Goal: Information Seeking & Learning: Learn about a topic

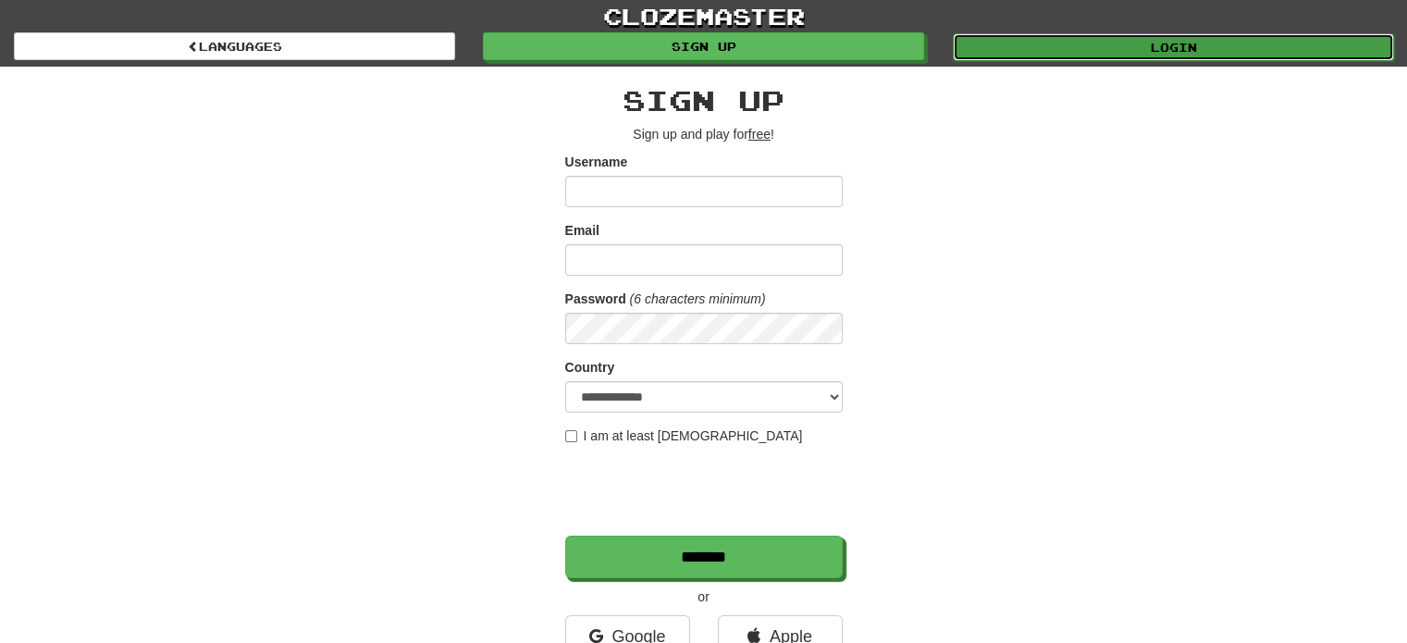
click at [1038, 43] on link "Login" at bounding box center [1173, 47] width 441 height 28
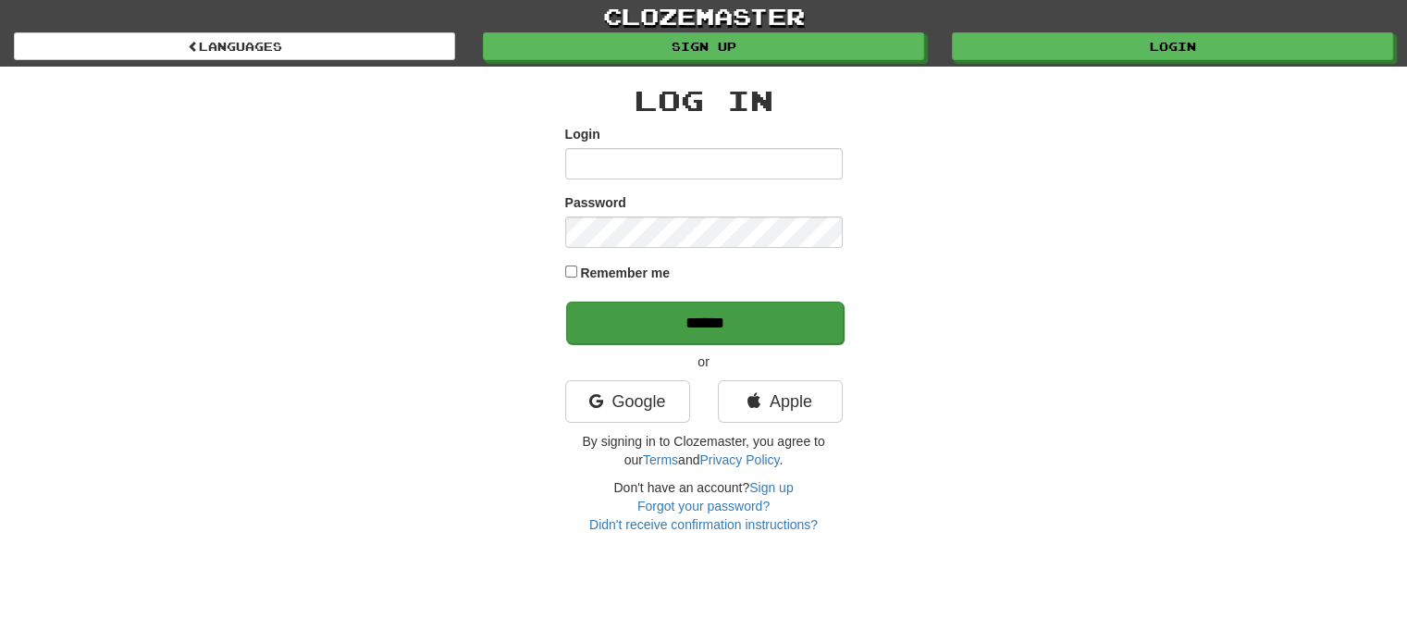
type input "**********"
click at [655, 310] on input "******" at bounding box center [705, 323] width 278 height 43
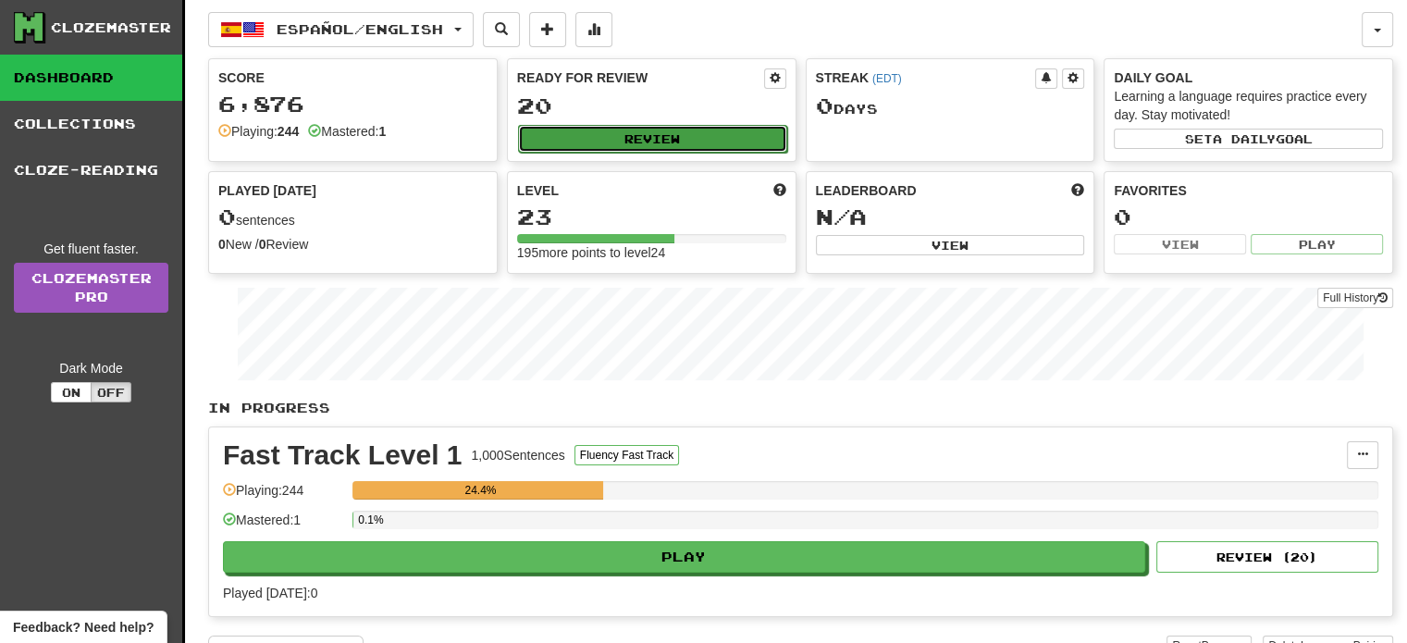
click at [540, 136] on button "Review" at bounding box center [652, 139] width 269 height 28
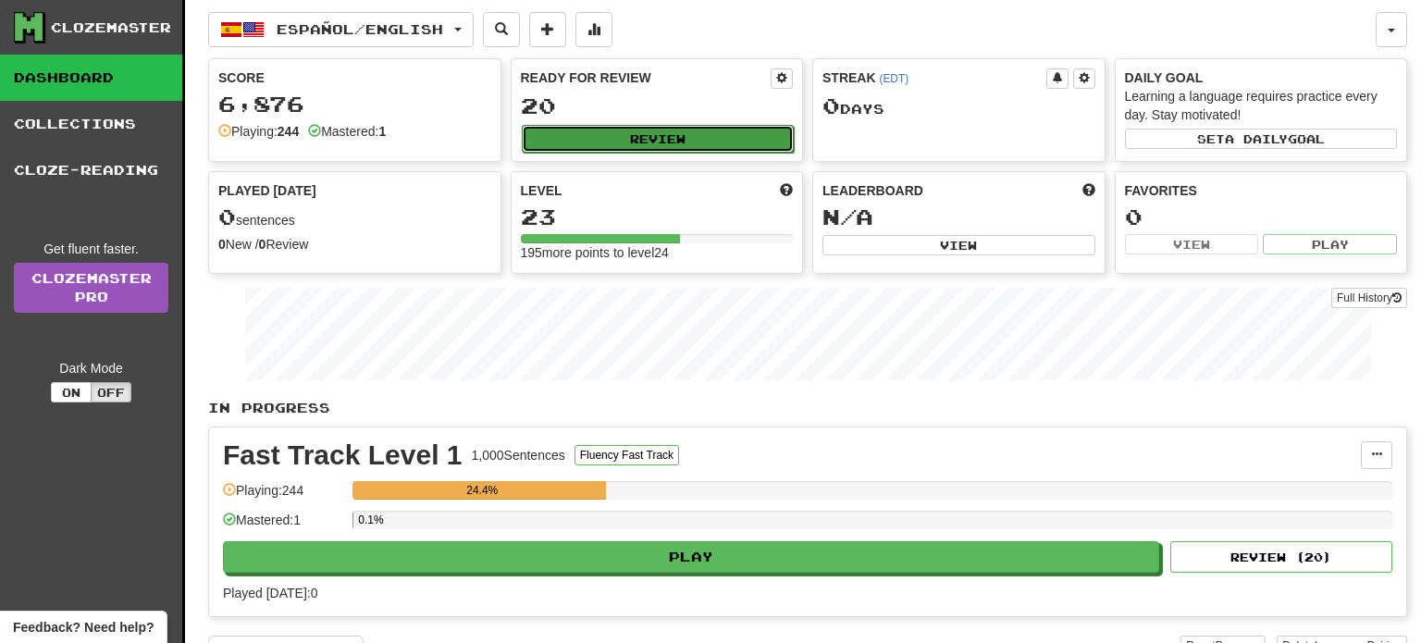
select select "**"
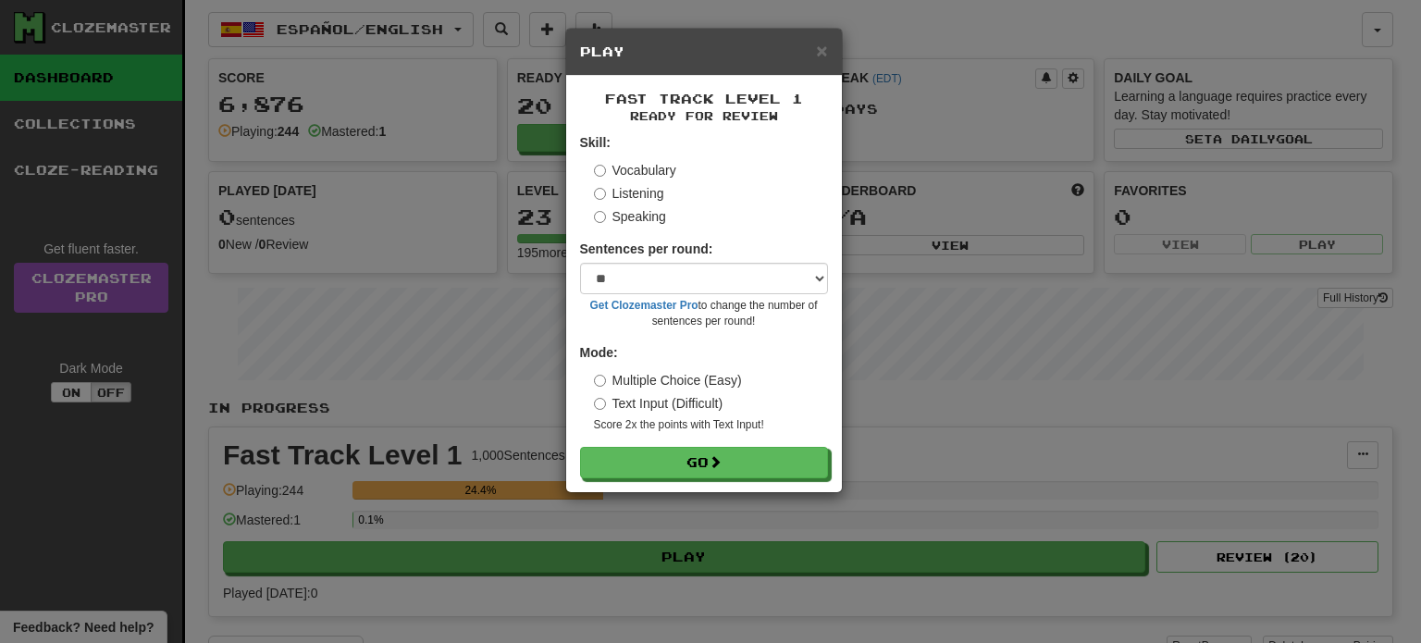
click at [690, 384] on label "Multiple Choice (Easy)" at bounding box center [668, 380] width 148 height 19
click at [697, 452] on button "Go" at bounding box center [705, 463] width 248 height 31
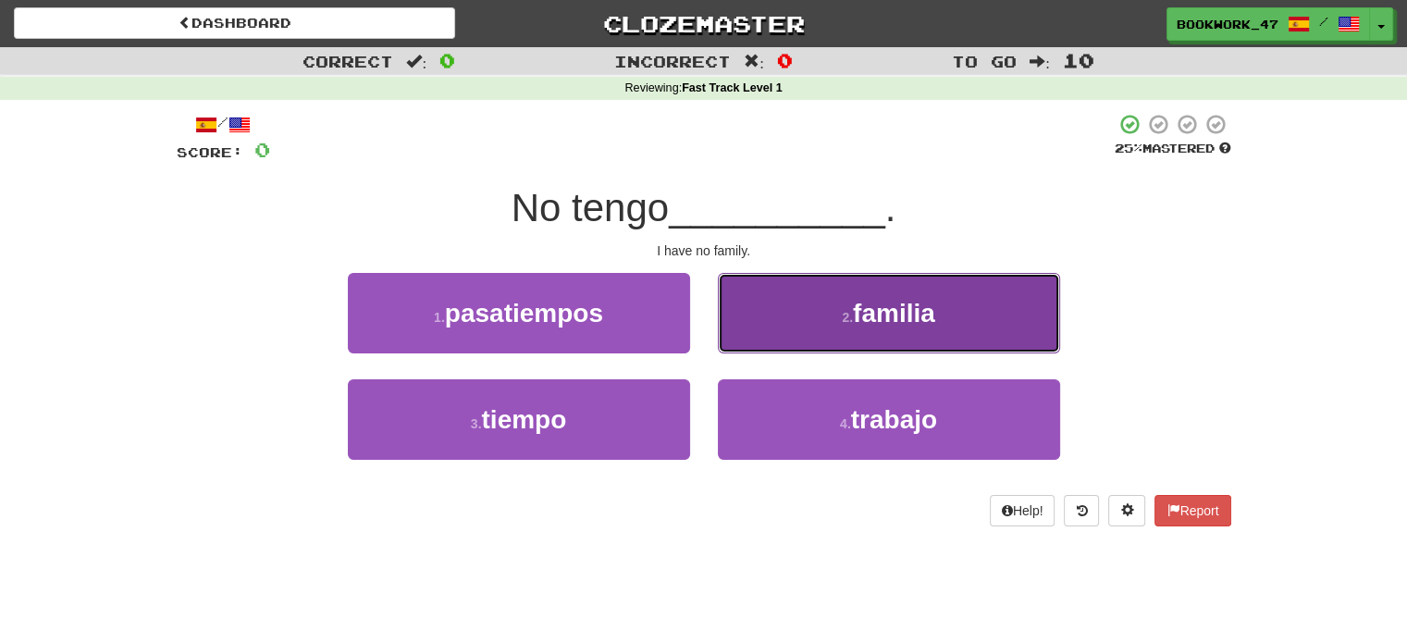
click at [791, 321] on button "2 . familia" at bounding box center [889, 313] width 342 height 80
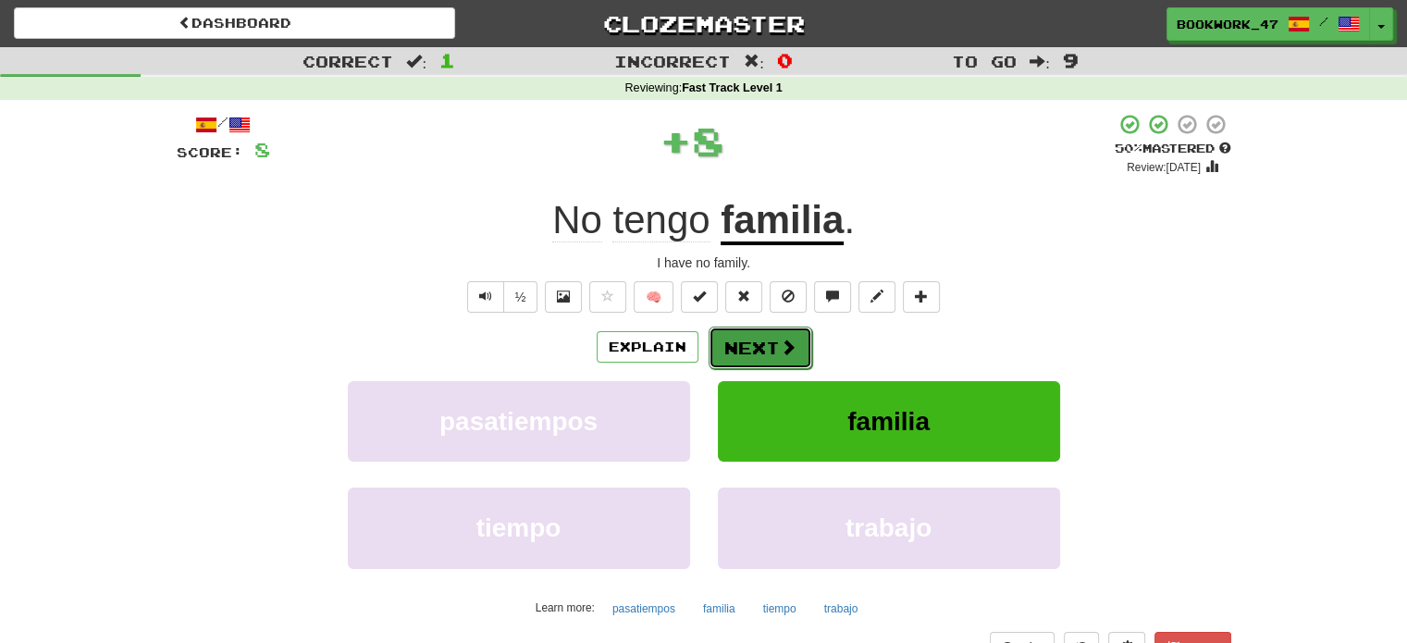
click at [783, 342] on span at bounding box center [788, 347] width 17 height 17
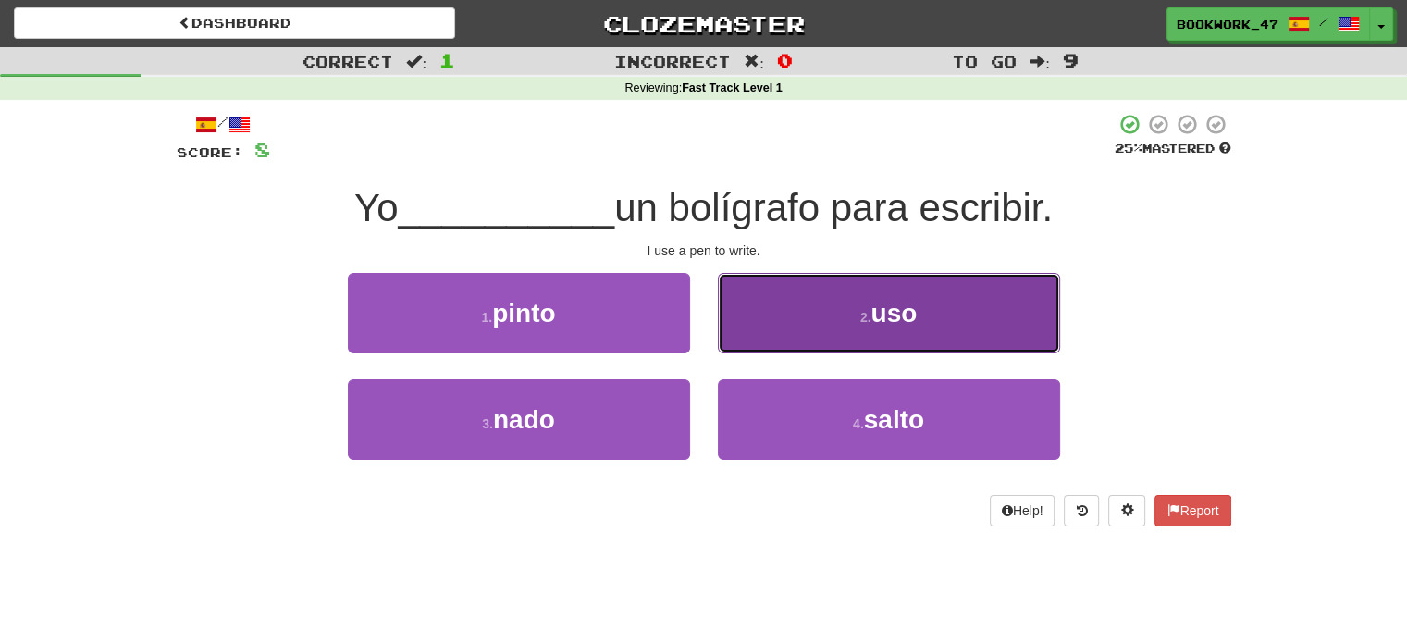
click at [776, 342] on button "2 . uso" at bounding box center [889, 313] width 342 height 80
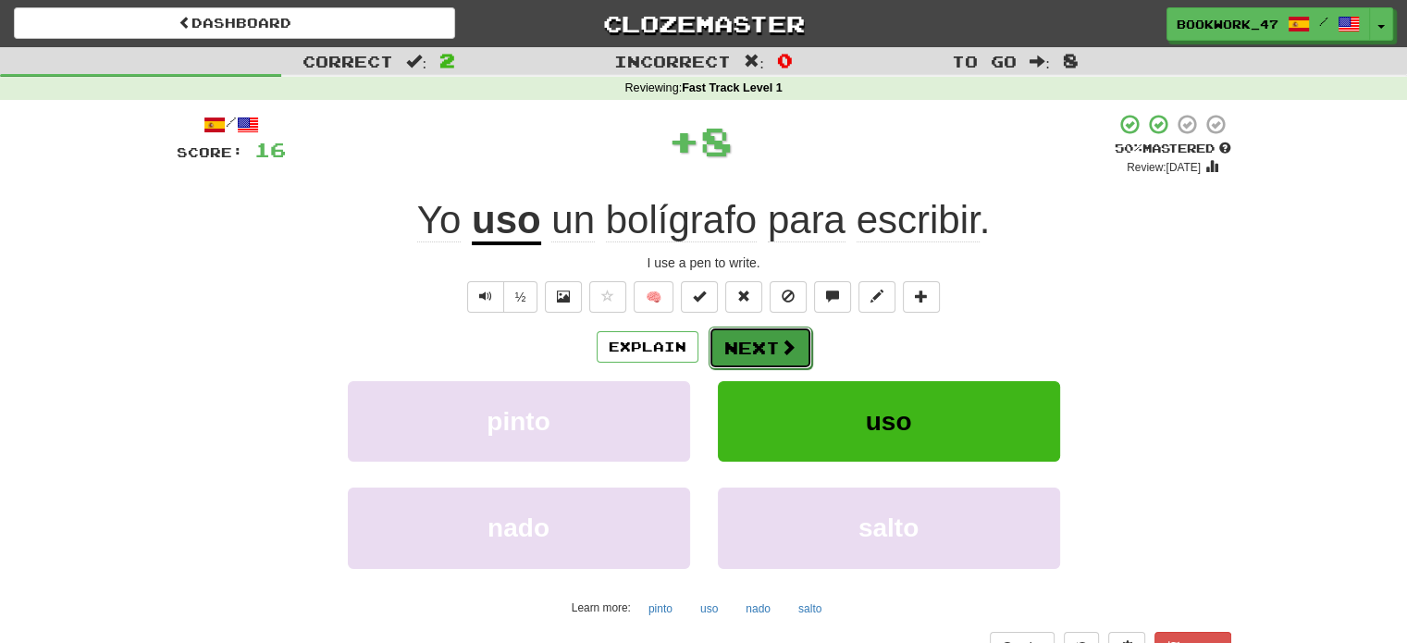
click at [758, 353] on button "Next" at bounding box center [761, 348] width 104 height 43
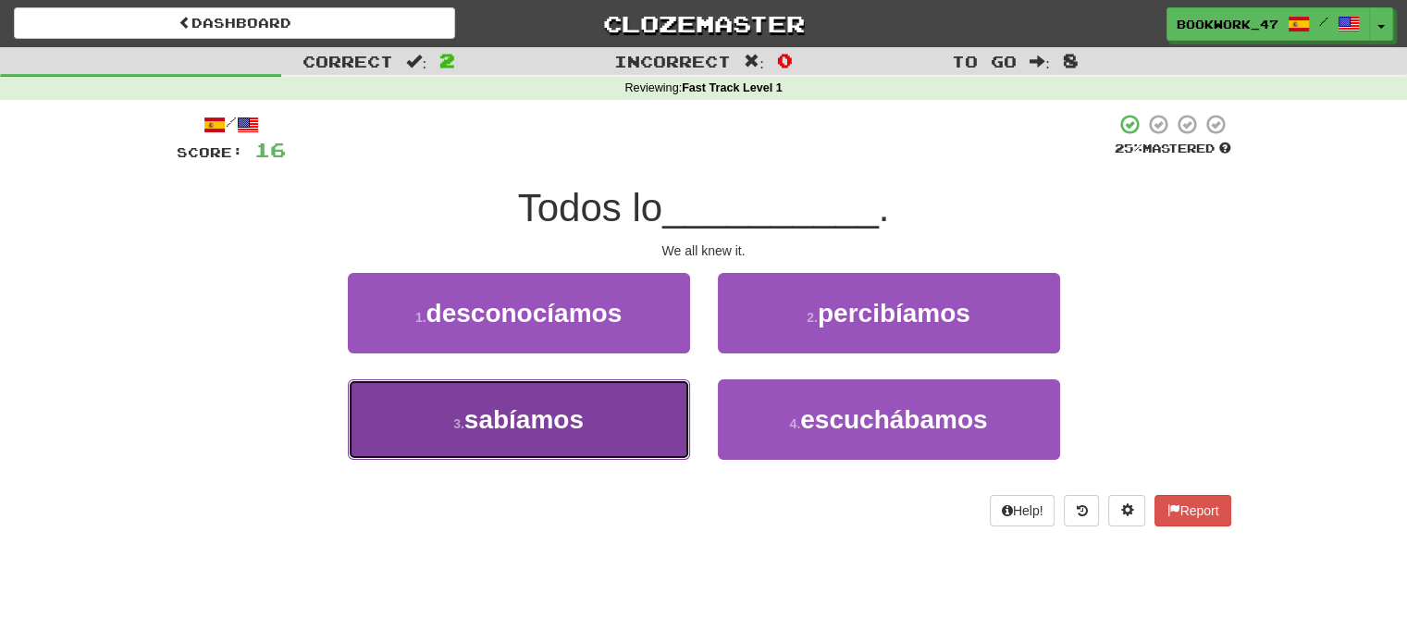
click at [614, 390] on button "3 . sabíamos" at bounding box center [519, 419] width 342 height 80
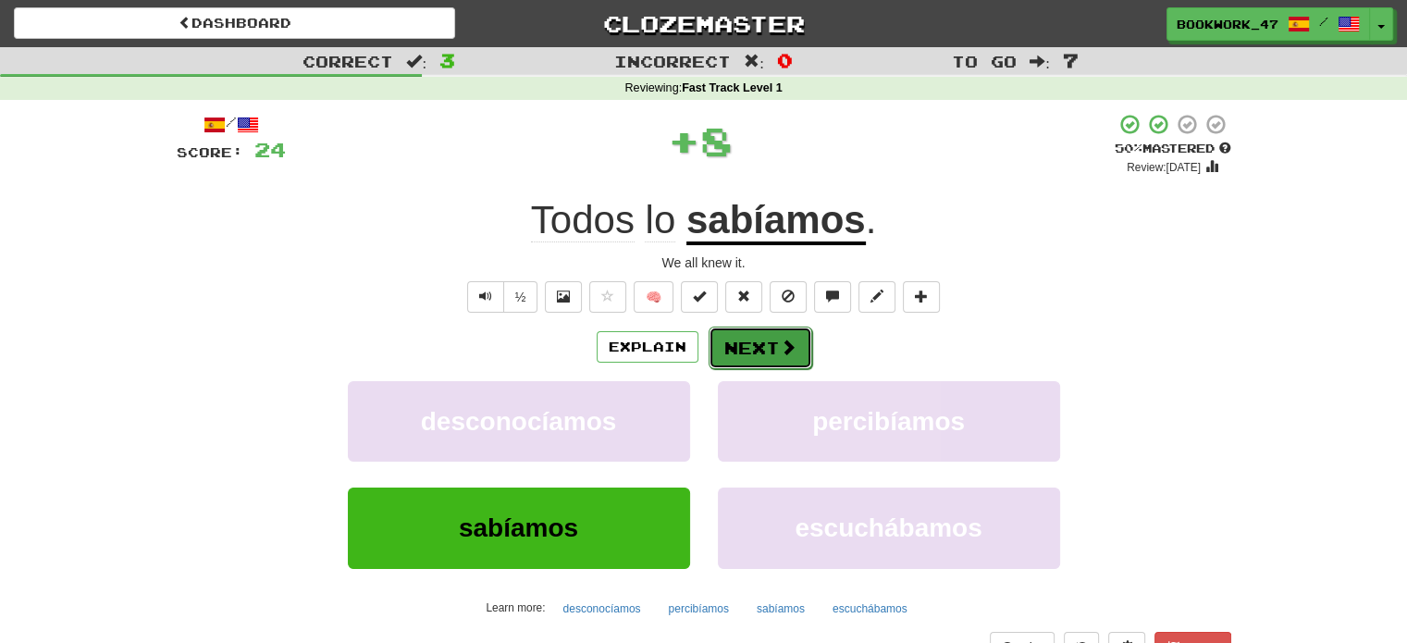
click at [765, 362] on button "Next" at bounding box center [761, 348] width 104 height 43
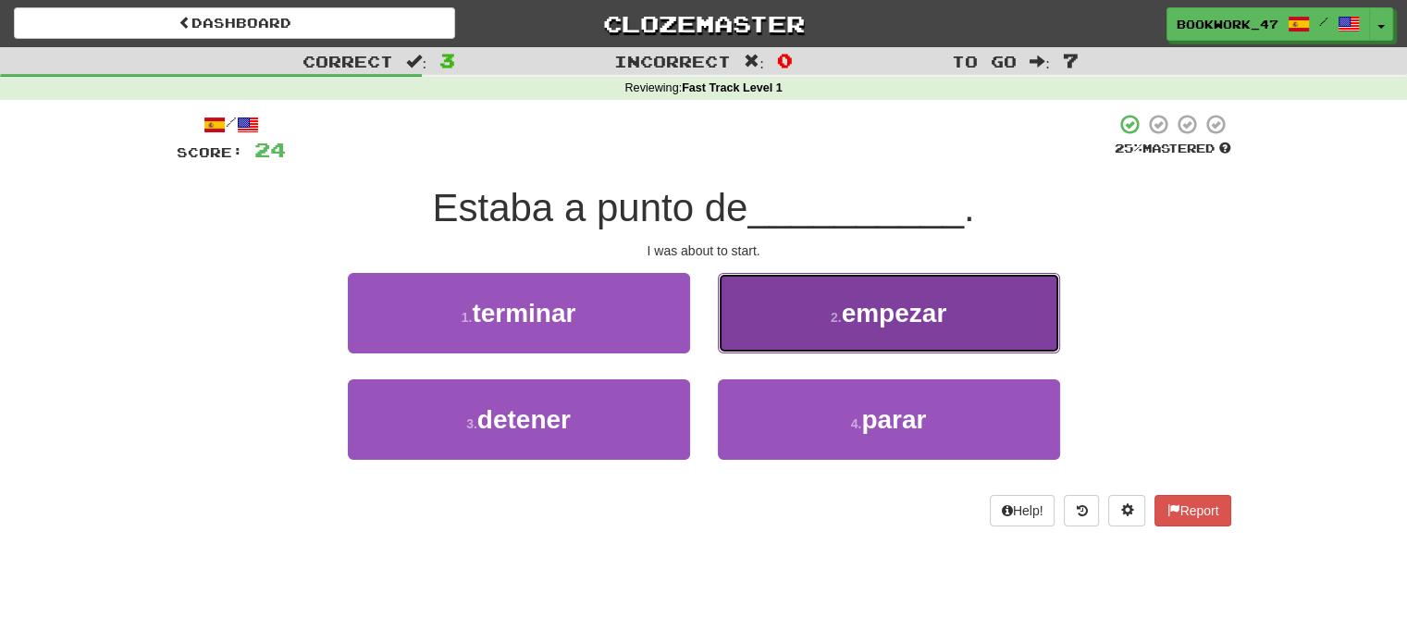
click at [811, 325] on button "2 . empezar" at bounding box center [889, 313] width 342 height 80
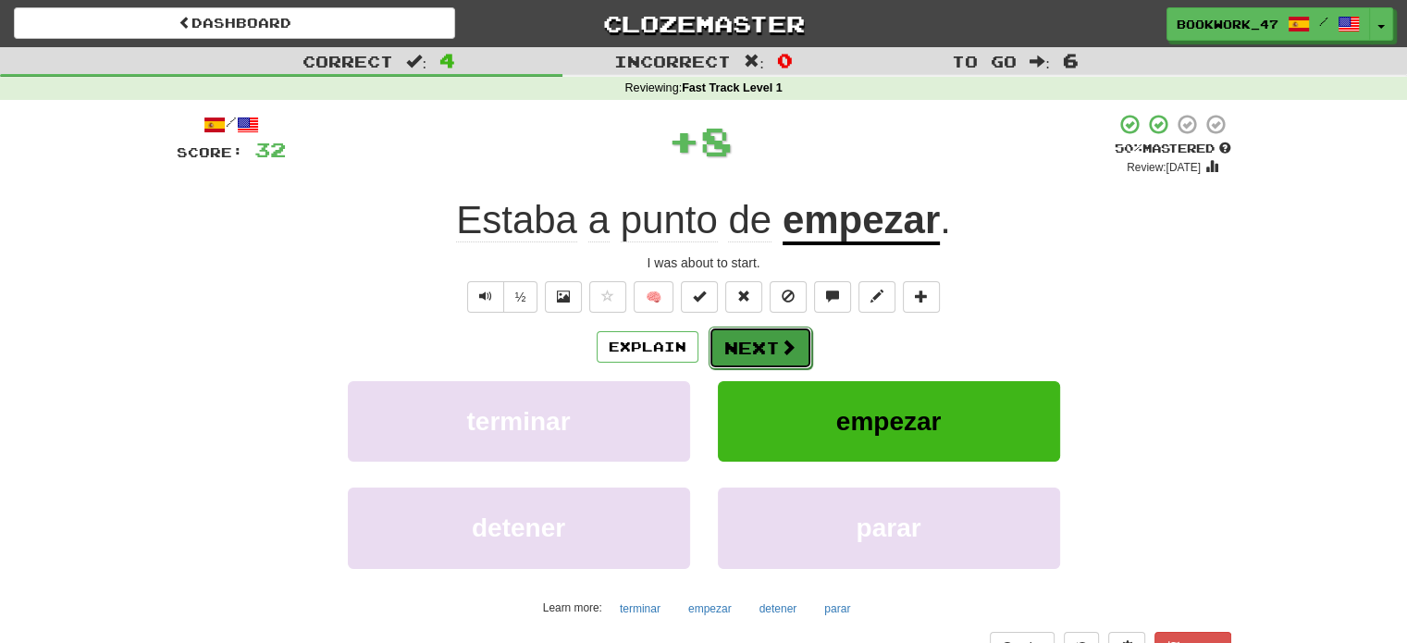
click at [792, 351] on span at bounding box center [788, 347] width 17 height 17
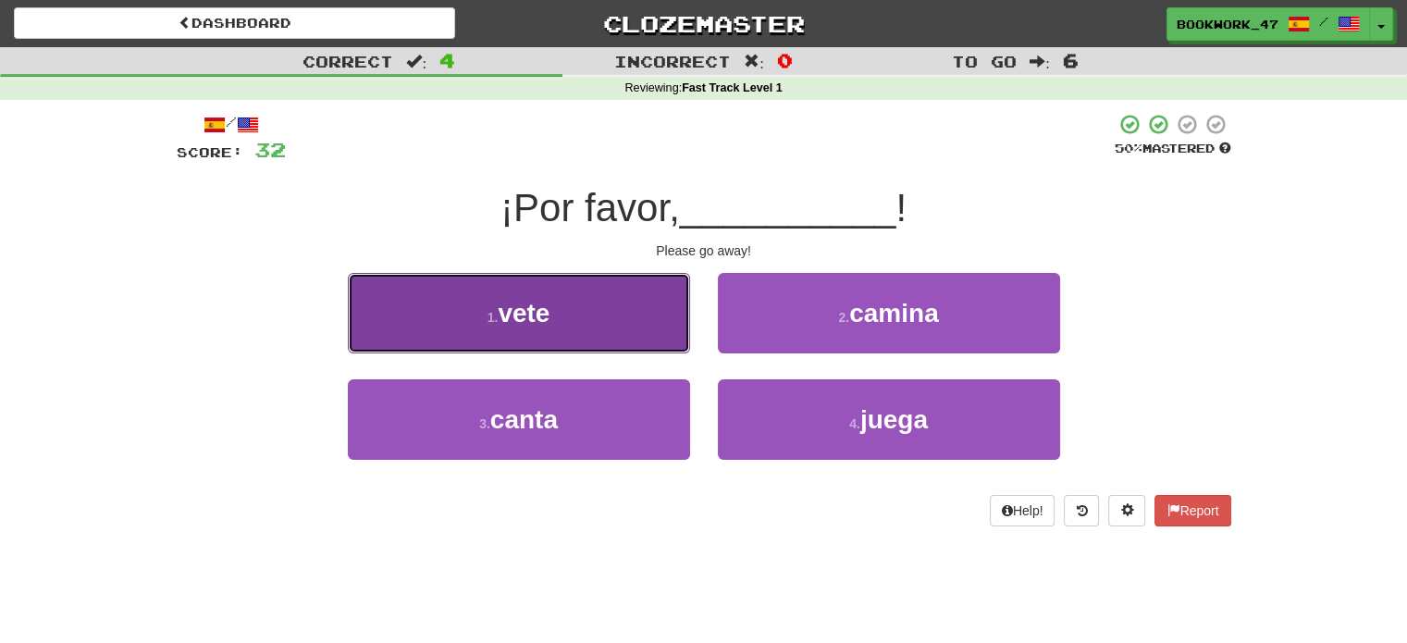
click at [688, 309] on button "1 . vete" at bounding box center [519, 313] width 342 height 80
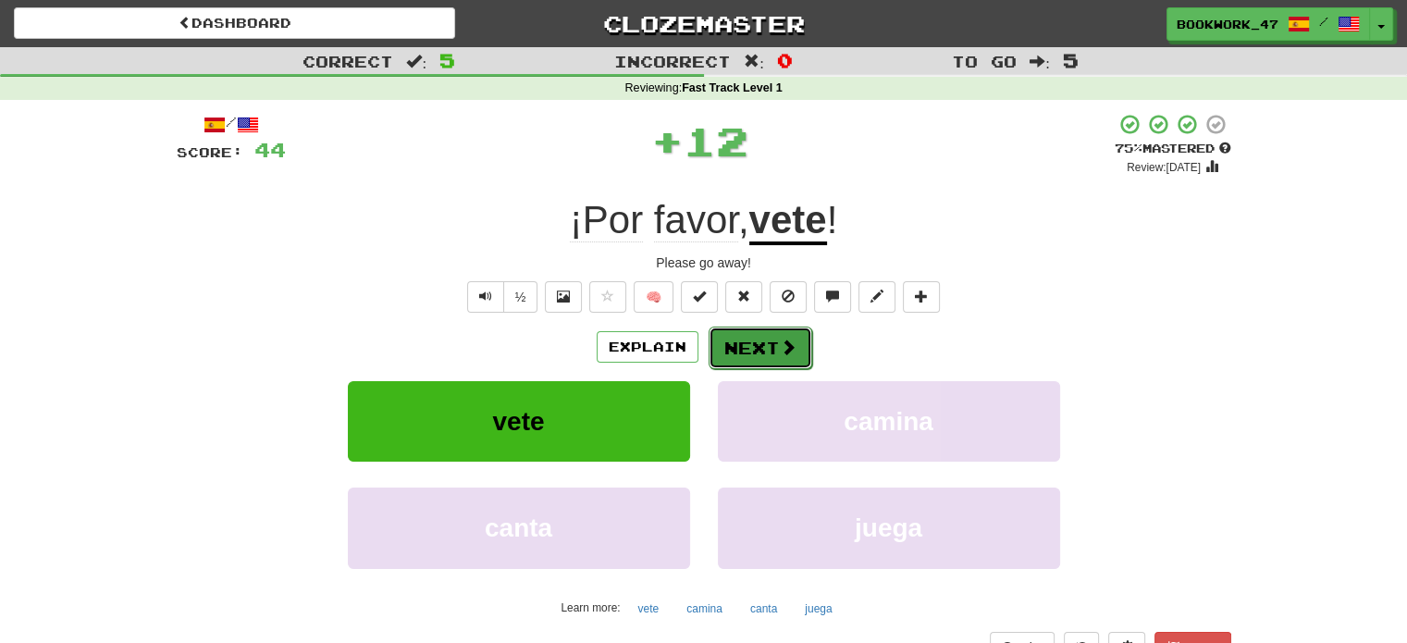
click at [731, 341] on button "Next" at bounding box center [761, 348] width 104 height 43
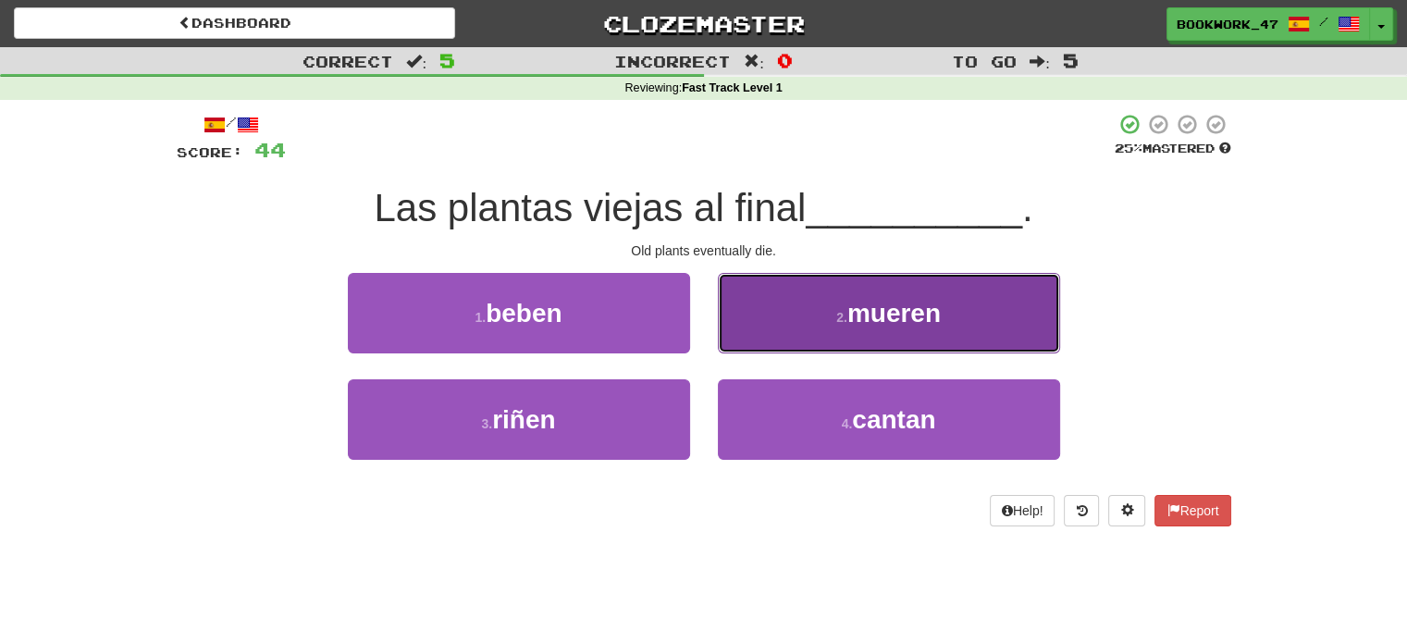
click at [807, 326] on button "2 . mueren" at bounding box center [889, 313] width 342 height 80
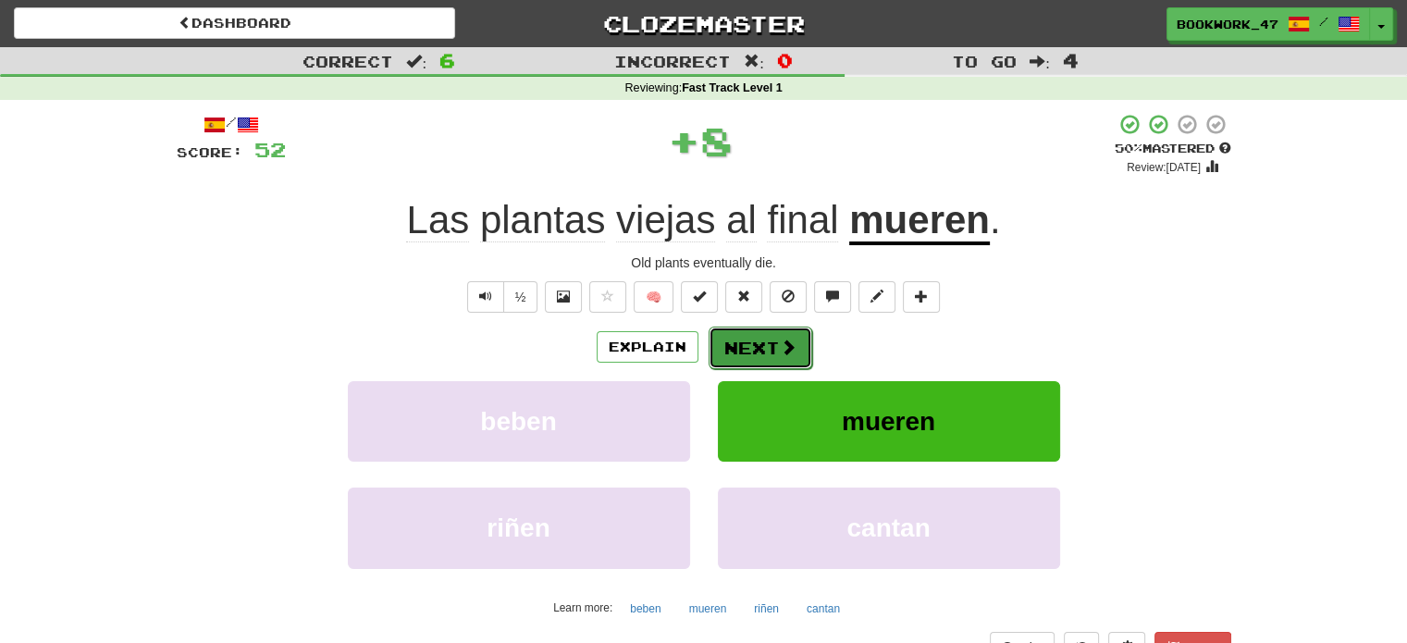
click at [796, 352] on button "Next" at bounding box center [761, 348] width 104 height 43
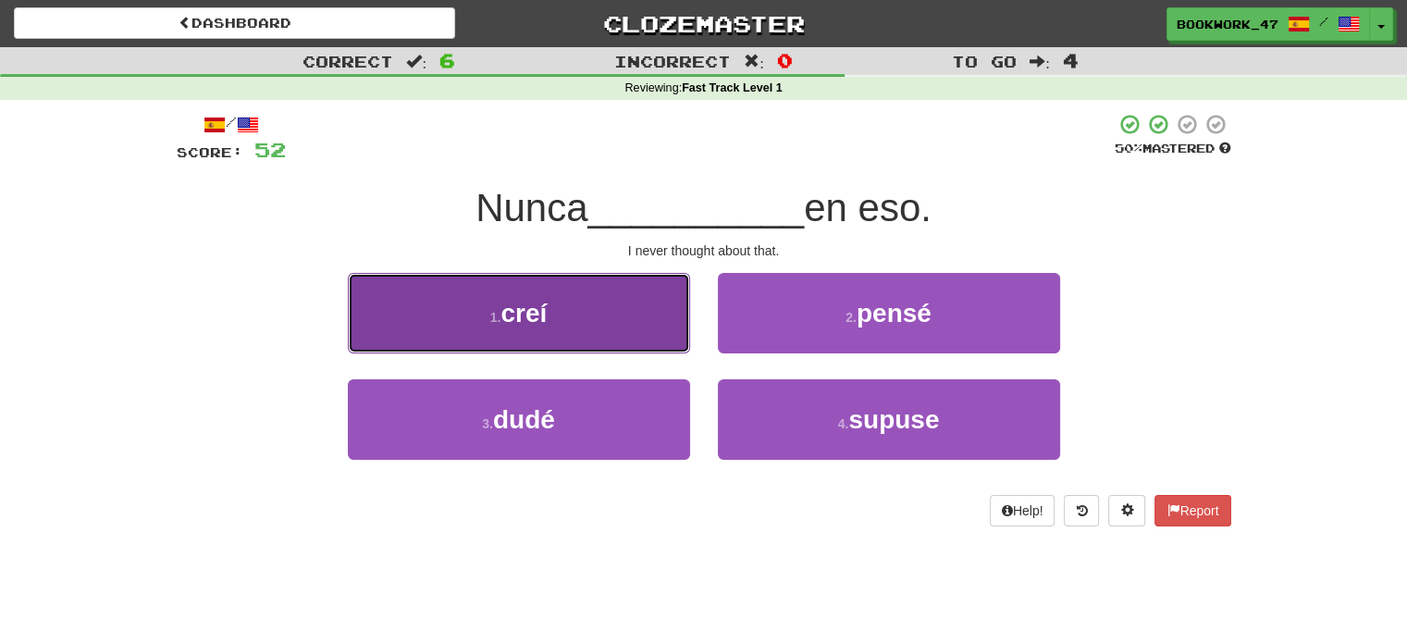
click at [602, 322] on button "1 . creí" at bounding box center [519, 313] width 342 height 80
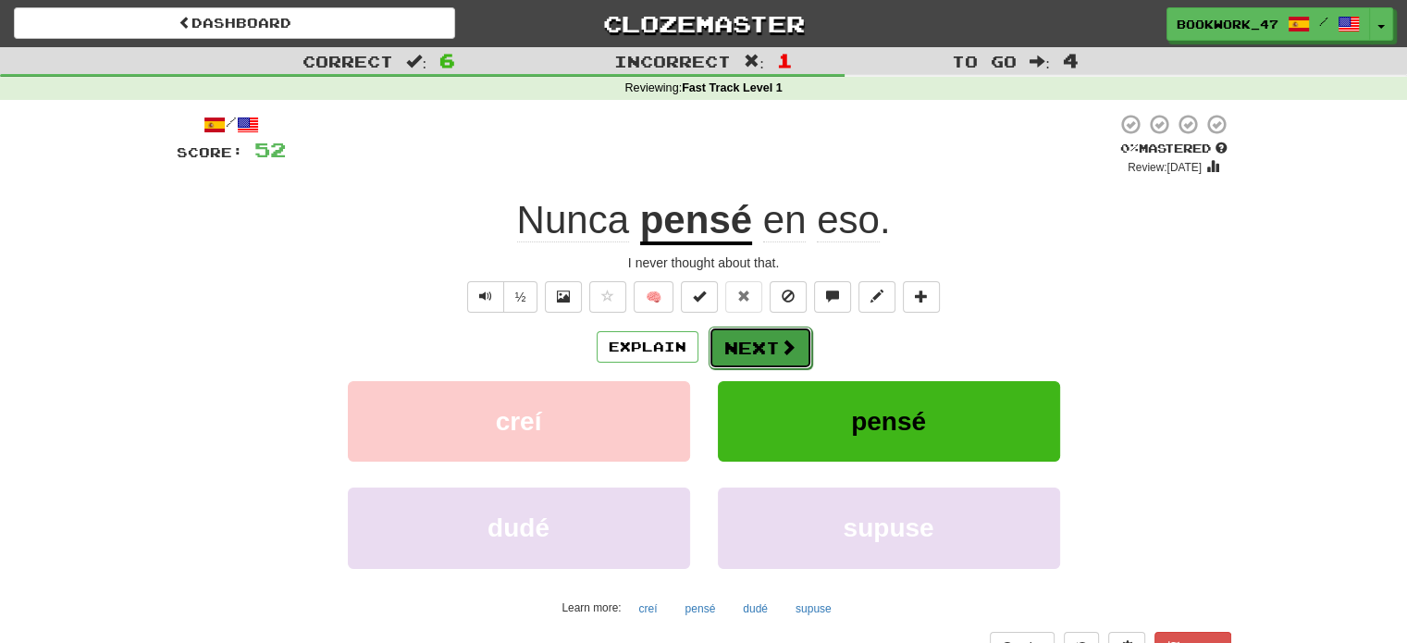
click at [771, 342] on button "Next" at bounding box center [761, 348] width 104 height 43
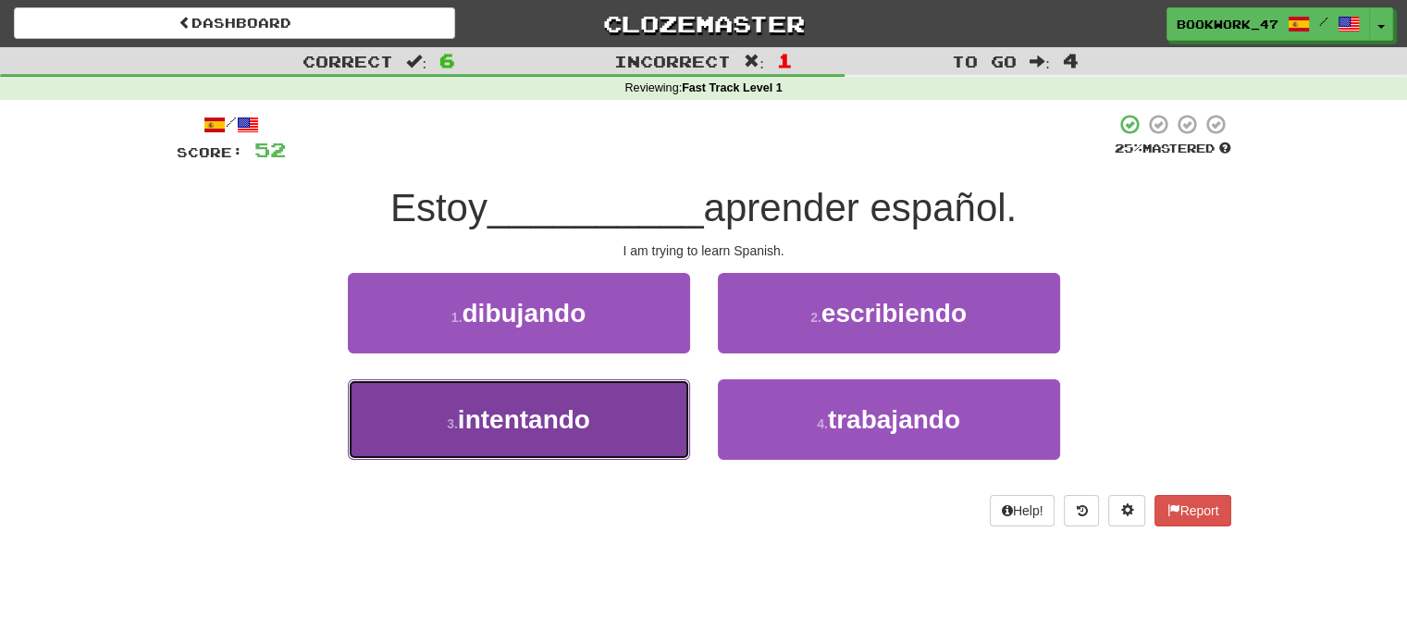
click at [643, 413] on button "3 . intentando" at bounding box center [519, 419] width 342 height 80
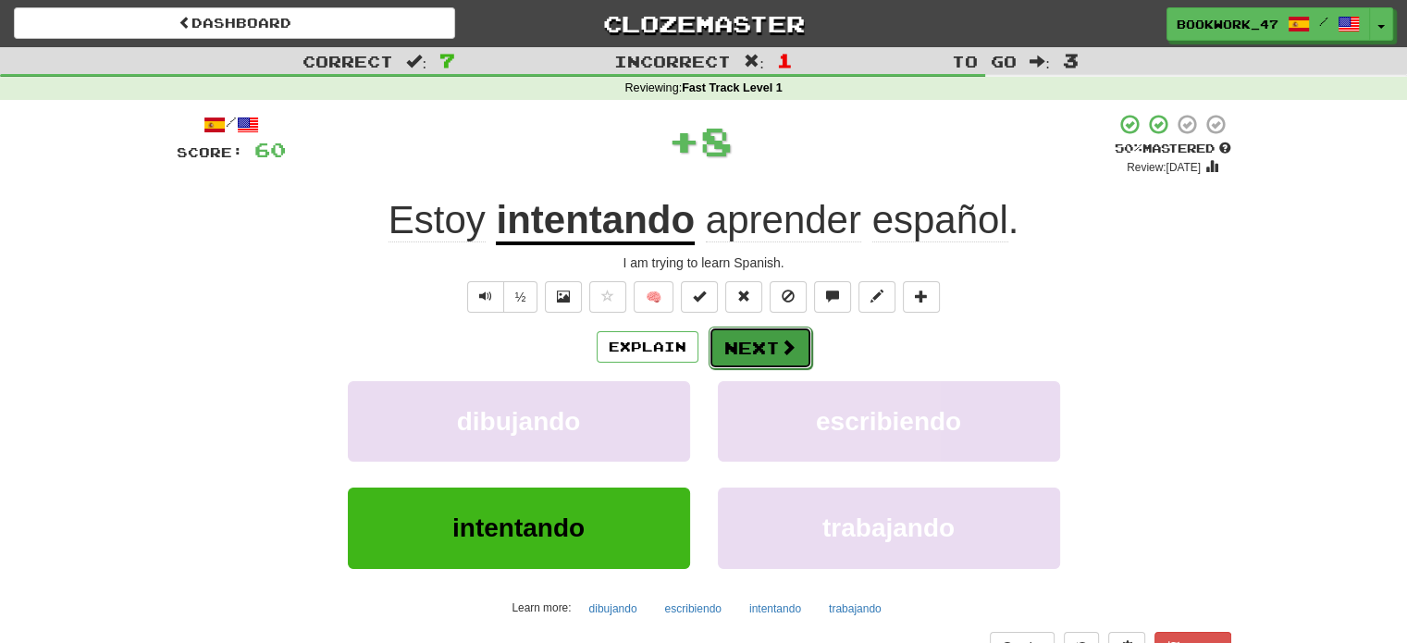
click at [789, 358] on button "Next" at bounding box center [761, 348] width 104 height 43
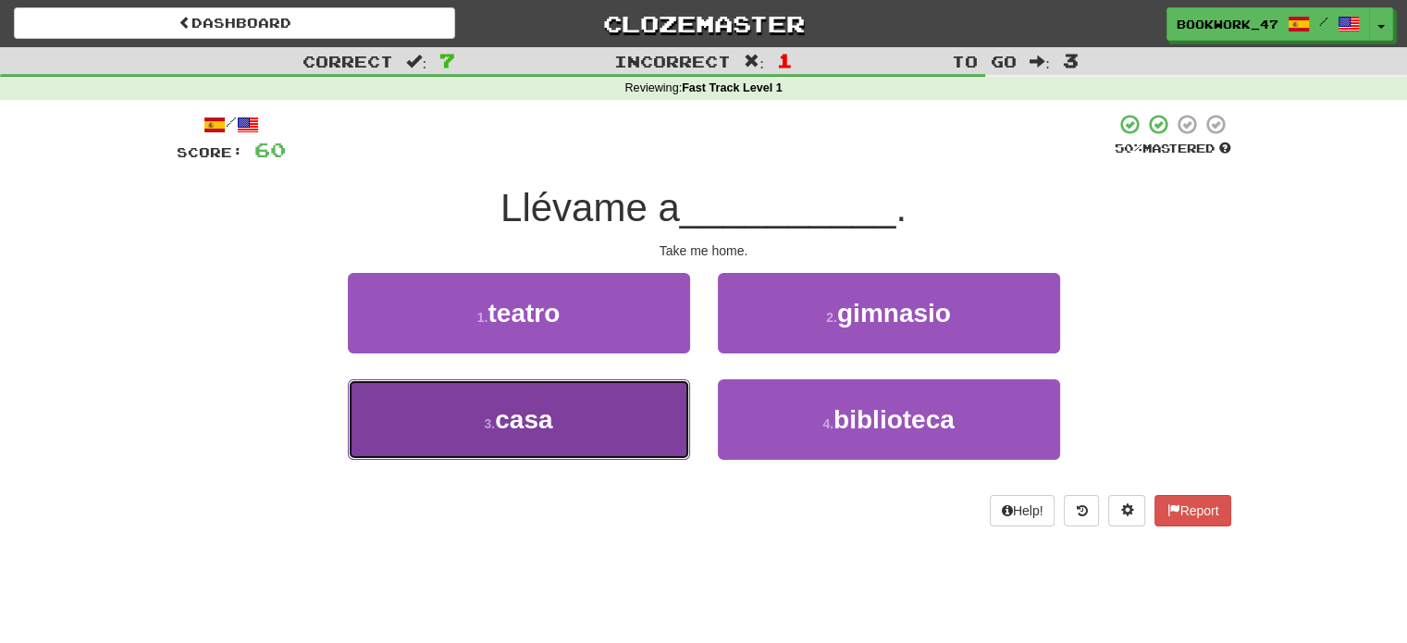
click at [570, 424] on button "3 . casa" at bounding box center [519, 419] width 342 height 80
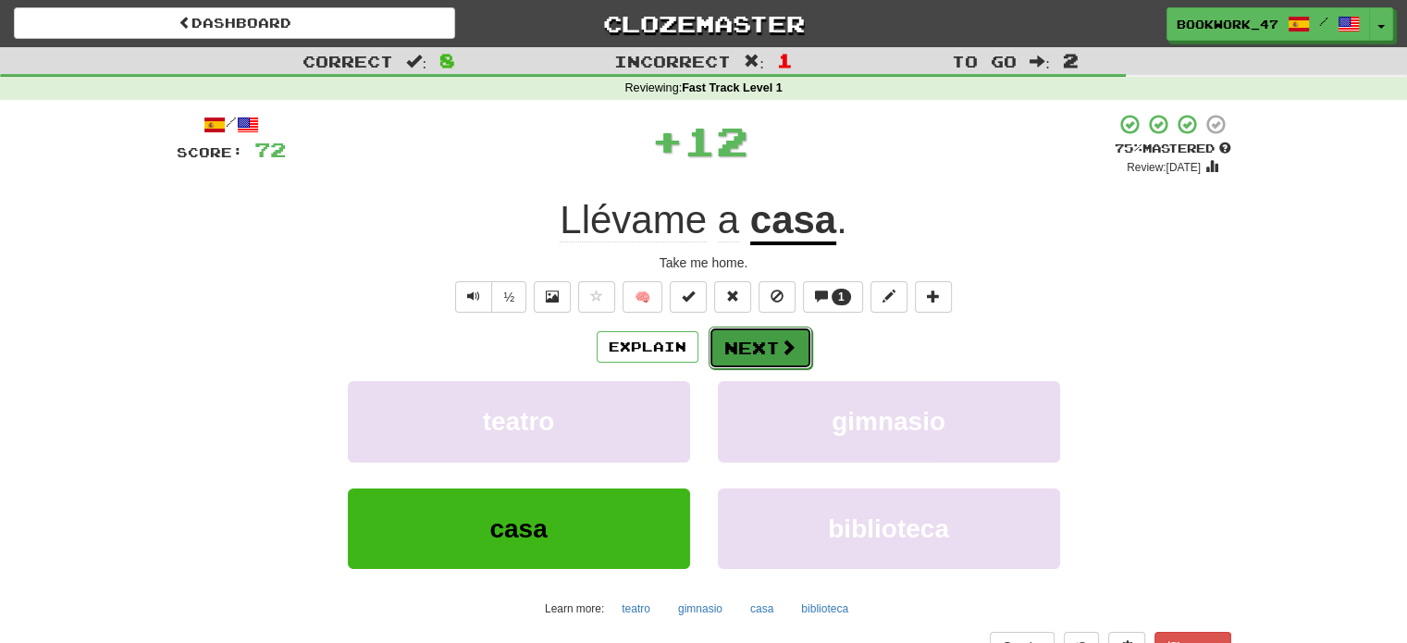
click at [717, 353] on button "Next" at bounding box center [761, 348] width 104 height 43
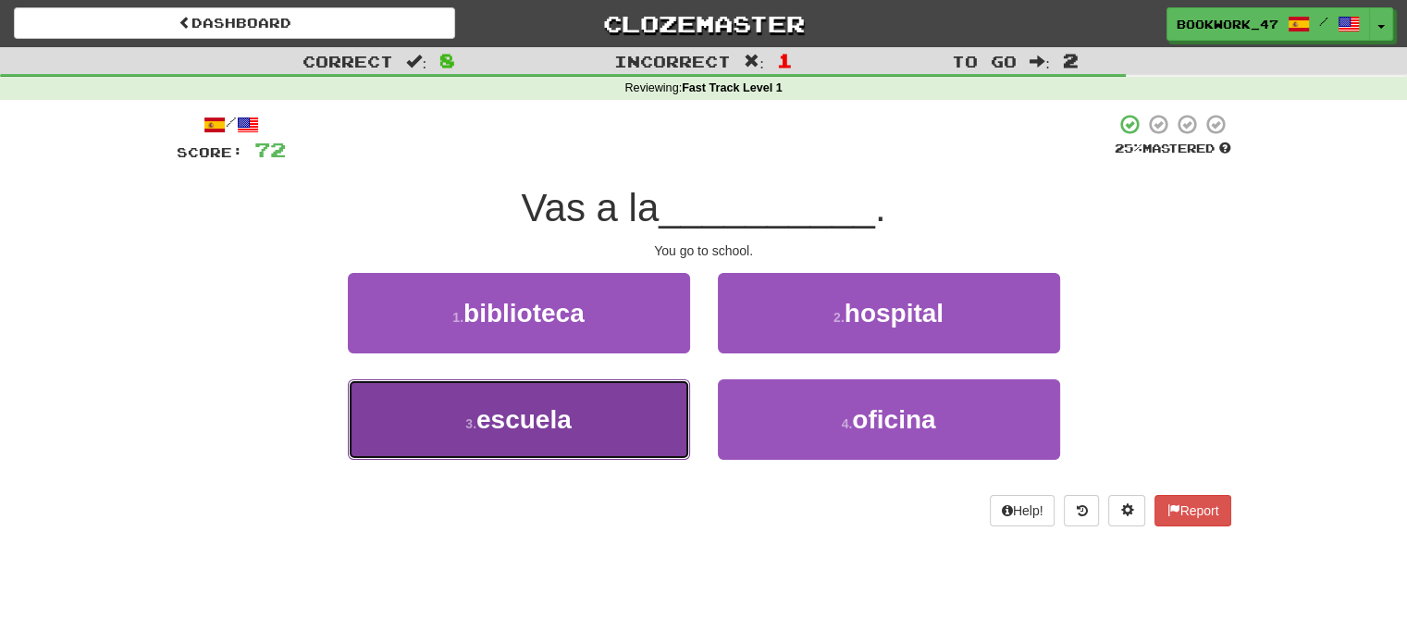
click at [623, 408] on button "3 . escuela" at bounding box center [519, 419] width 342 height 80
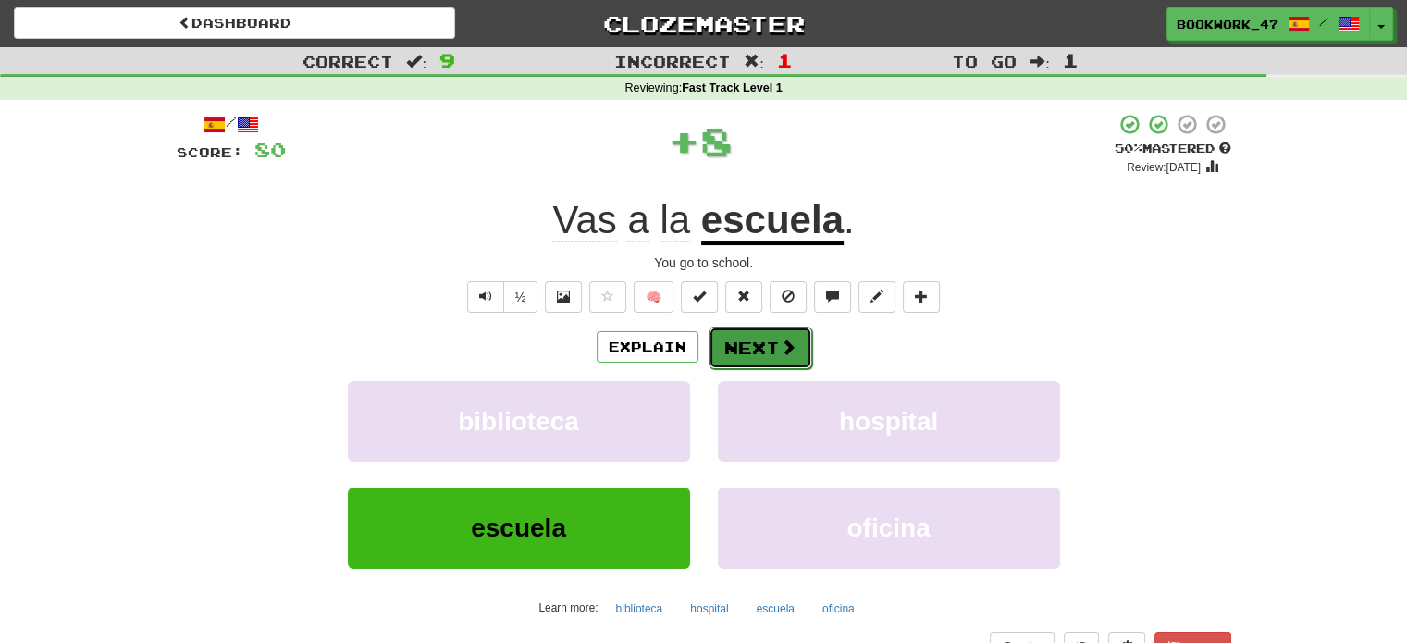
click at [738, 346] on button "Next" at bounding box center [761, 348] width 104 height 43
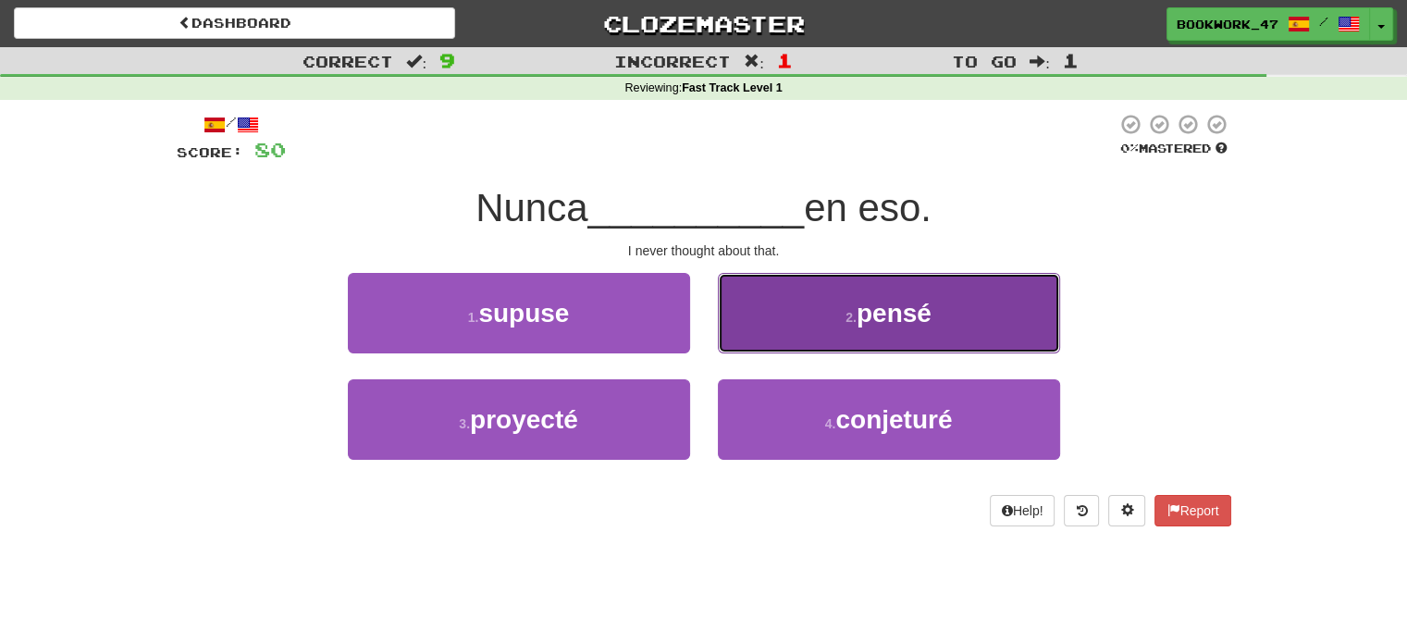
click at [804, 276] on button "2 . pensé" at bounding box center [889, 313] width 342 height 80
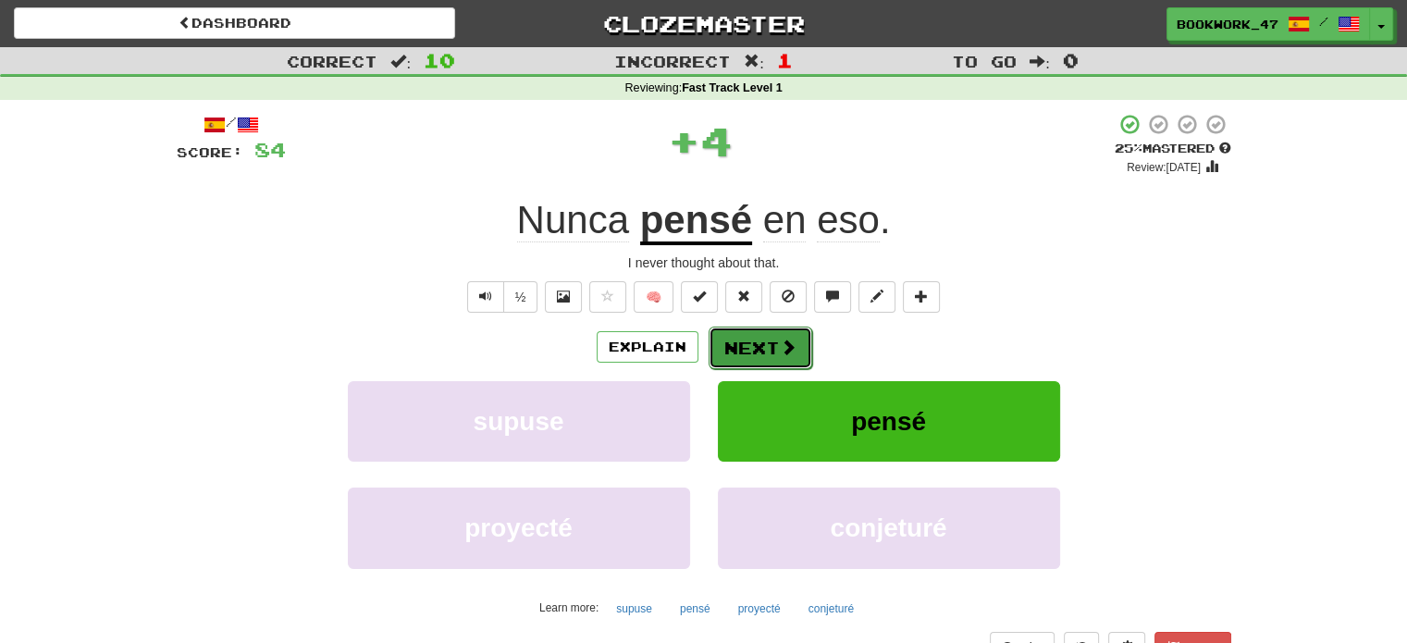
click at [774, 351] on button "Next" at bounding box center [761, 348] width 104 height 43
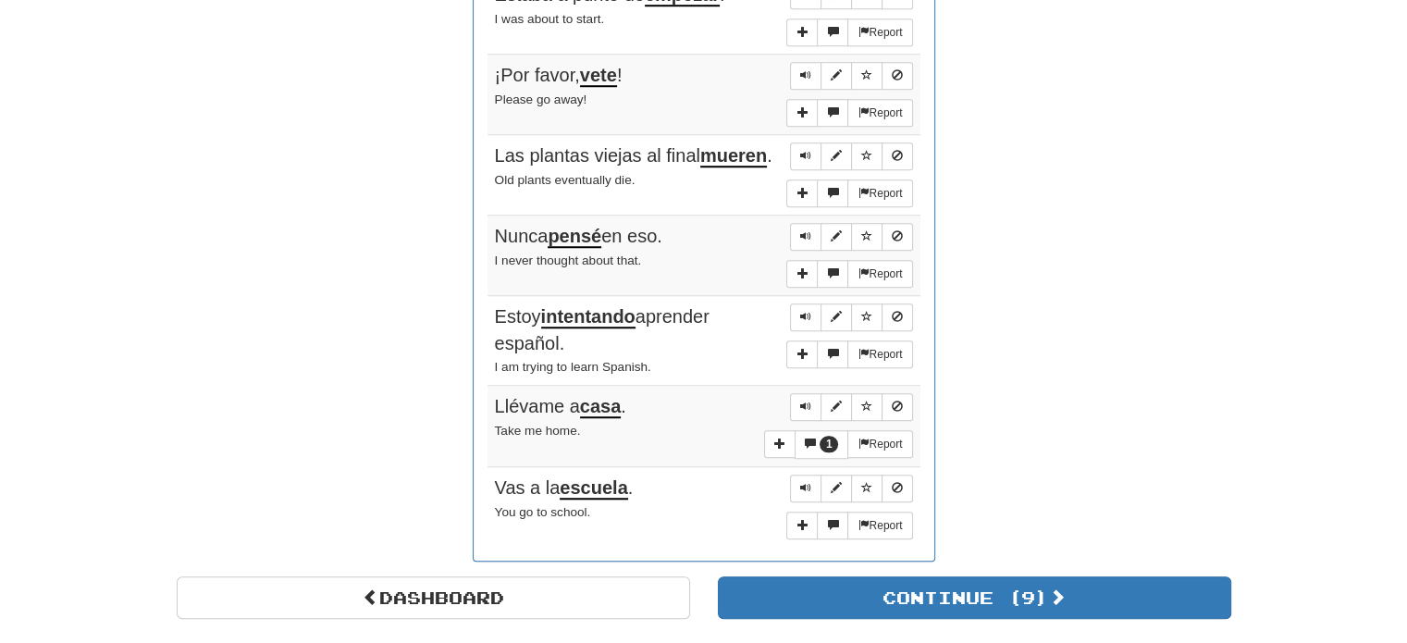
scroll to position [1480, 0]
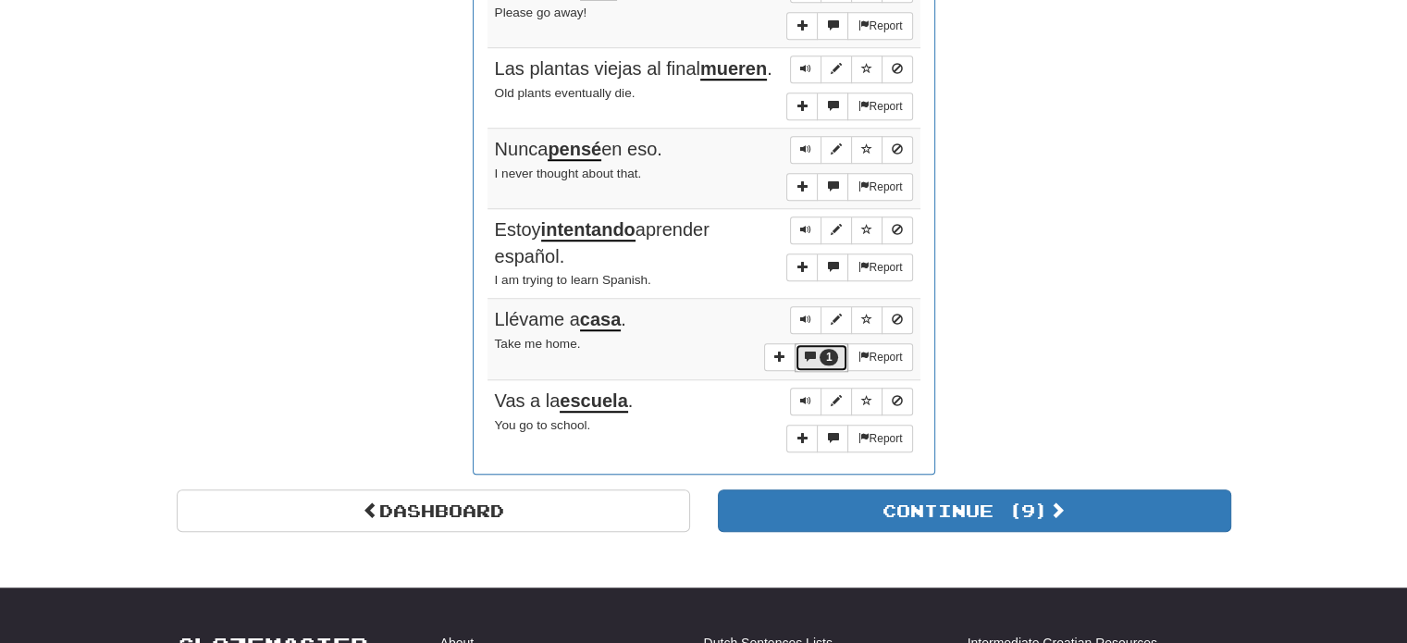
click at [816, 358] on button "1" at bounding box center [822, 357] width 55 height 29
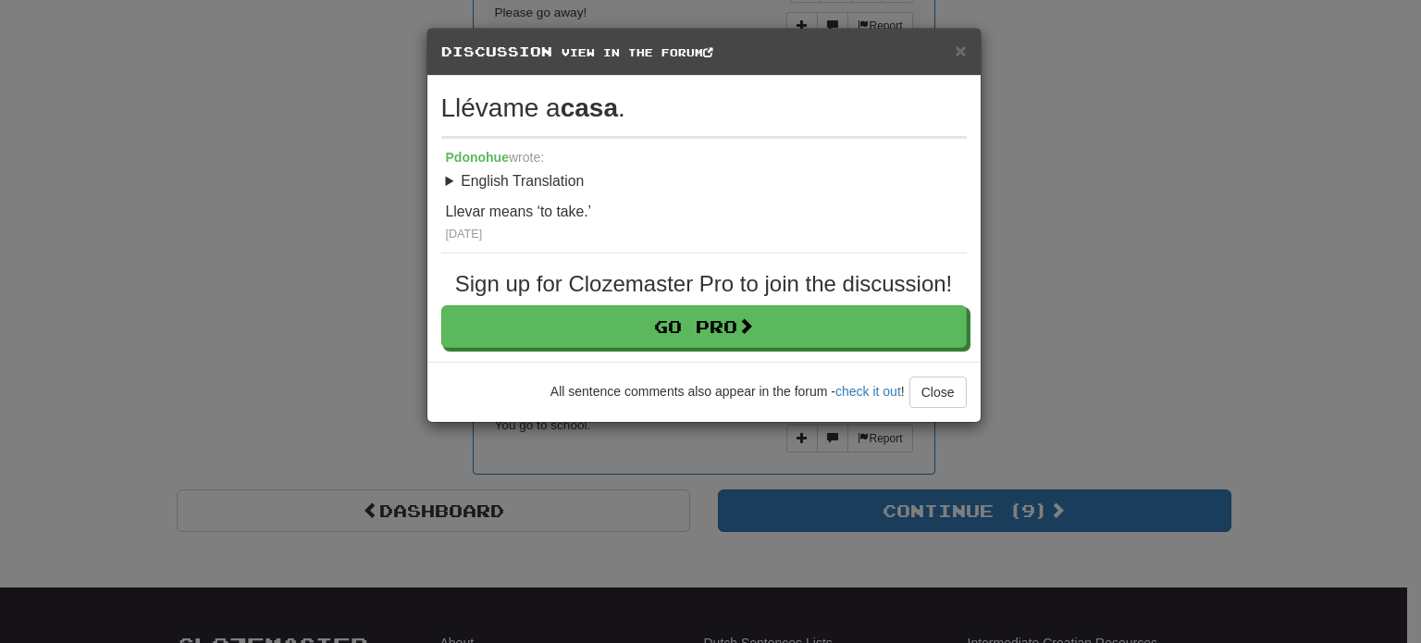
click at [1064, 220] on div "× Discussion View in the forum Llévame a casa . Pdonohue wrote: English Transla…" at bounding box center [710, 321] width 1421 height 643
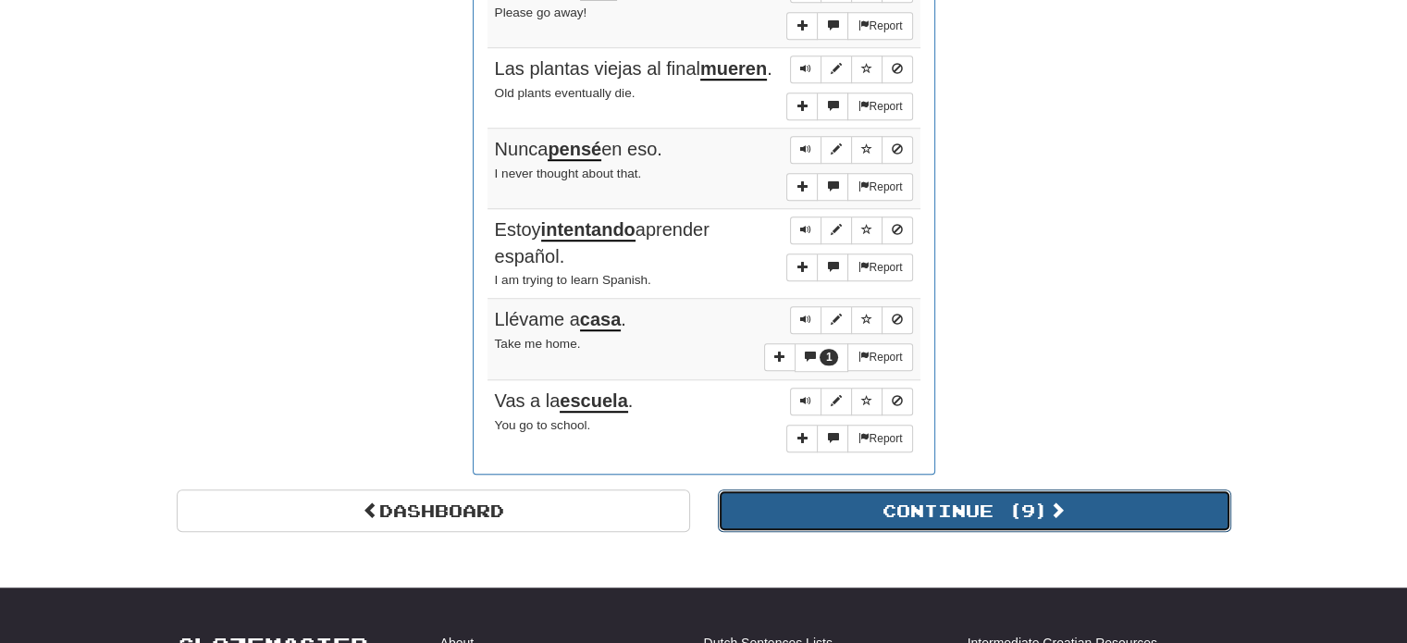
click at [892, 525] on button "Continue ( 9 )" at bounding box center [975, 510] width 514 height 43
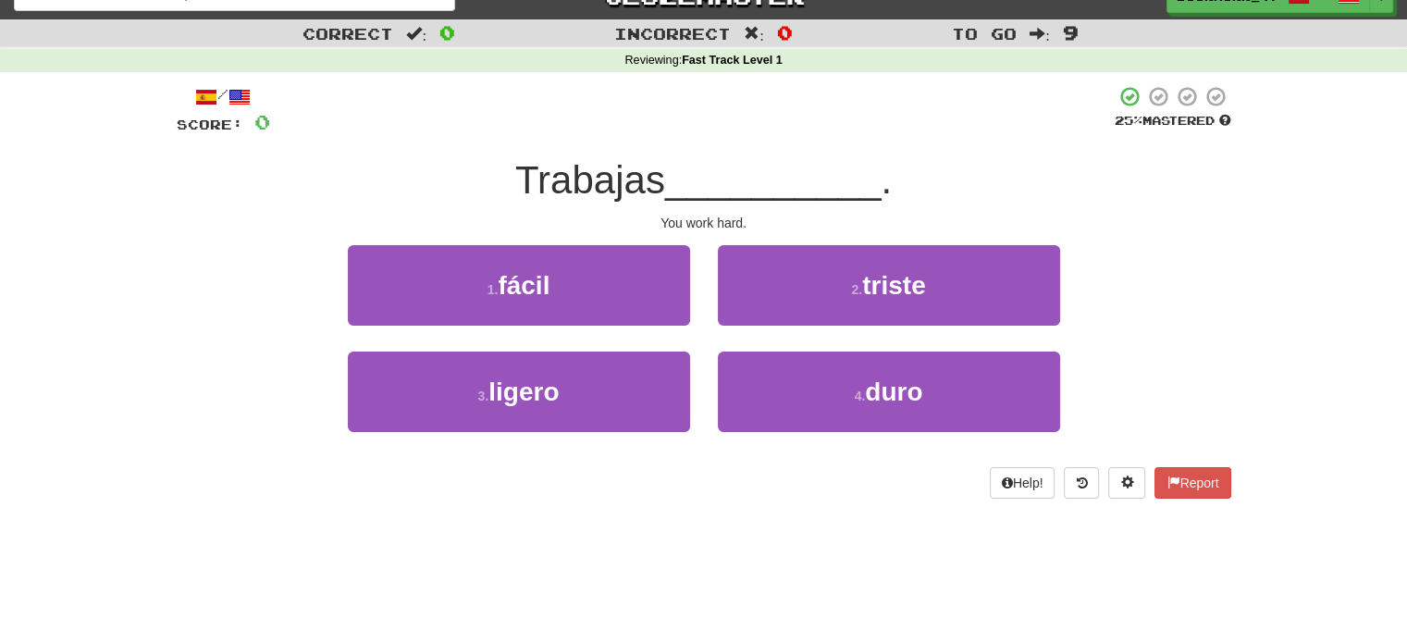
scroll to position [0, 0]
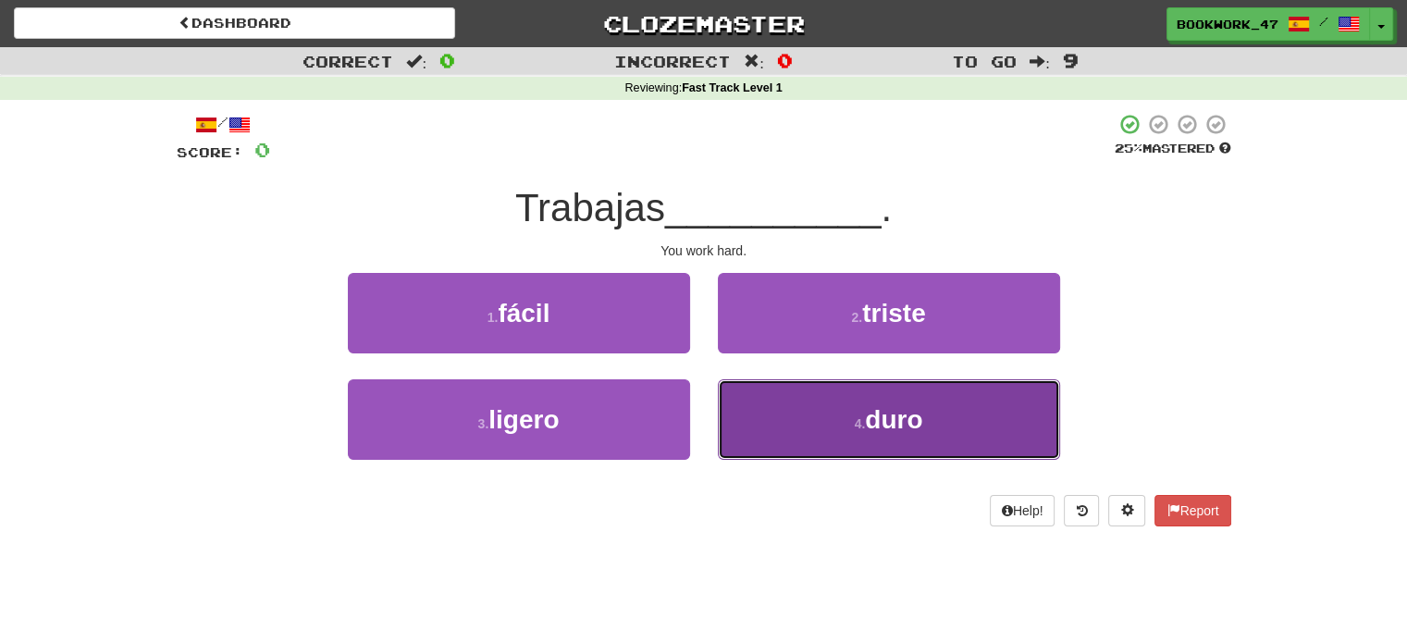
click at [825, 429] on button "4 . duro" at bounding box center [889, 419] width 342 height 80
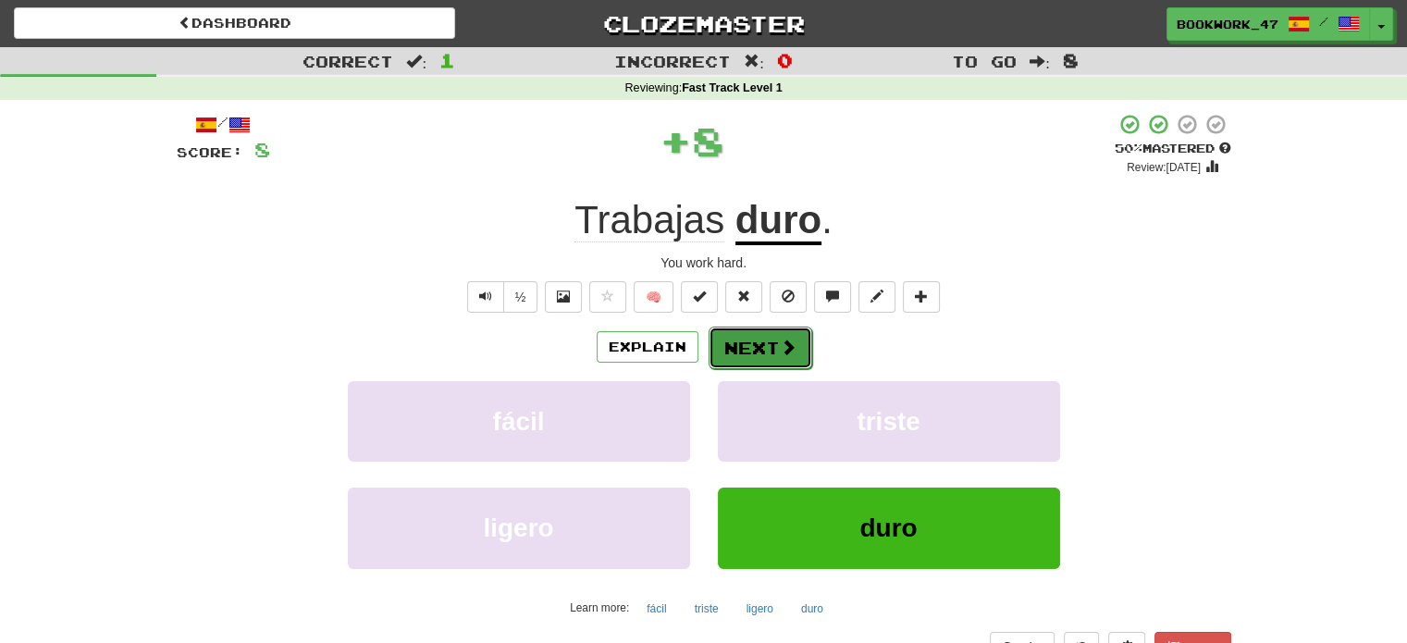
click at [788, 347] on span at bounding box center [788, 347] width 17 height 17
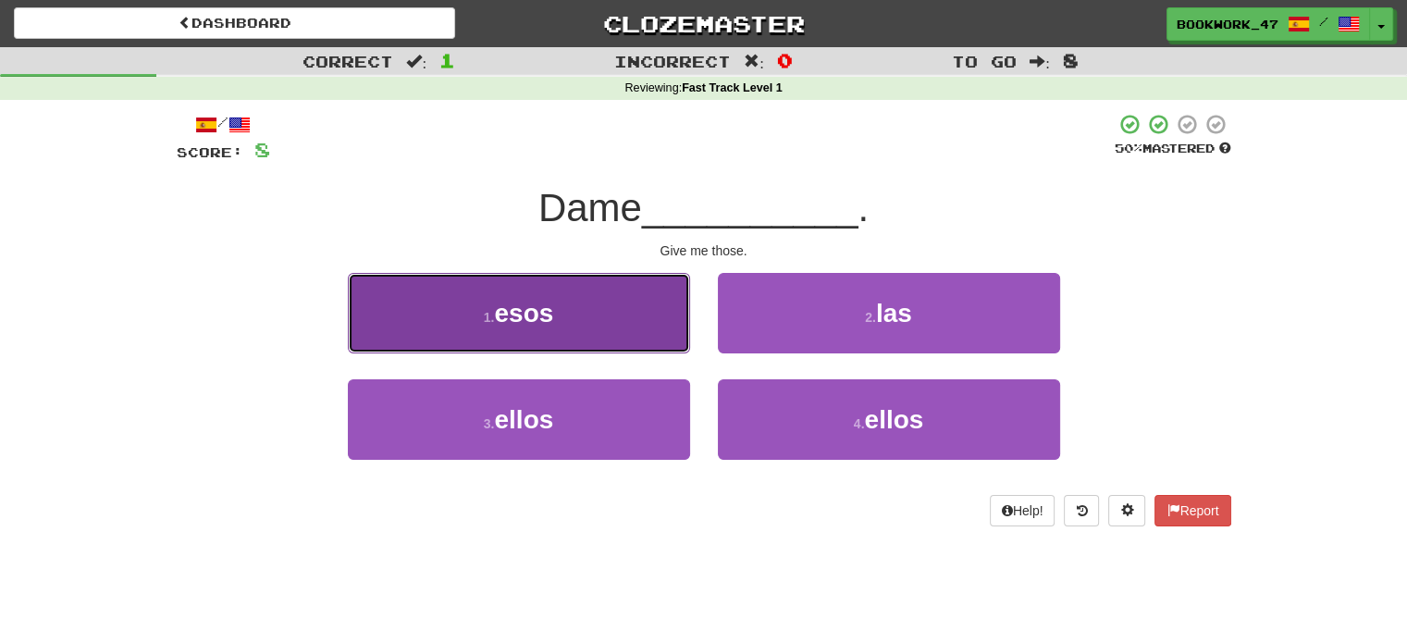
click at [650, 334] on button "1 . esos" at bounding box center [519, 313] width 342 height 80
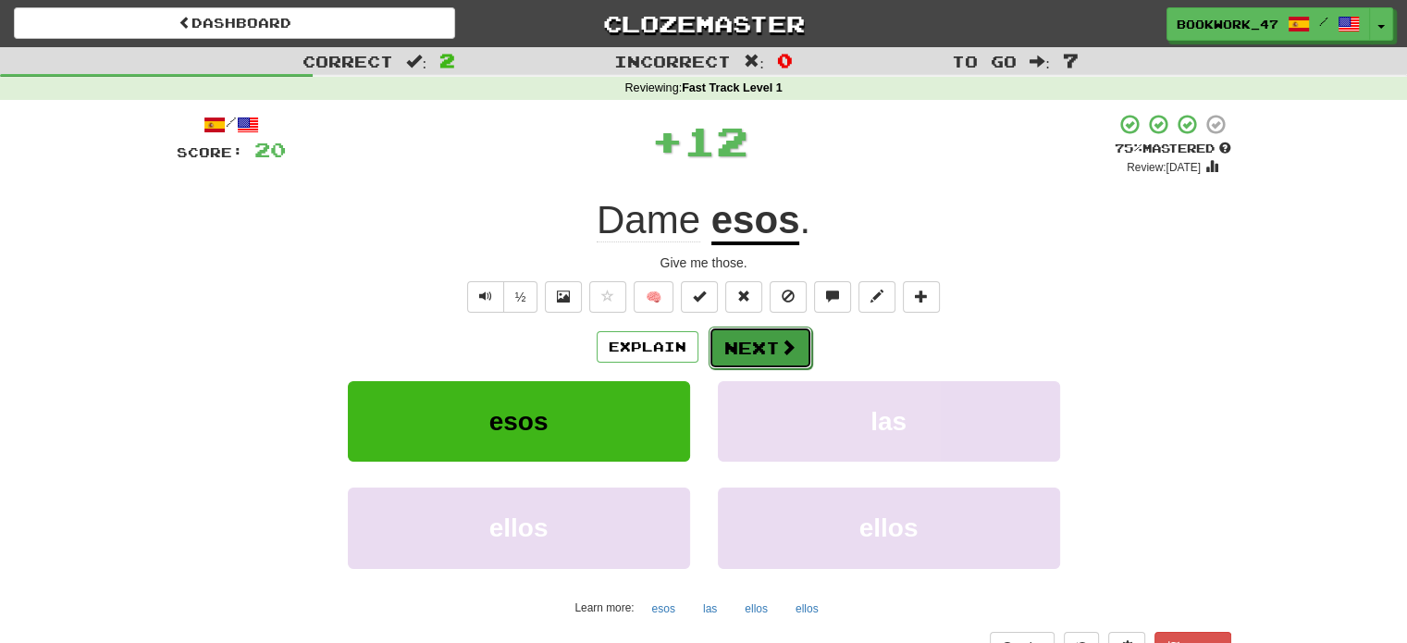
click at [761, 356] on button "Next" at bounding box center [761, 348] width 104 height 43
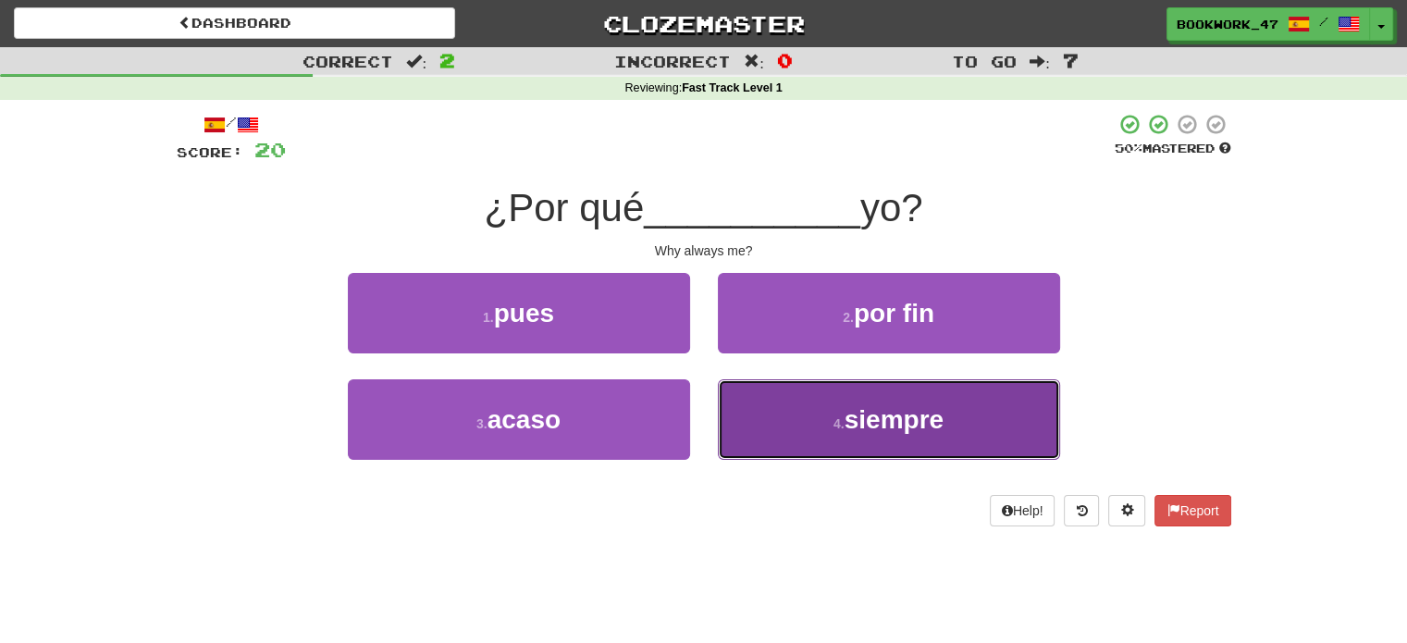
click at [918, 406] on span "siempre" at bounding box center [894, 419] width 99 height 29
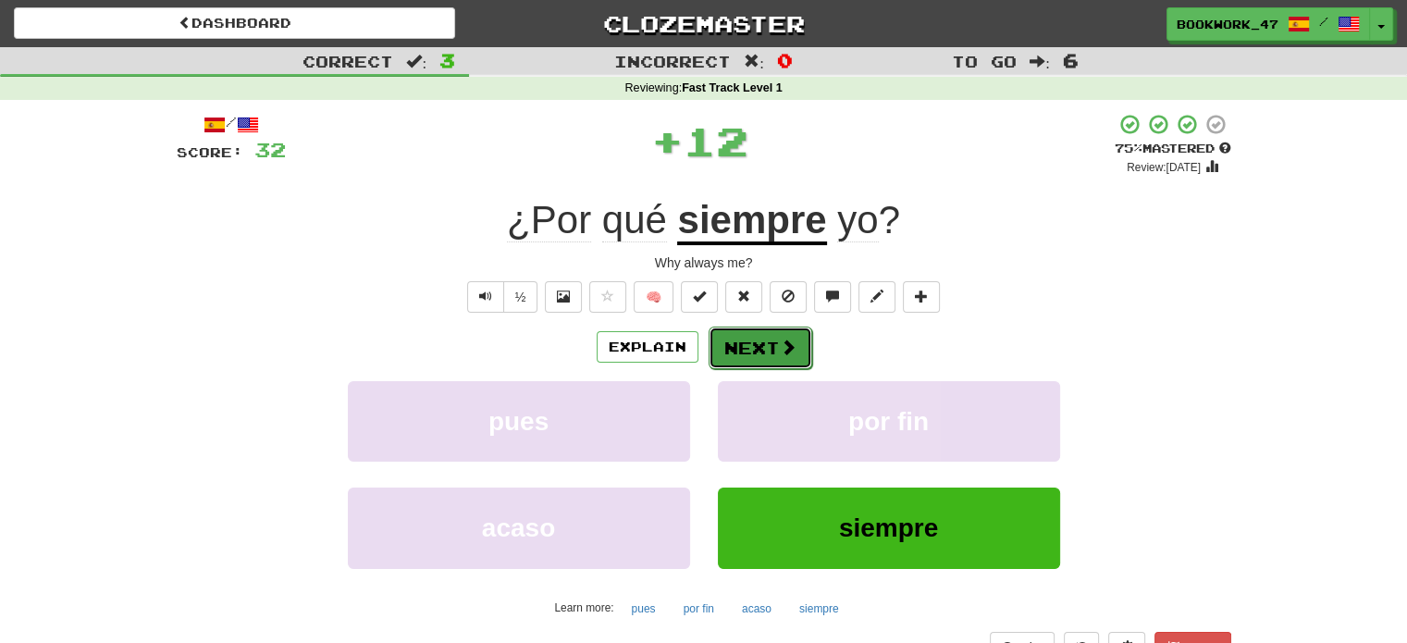
click at [802, 351] on button "Next" at bounding box center [761, 348] width 104 height 43
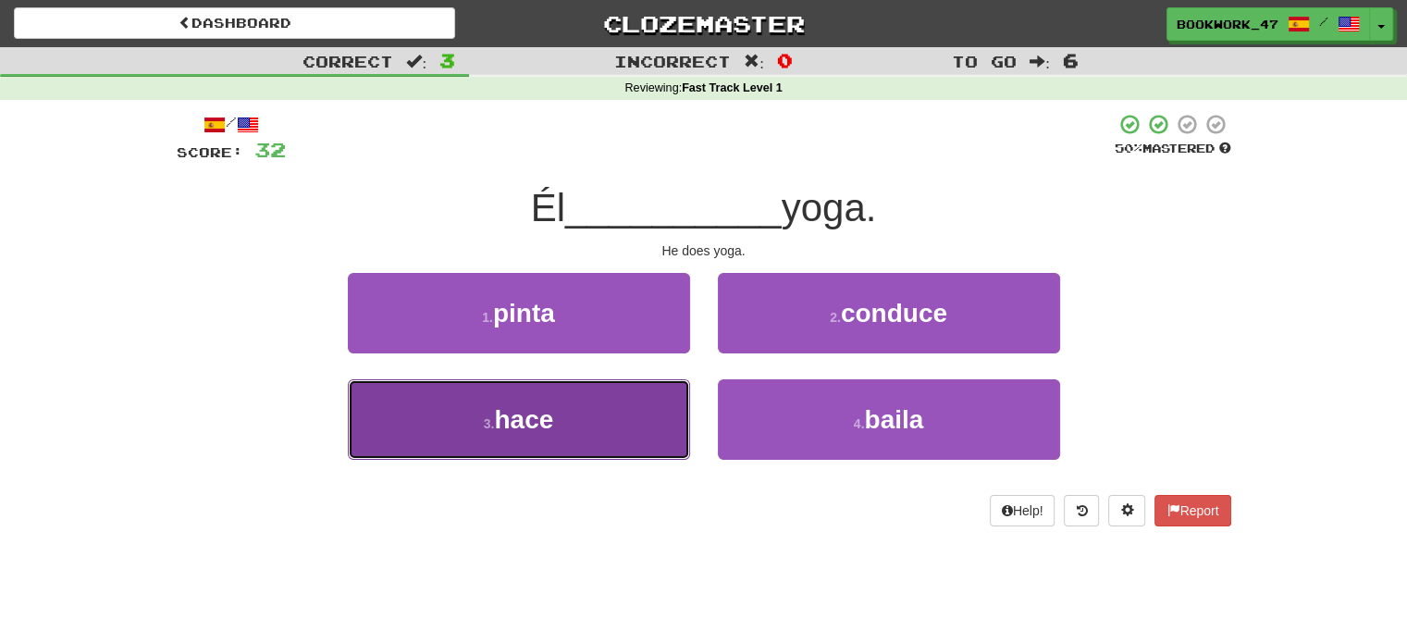
click at [610, 447] on button "3 . hace" at bounding box center [519, 419] width 342 height 80
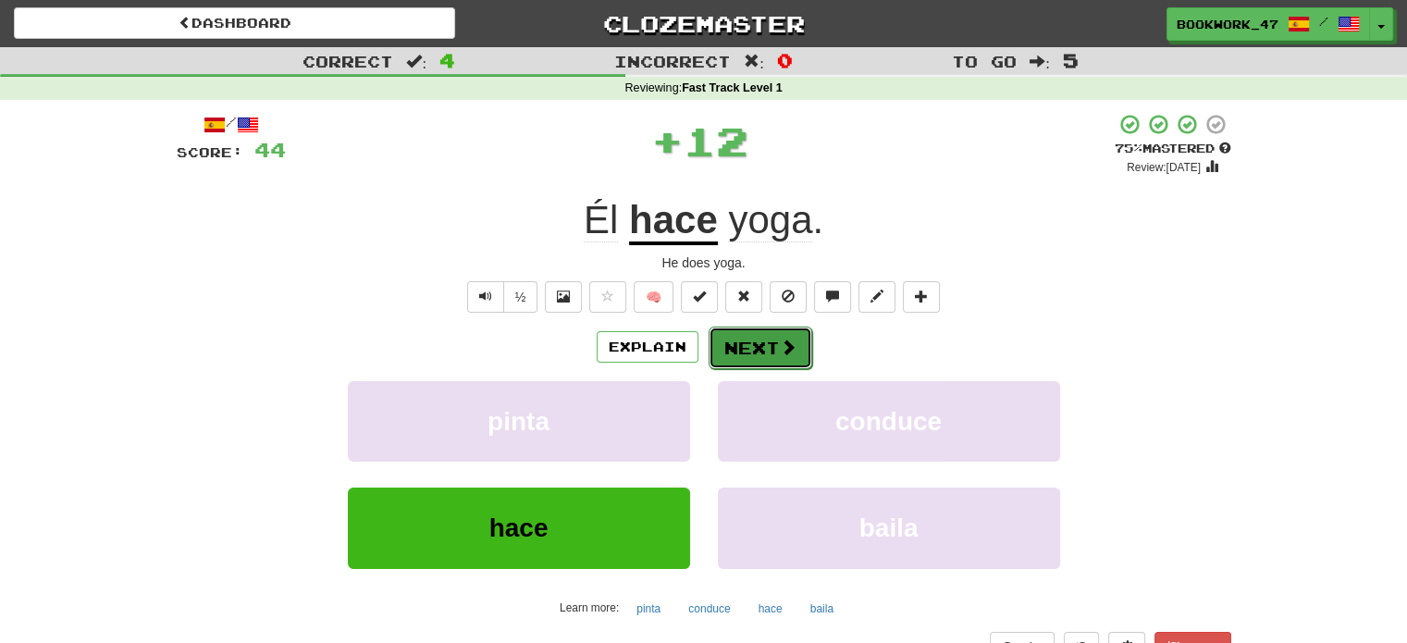
click at [787, 351] on span at bounding box center [788, 347] width 17 height 17
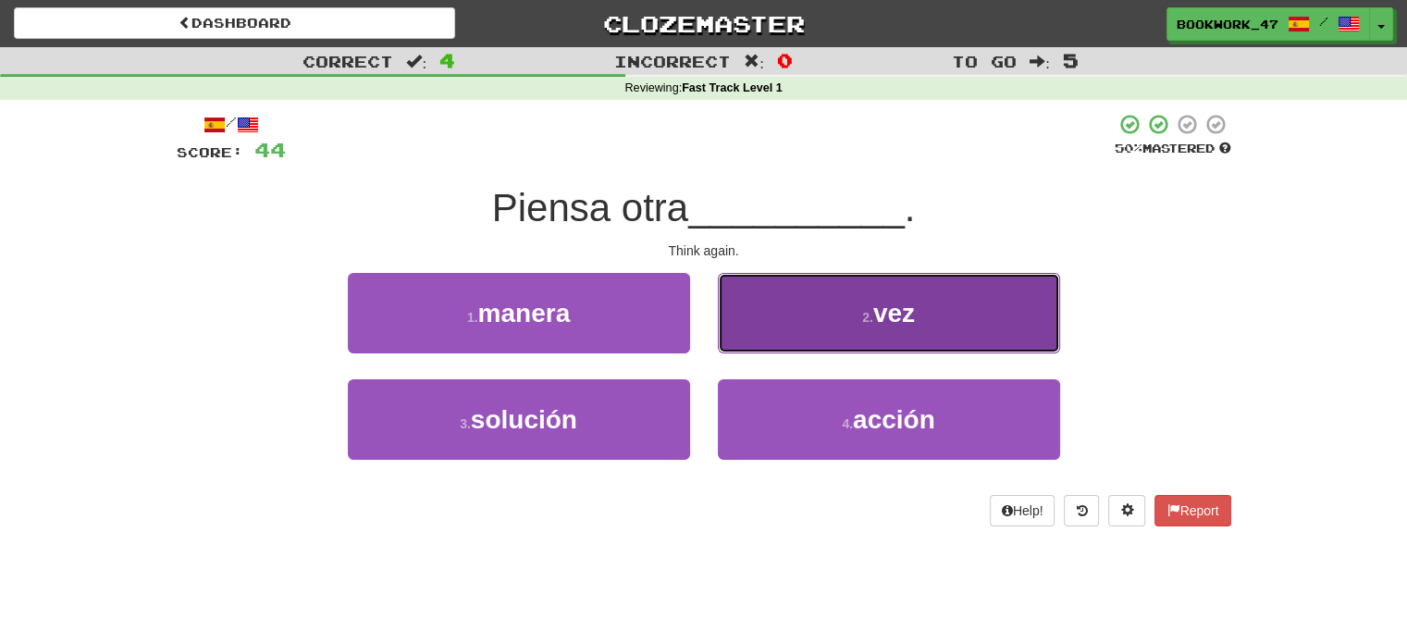
click at [817, 286] on button "2 . vez" at bounding box center [889, 313] width 342 height 80
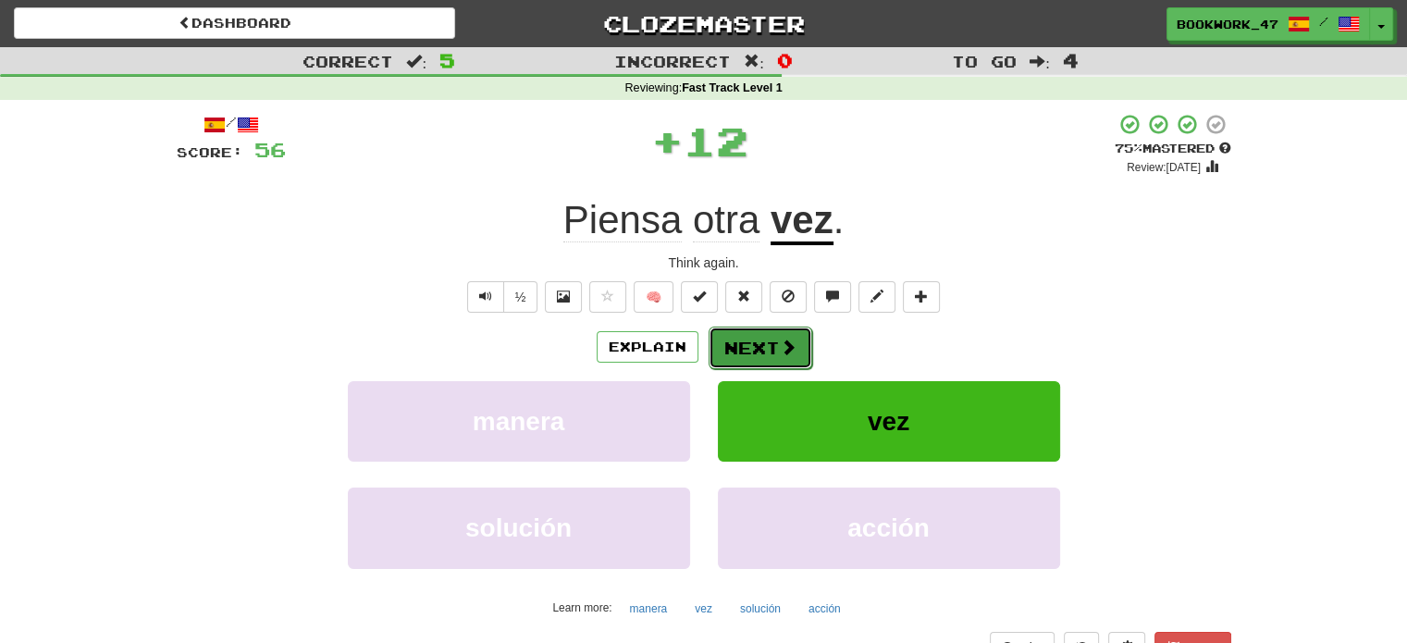
click at [777, 338] on button "Next" at bounding box center [761, 348] width 104 height 43
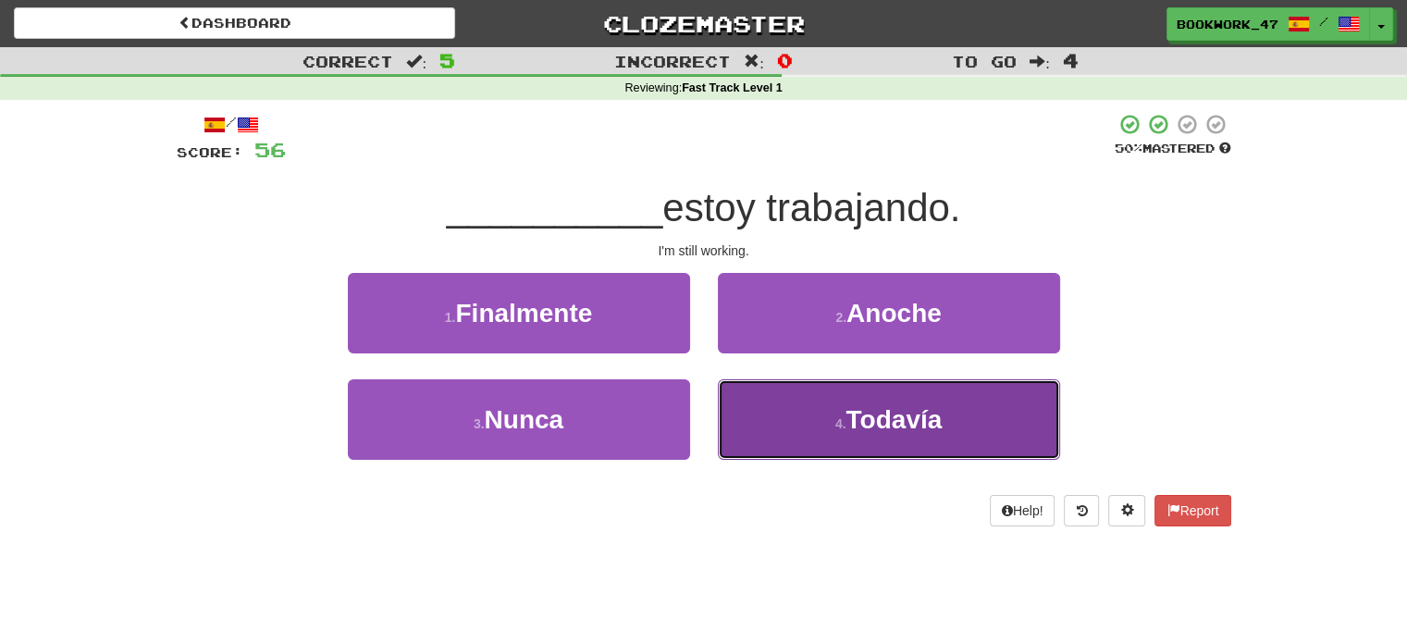
click at [844, 403] on button "4 . Todavía" at bounding box center [889, 419] width 342 height 80
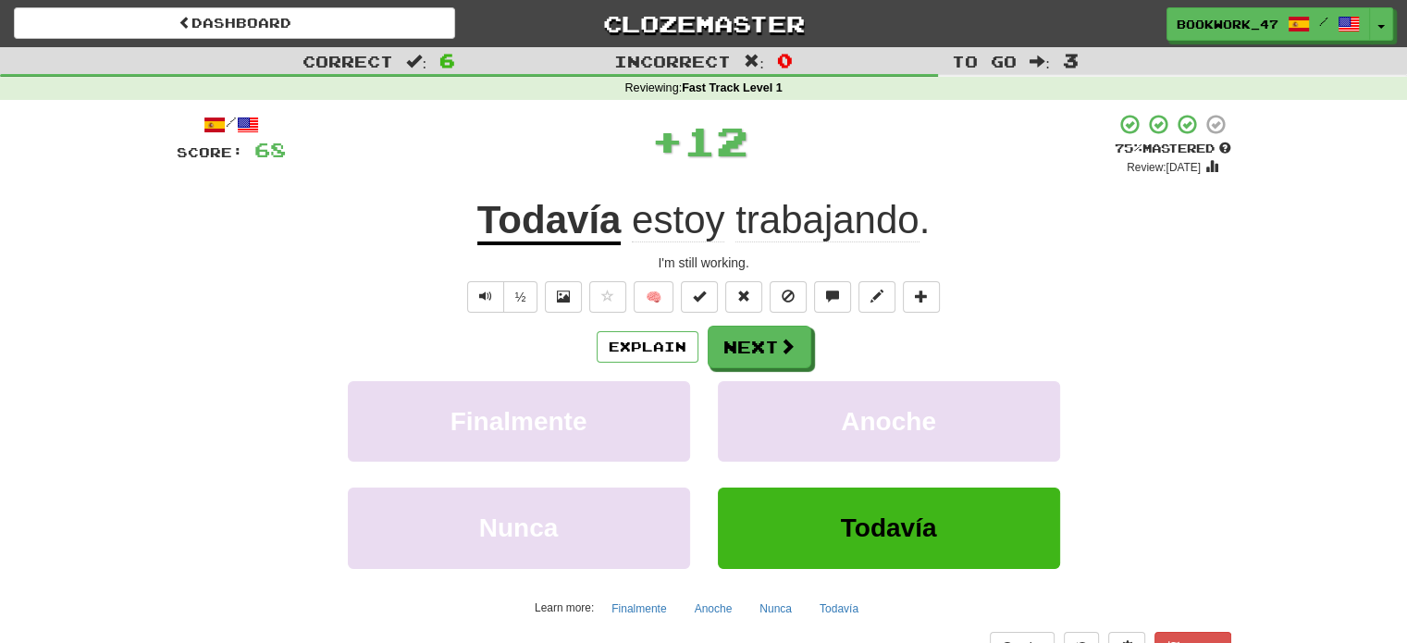
click at [542, 225] on u "Todavía" at bounding box center [549, 221] width 144 height 47
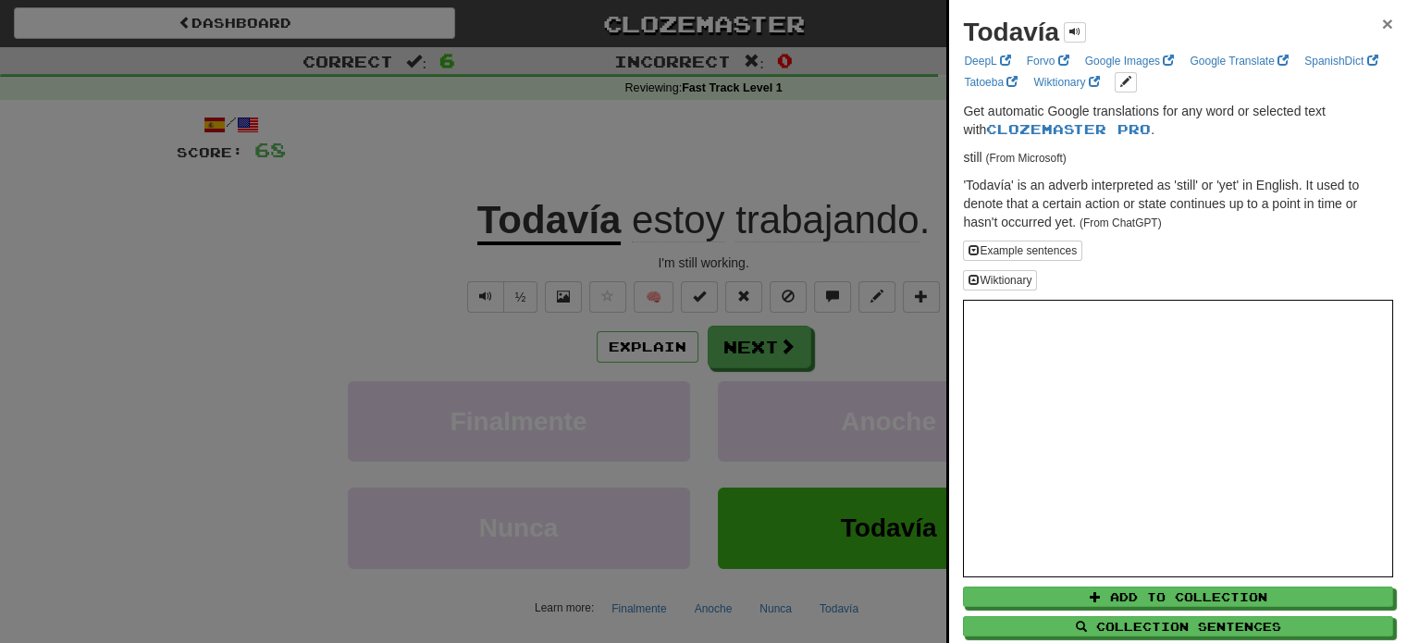
click at [1382, 31] on span "×" at bounding box center [1387, 23] width 11 height 21
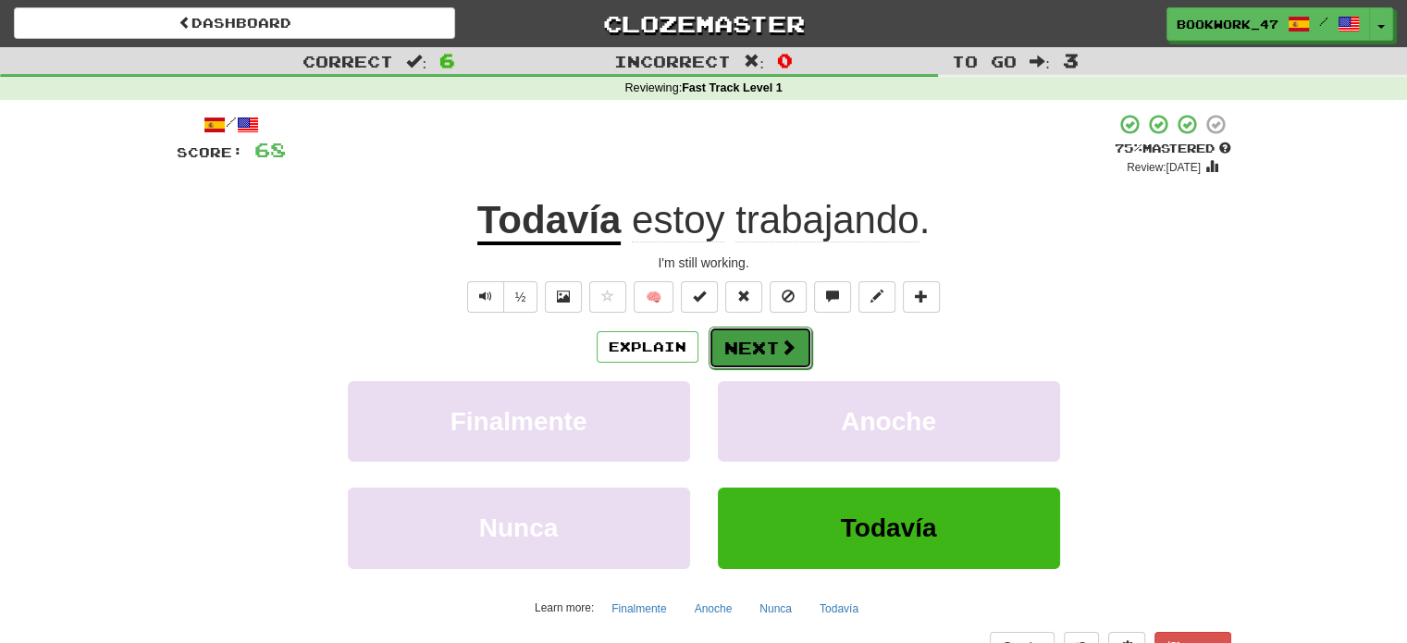
click at [788, 361] on button "Next" at bounding box center [761, 348] width 104 height 43
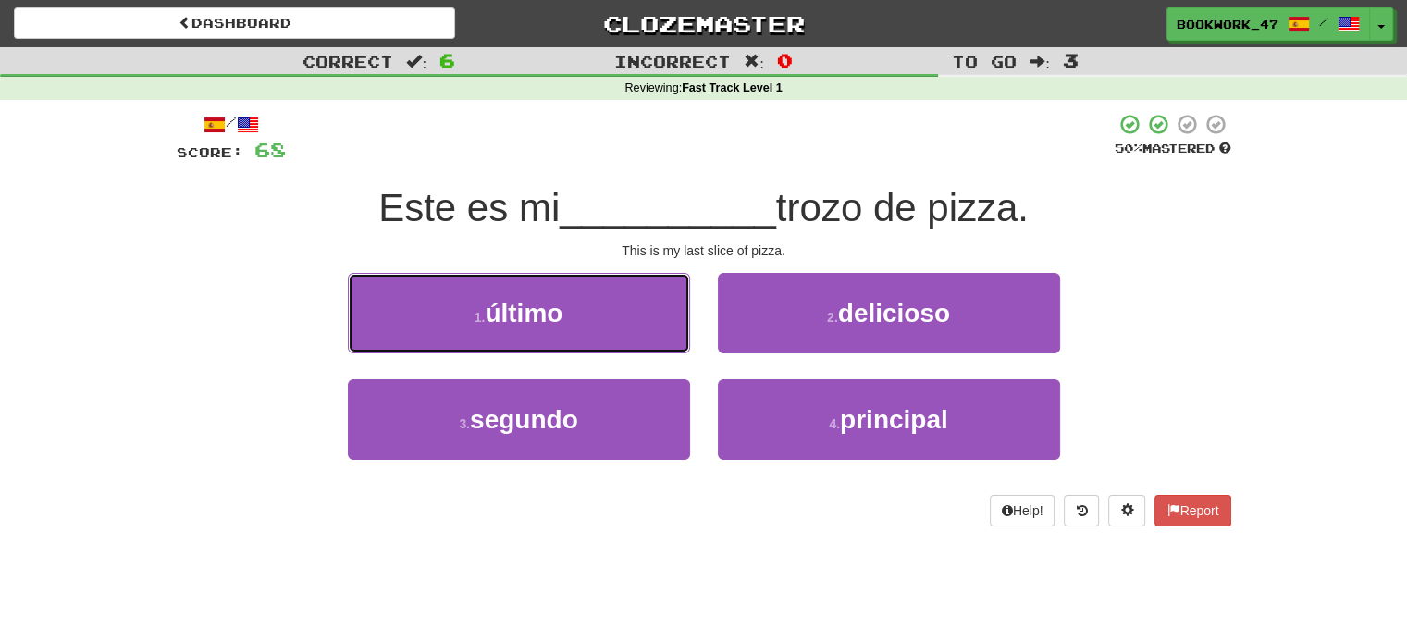
click at [625, 318] on button "1 . último" at bounding box center [519, 313] width 342 height 80
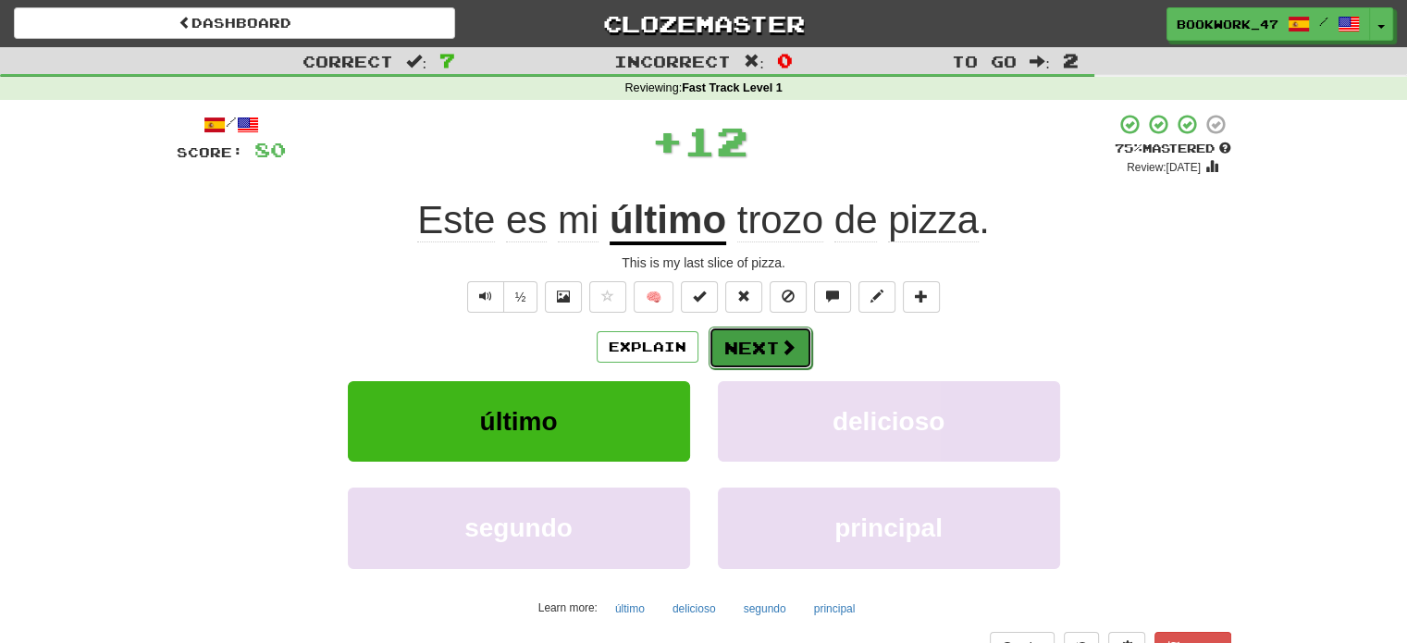
click at [735, 343] on button "Next" at bounding box center [761, 348] width 104 height 43
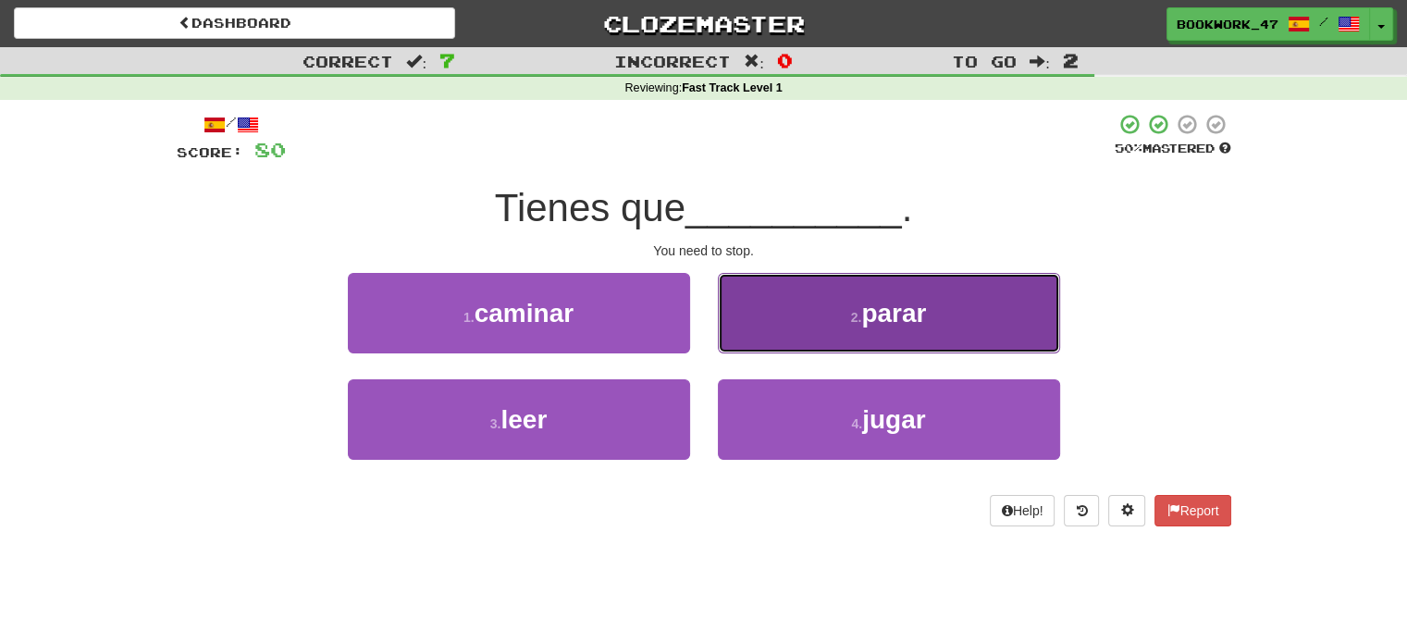
click at [885, 288] on button "2 . parar" at bounding box center [889, 313] width 342 height 80
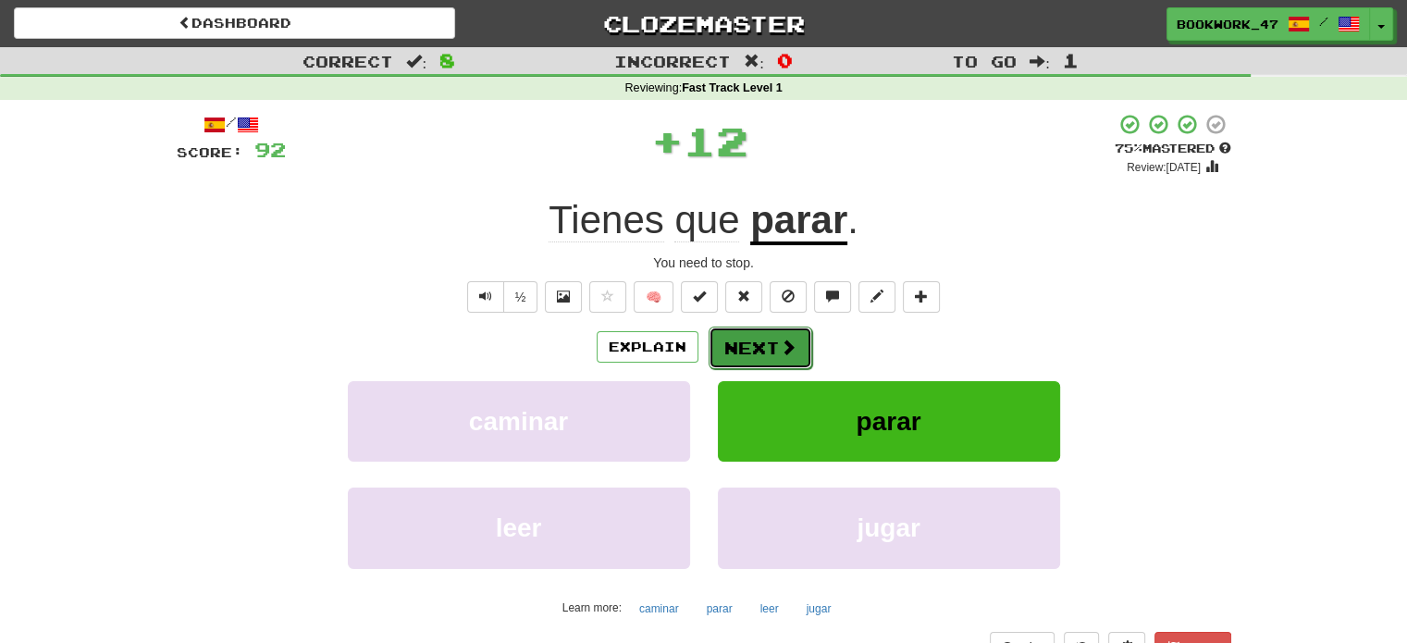
click at [771, 358] on button "Next" at bounding box center [761, 348] width 104 height 43
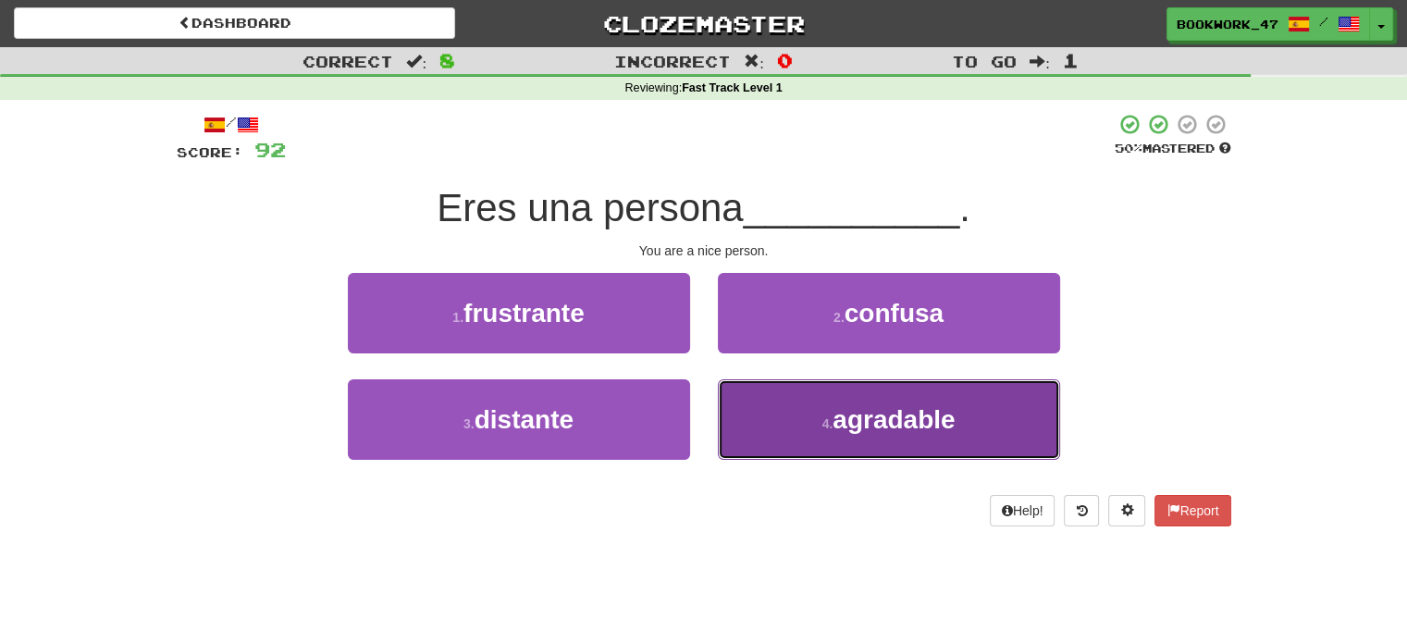
click at [903, 436] on button "4 . agradable" at bounding box center [889, 419] width 342 height 80
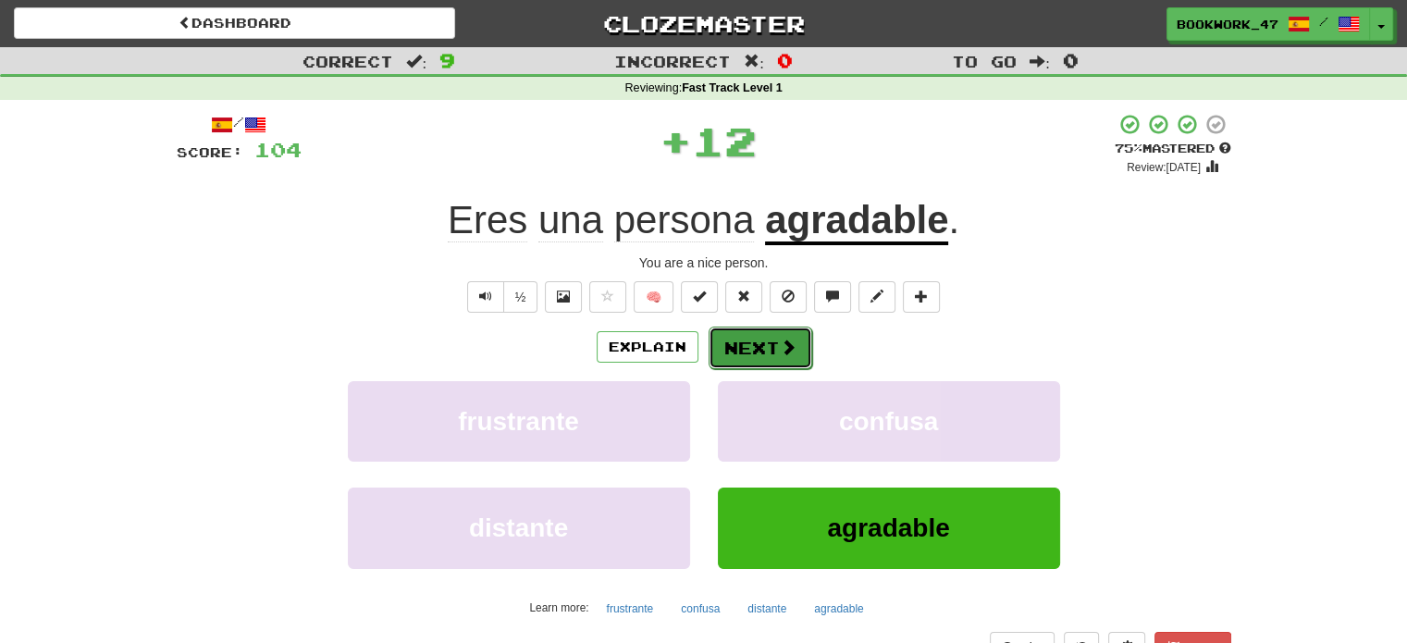
click at [776, 341] on button "Next" at bounding box center [761, 348] width 104 height 43
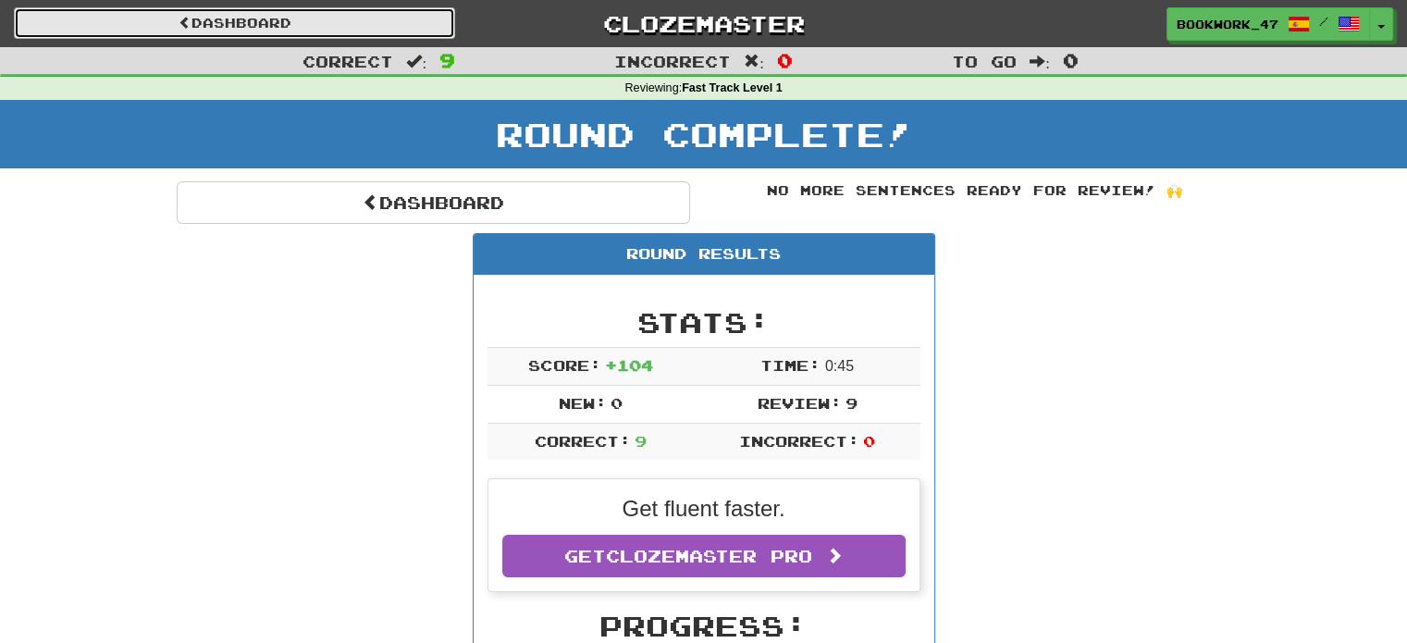
click at [340, 33] on link "Dashboard" at bounding box center [234, 22] width 441 height 31
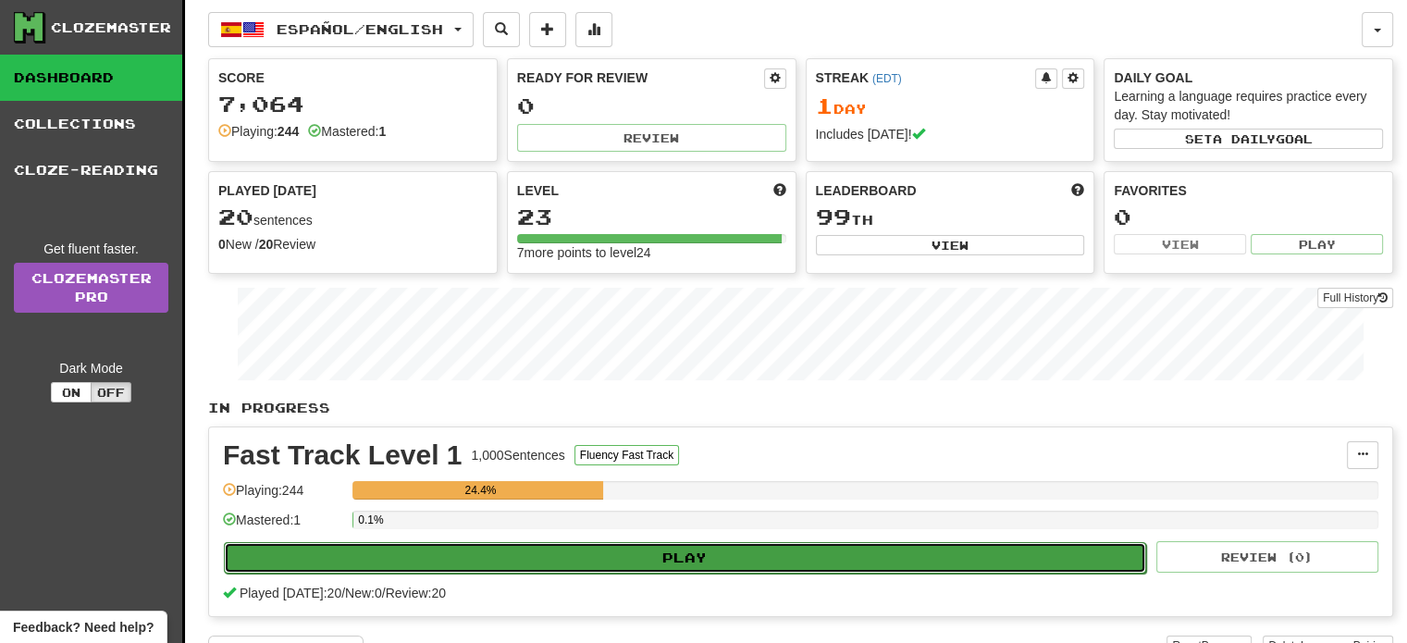
click at [733, 551] on button "Play" at bounding box center [685, 557] width 923 height 31
select select "**"
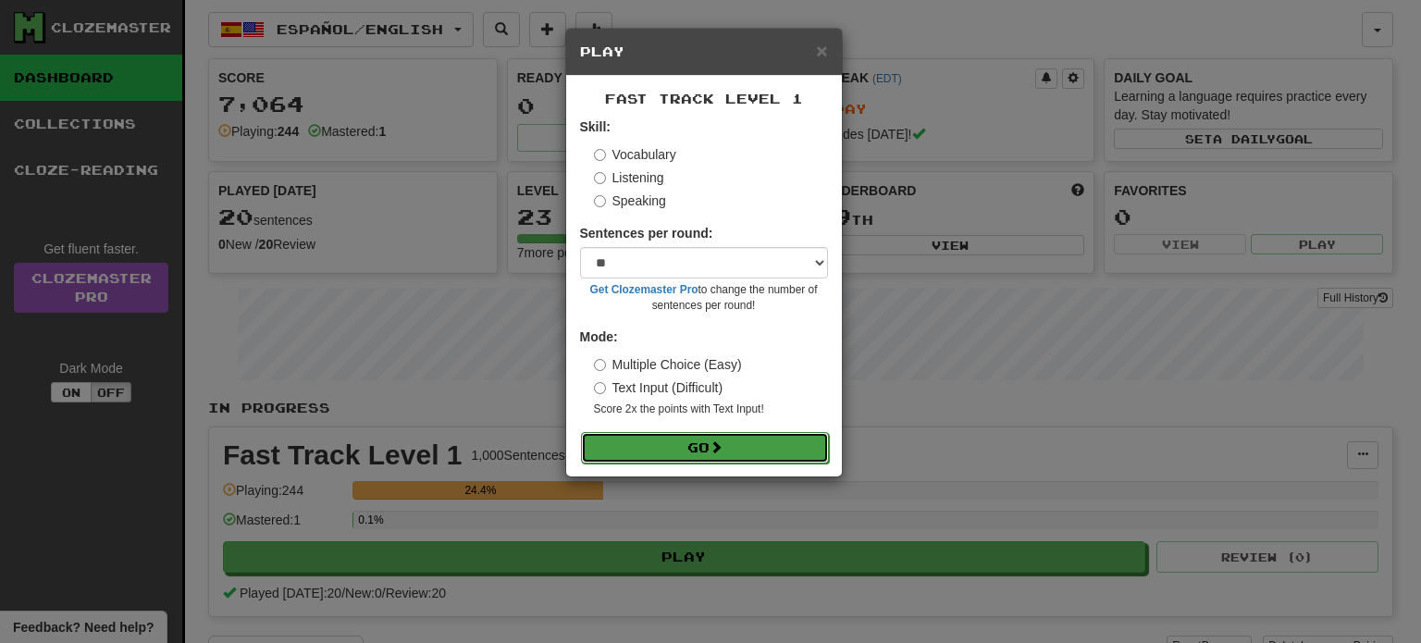
click at [758, 451] on button "Go" at bounding box center [705, 447] width 248 height 31
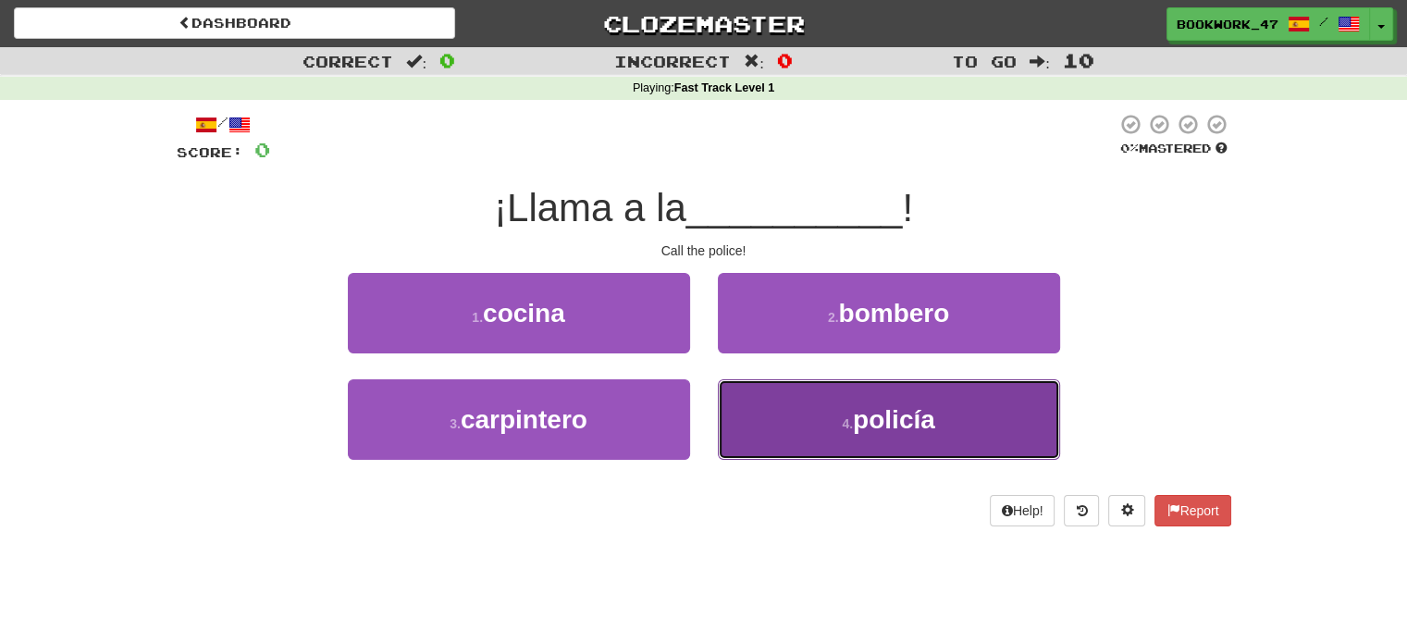
click at [802, 414] on button "4 . policía" at bounding box center [889, 419] width 342 height 80
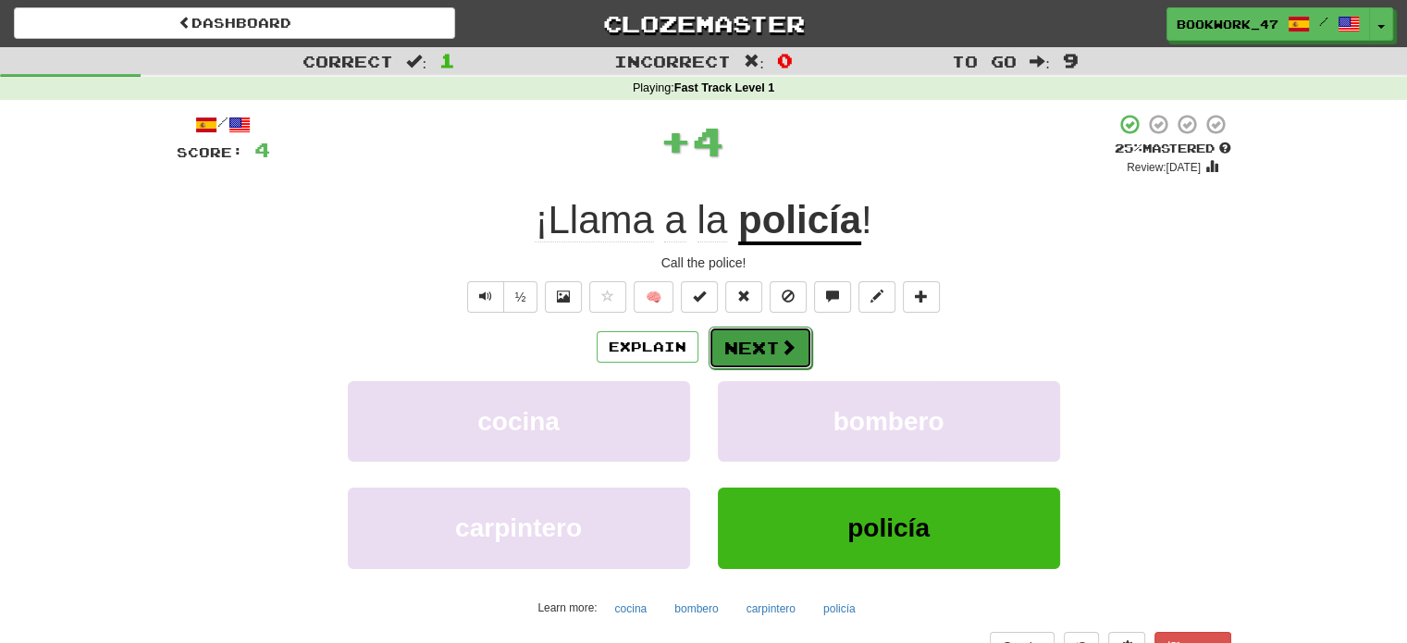
click at [803, 359] on button "Next" at bounding box center [761, 348] width 104 height 43
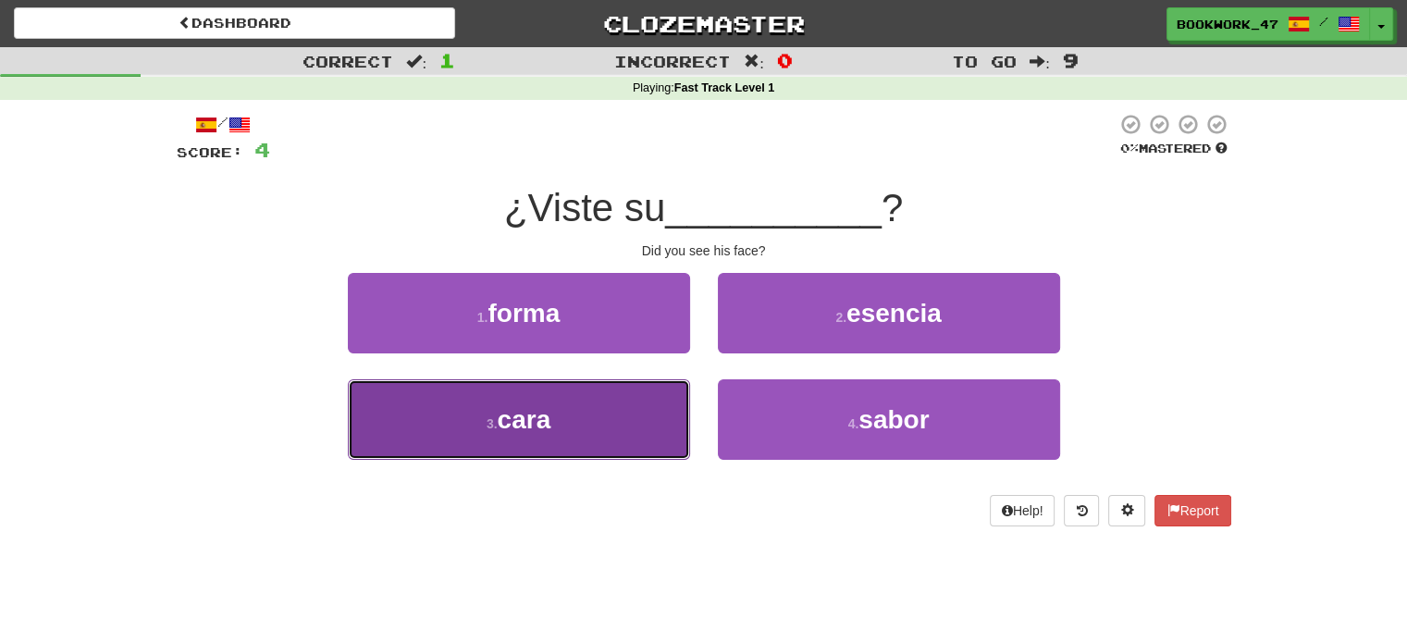
click at [585, 407] on button "3 . cara" at bounding box center [519, 419] width 342 height 80
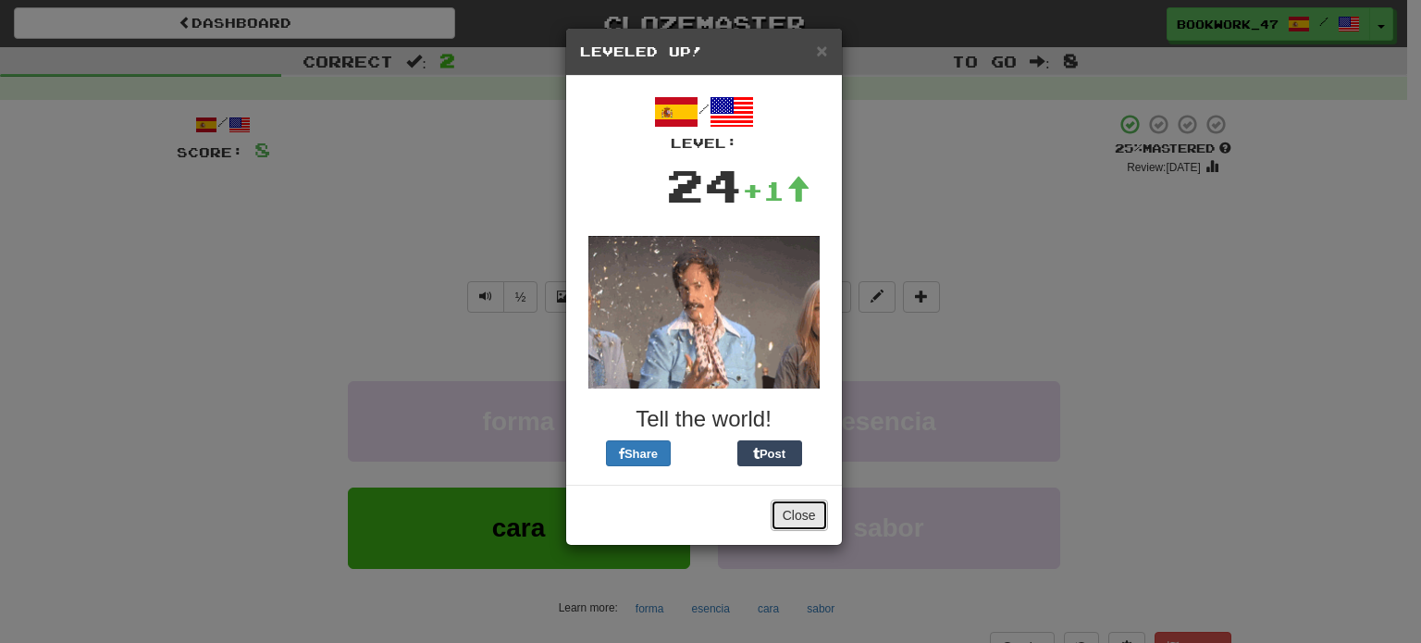
click at [811, 502] on button "Close" at bounding box center [799, 515] width 57 height 31
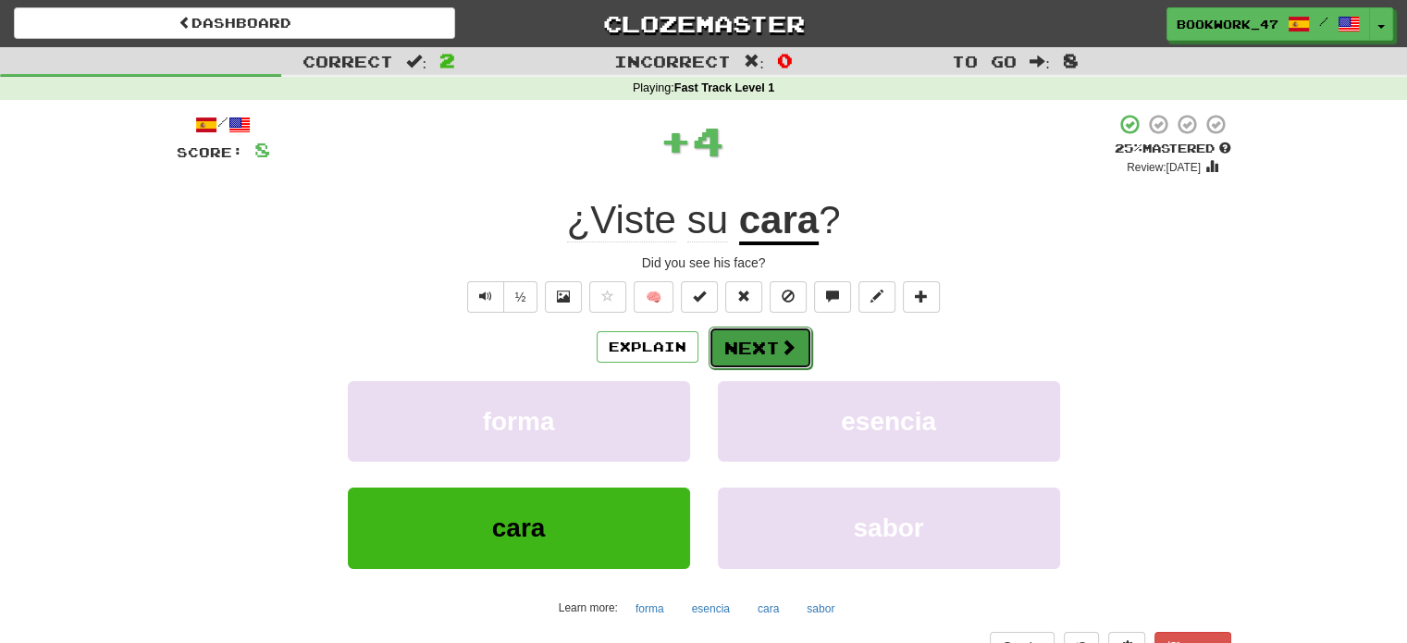
click at [769, 353] on button "Next" at bounding box center [761, 348] width 104 height 43
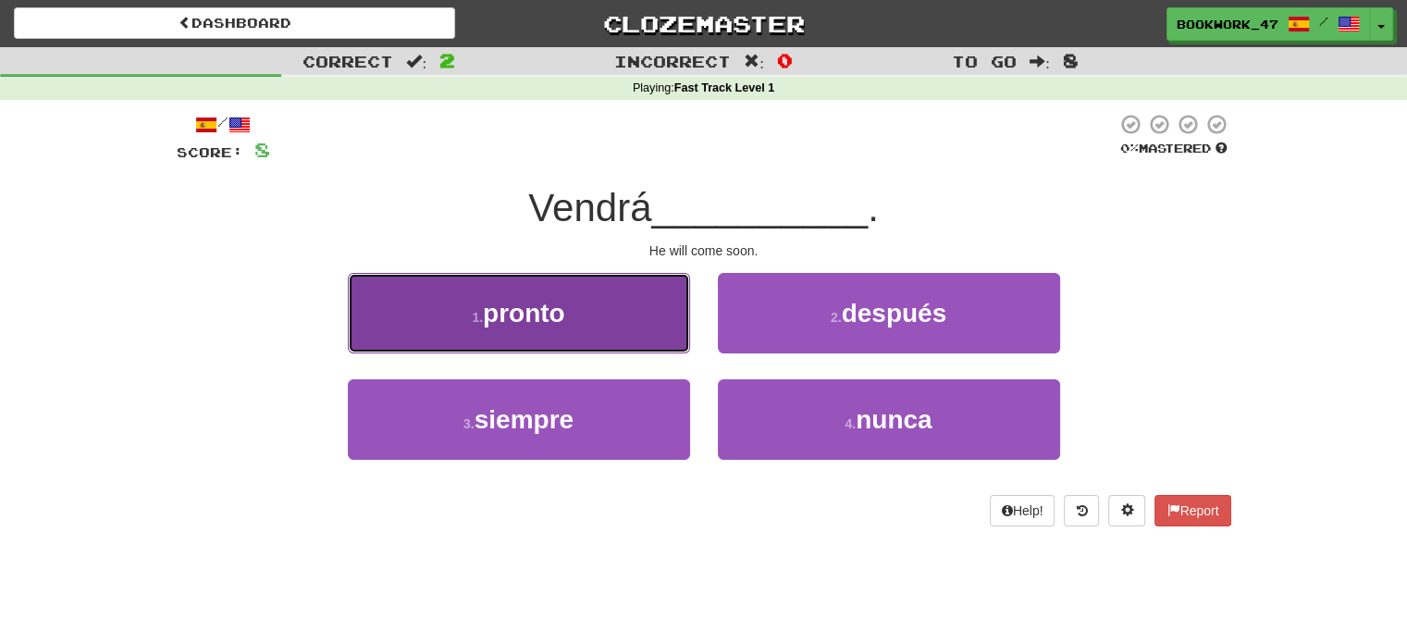
click at [531, 340] on button "1 . pronto" at bounding box center [519, 313] width 342 height 80
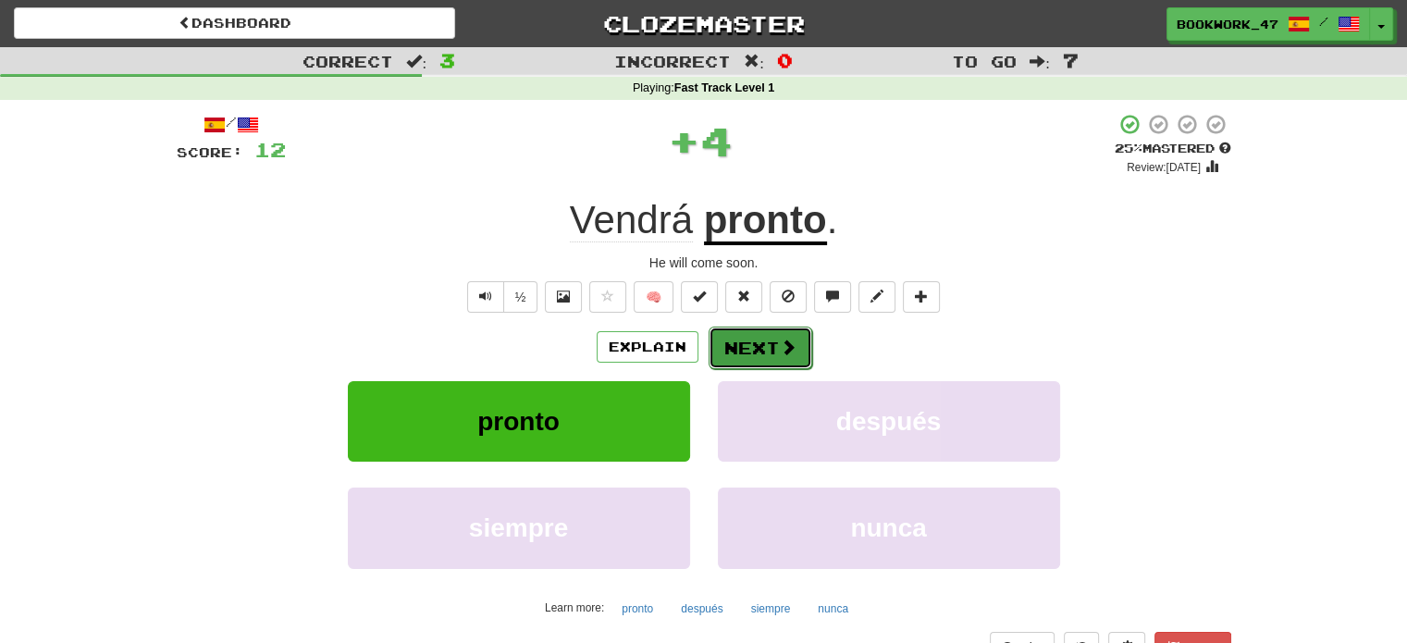
click at [727, 358] on button "Next" at bounding box center [761, 348] width 104 height 43
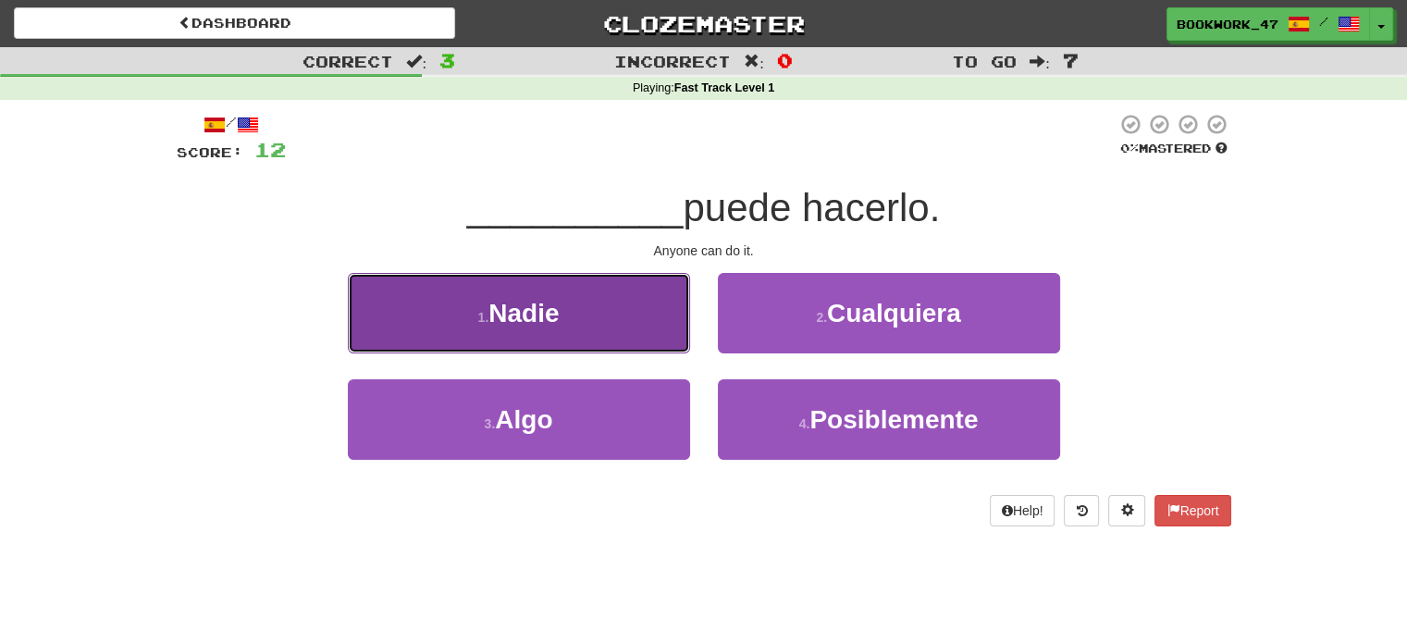
click at [562, 310] on button "1 . Nadie" at bounding box center [519, 313] width 342 height 80
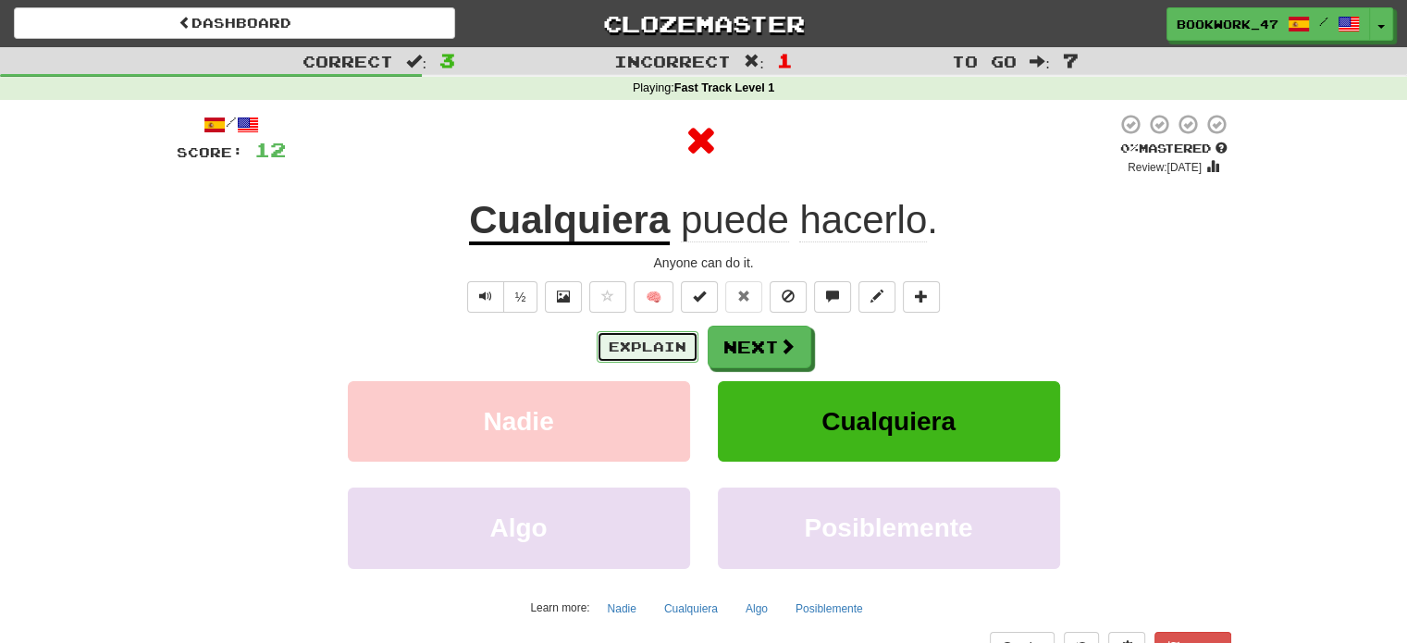
click at [662, 331] on button "Explain" at bounding box center [648, 346] width 102 height 31
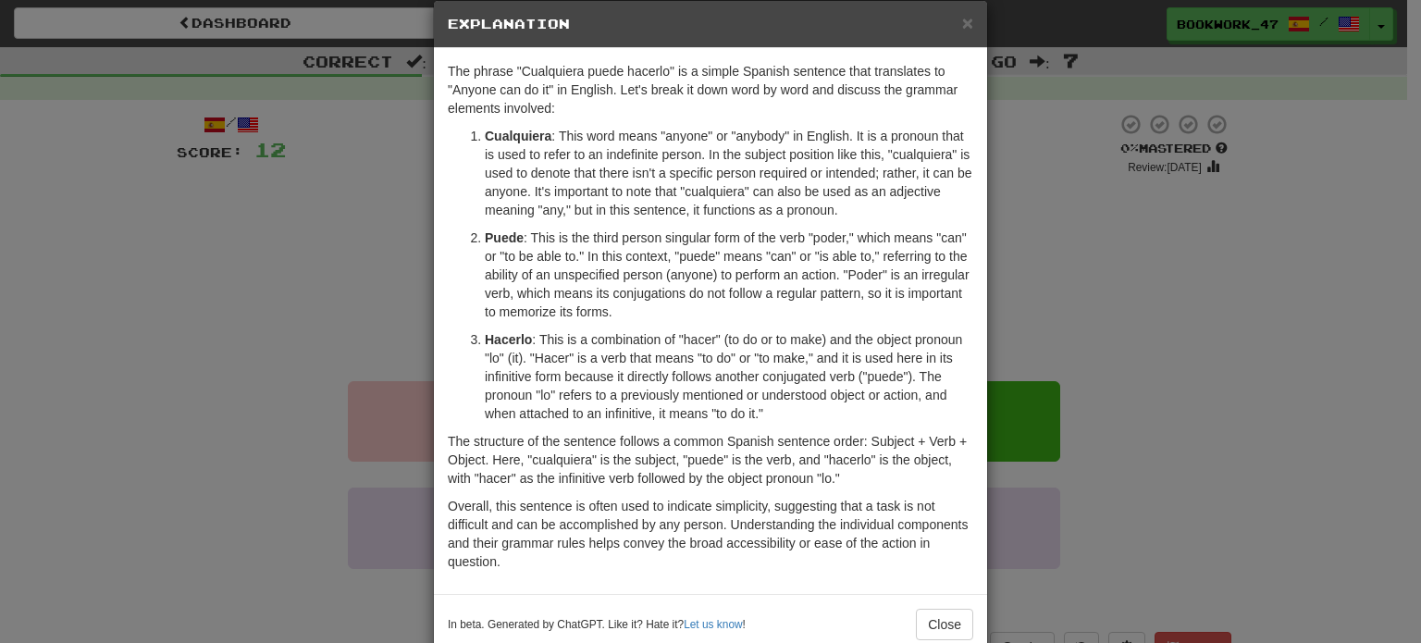
scroll to position [67, 0]
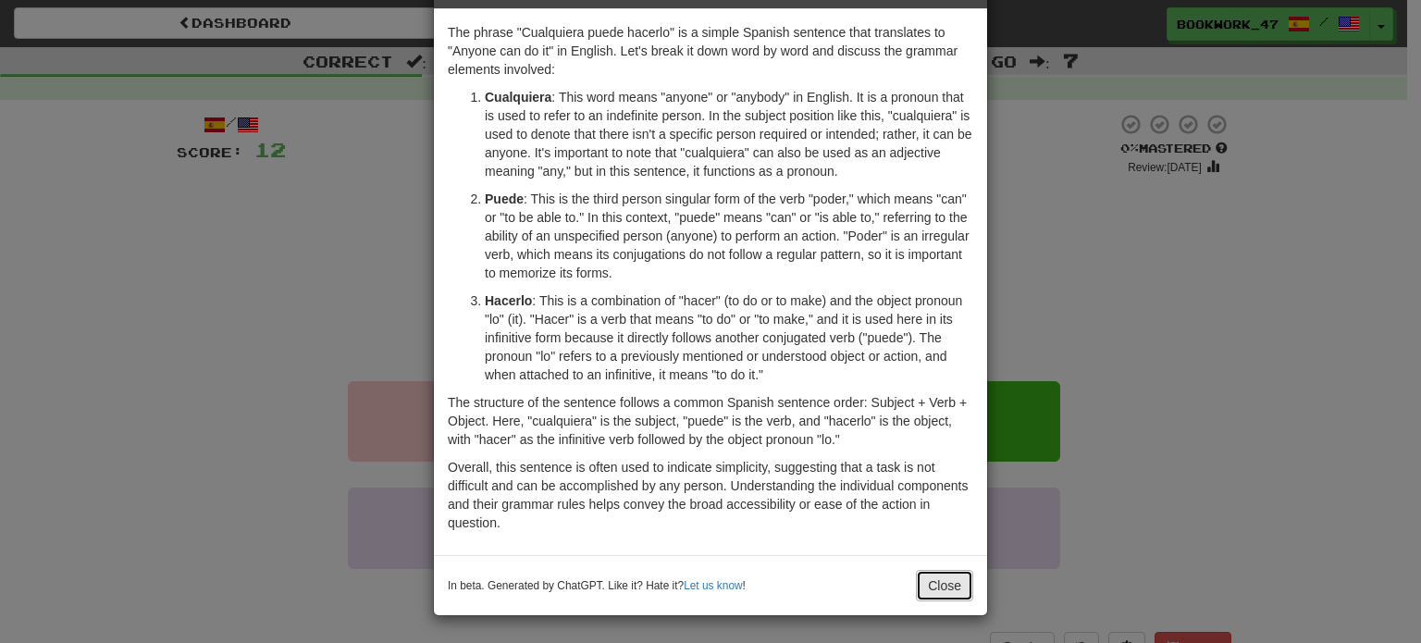
click at [932, 570] on button "Close" at bounding box center [944, 585] width 57 height 31
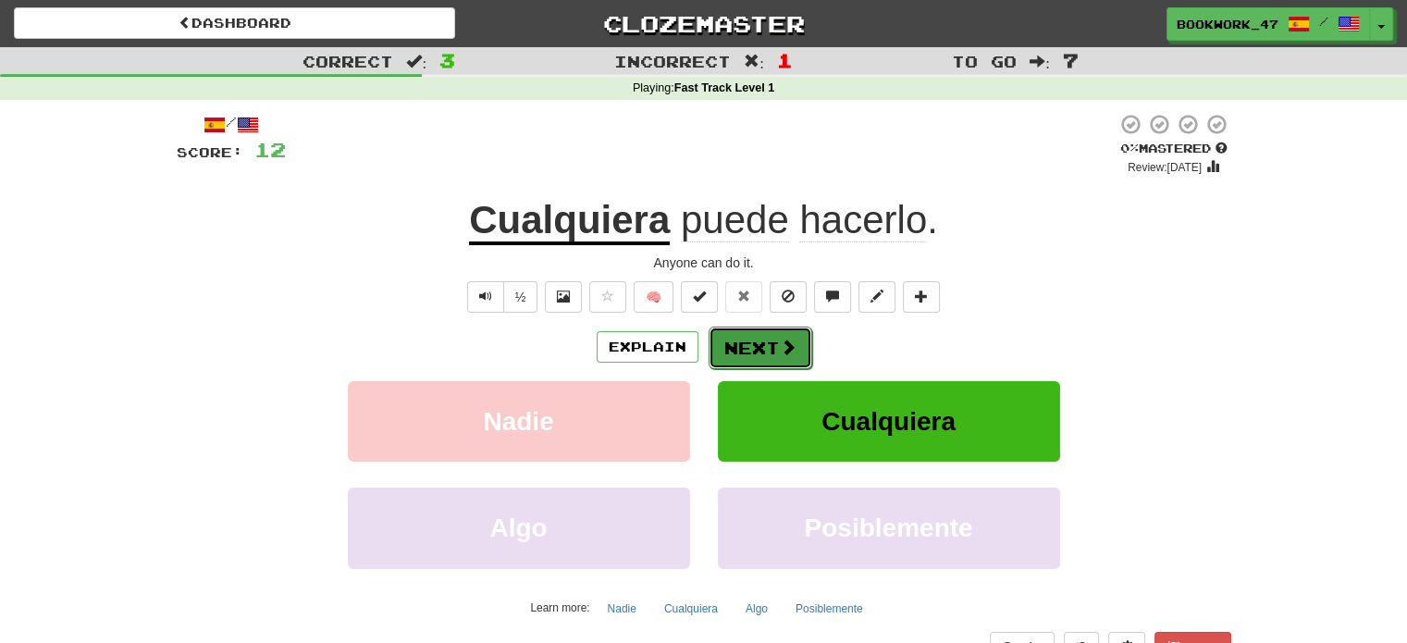
click at [790, 351] on span at bounding box center [788, 347] width 17 height 17
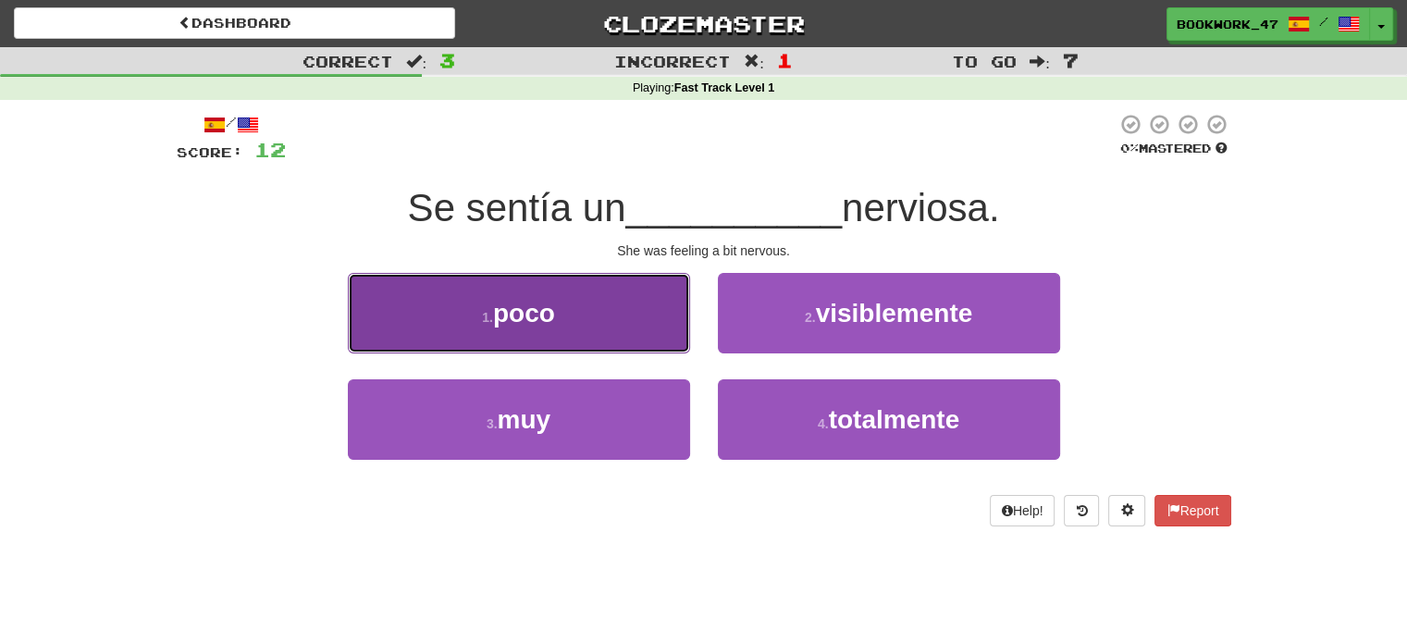
click at [645, 343] on button "1 . poco" at bounding box center [519, 313] width 342 height 80
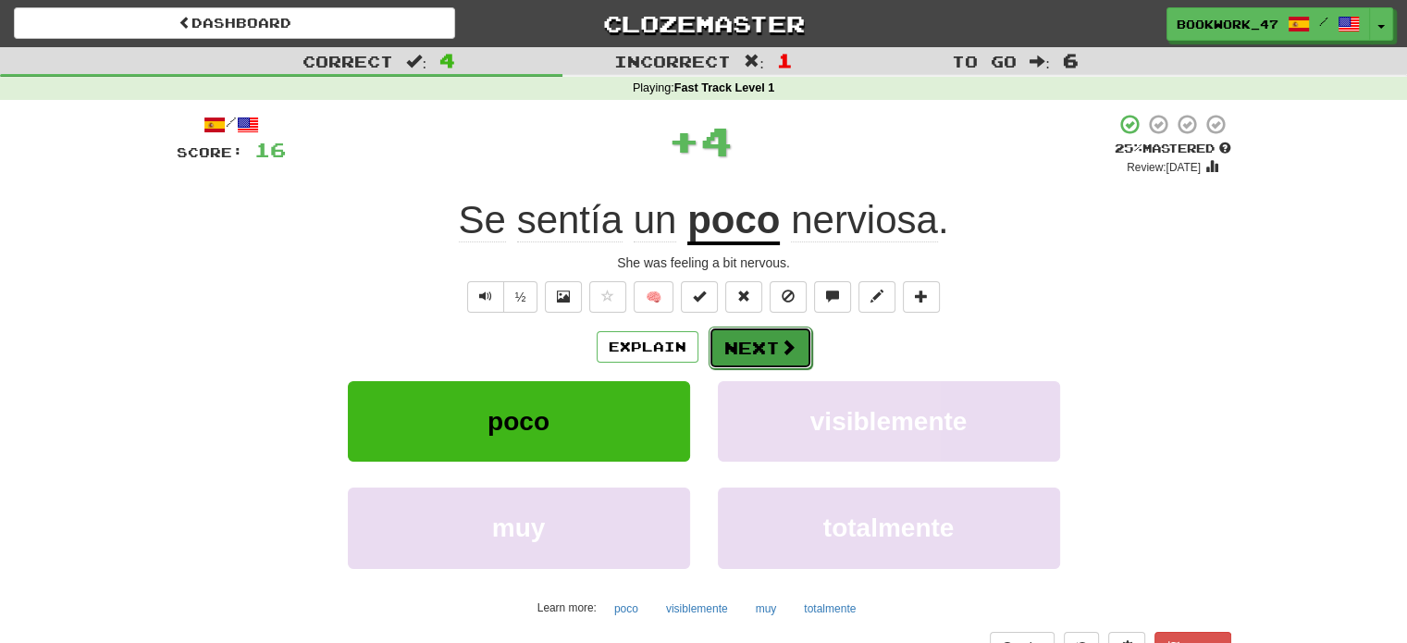
click at [750, 352] on button "Next" at bounding box center [761, 348] width 104 height 43
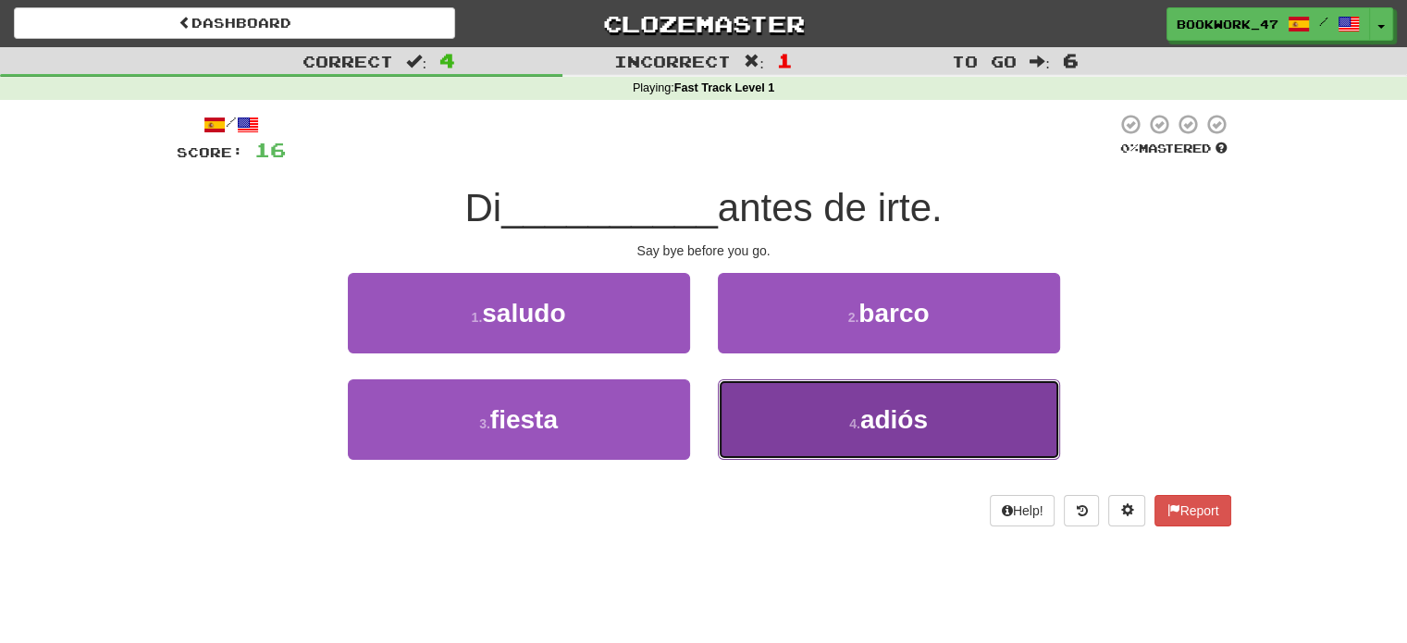
click at [786, 415] on button "4 . adiós" at bounding box center [889, 419] width 342 height 80
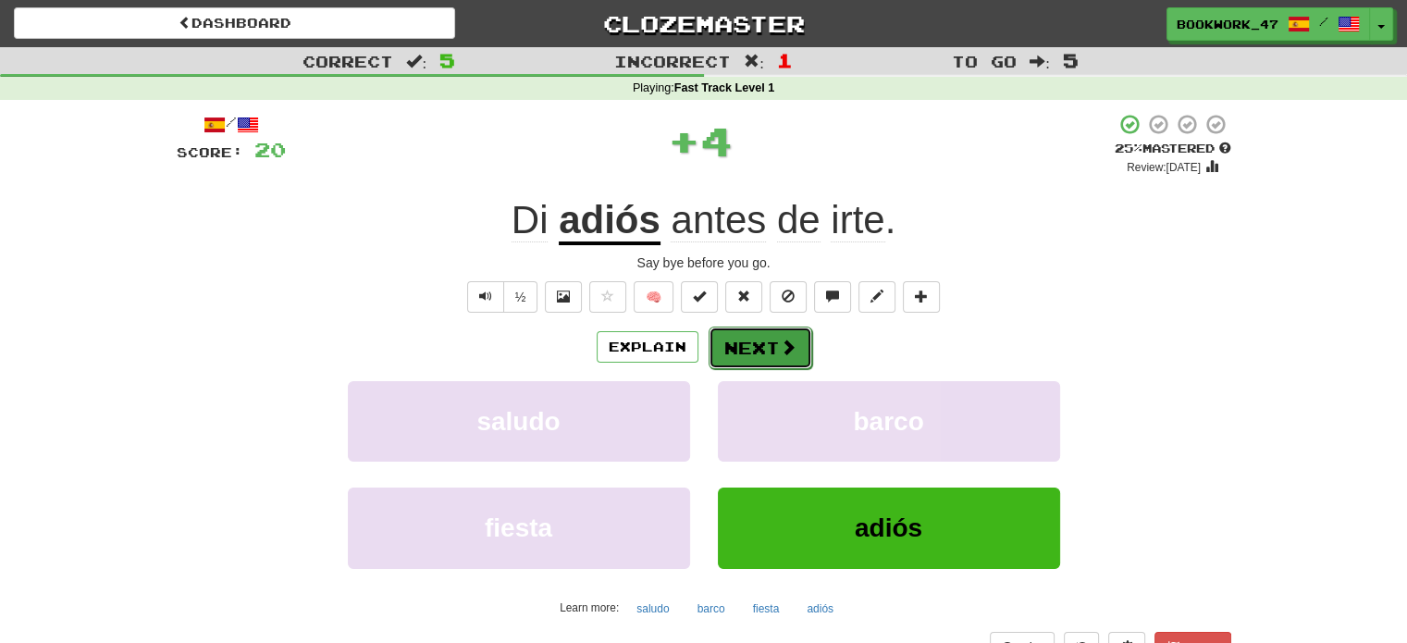
click at [755, 337] on button "Next" at bounding box center [761, 348] width 104 height 43
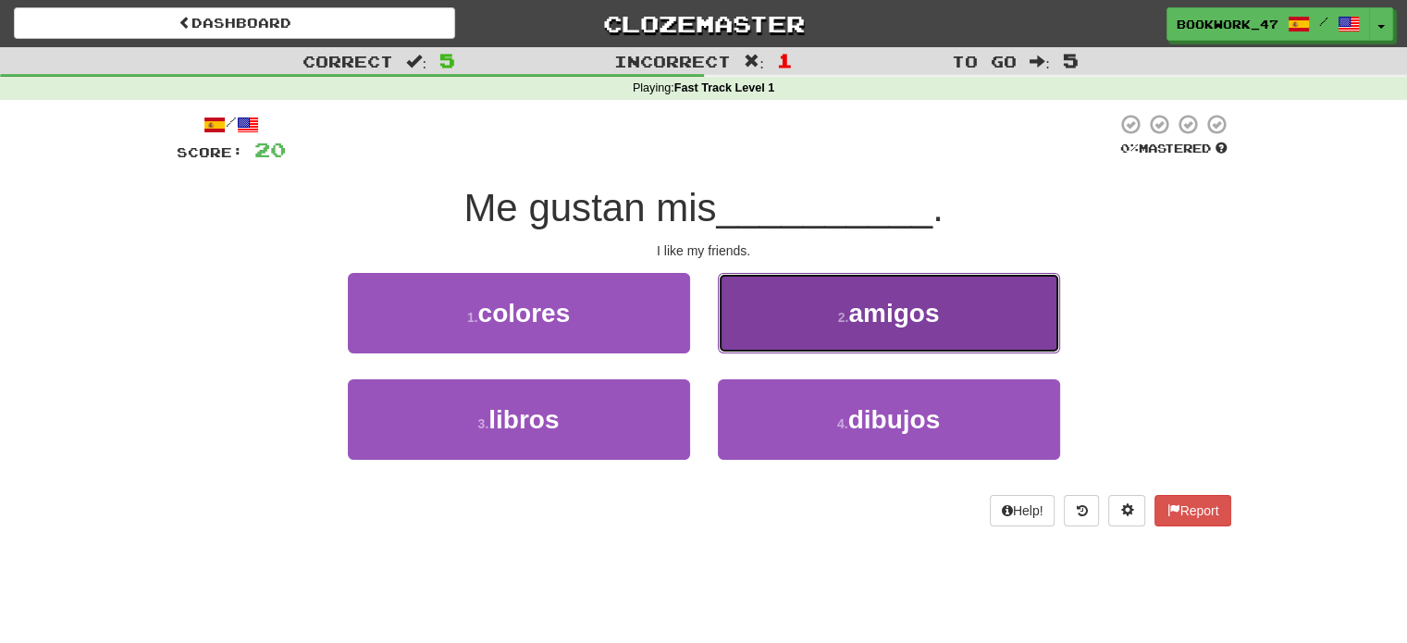
click at [759, 328] on button "2 . amigos" at bounding box center [889, 313] width 342 height 80
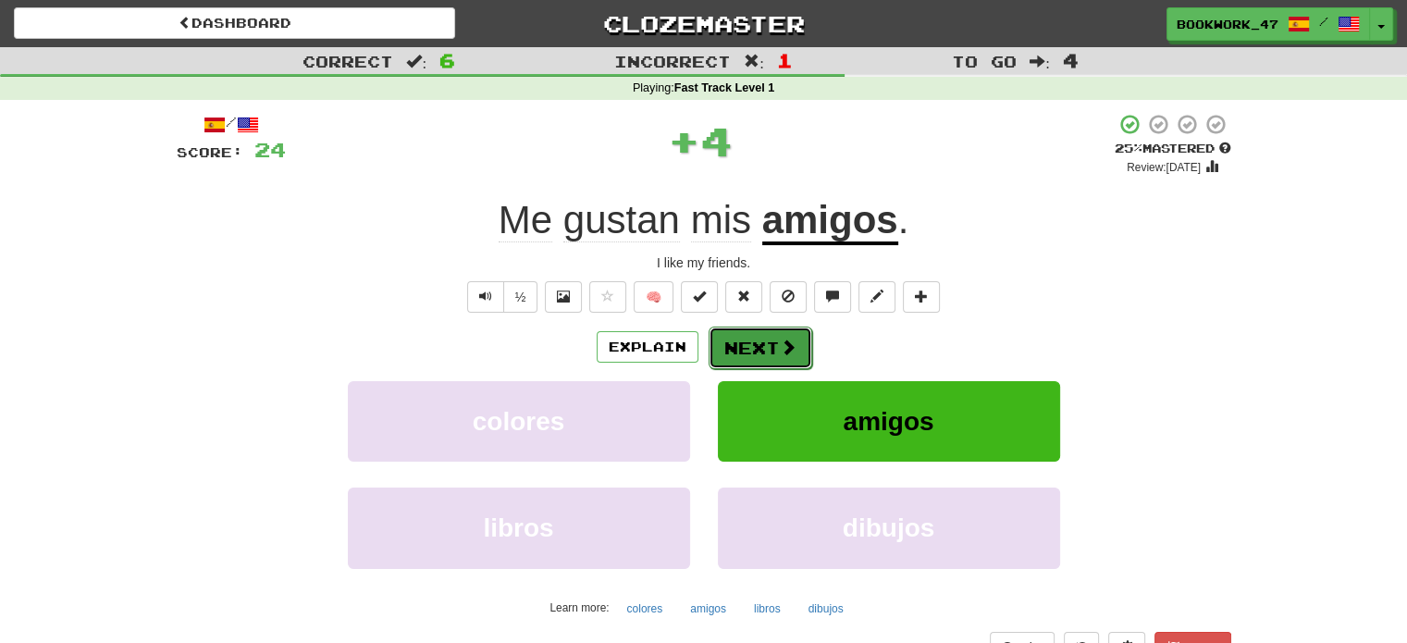
click at [762, 335] on button "Next" at bounding box center [761, 348] width 104 height 43
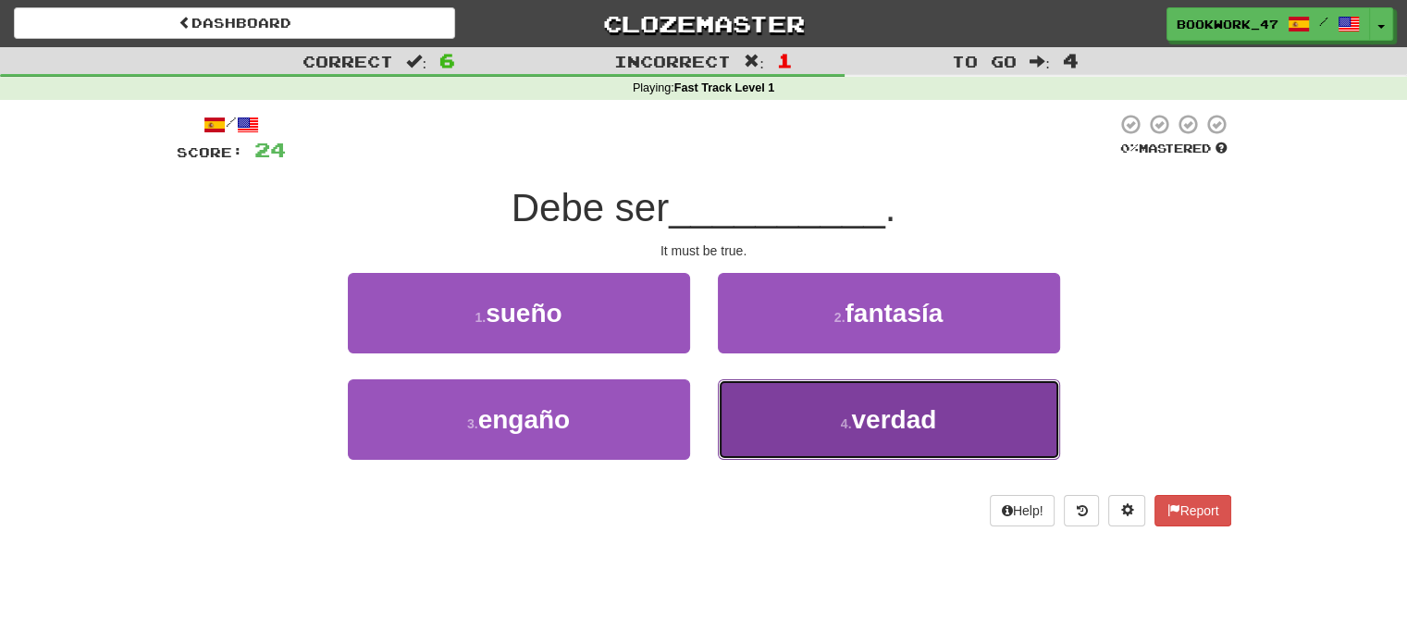
click at [892, 440] on button "4 . verdad" at bounding box center [889, 419] width 342 height 80
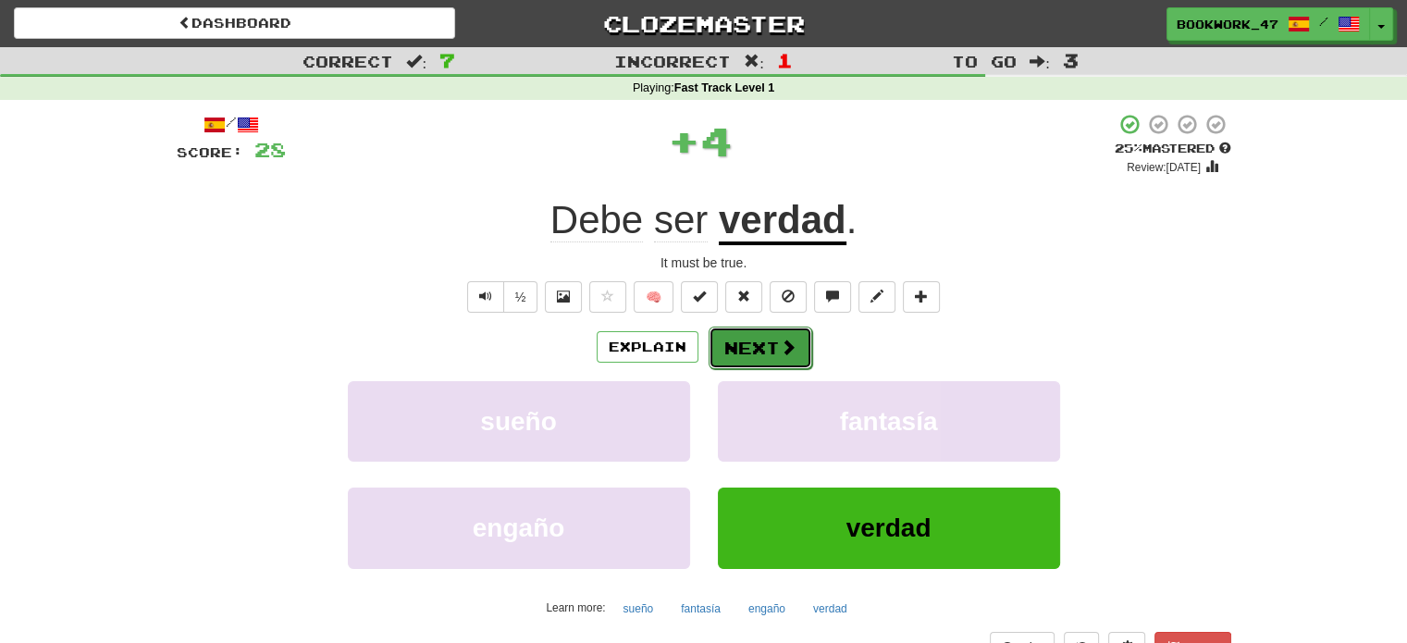
click at [793, 359] on button "Next" at bounding box center [761, 348] width 104 height 43
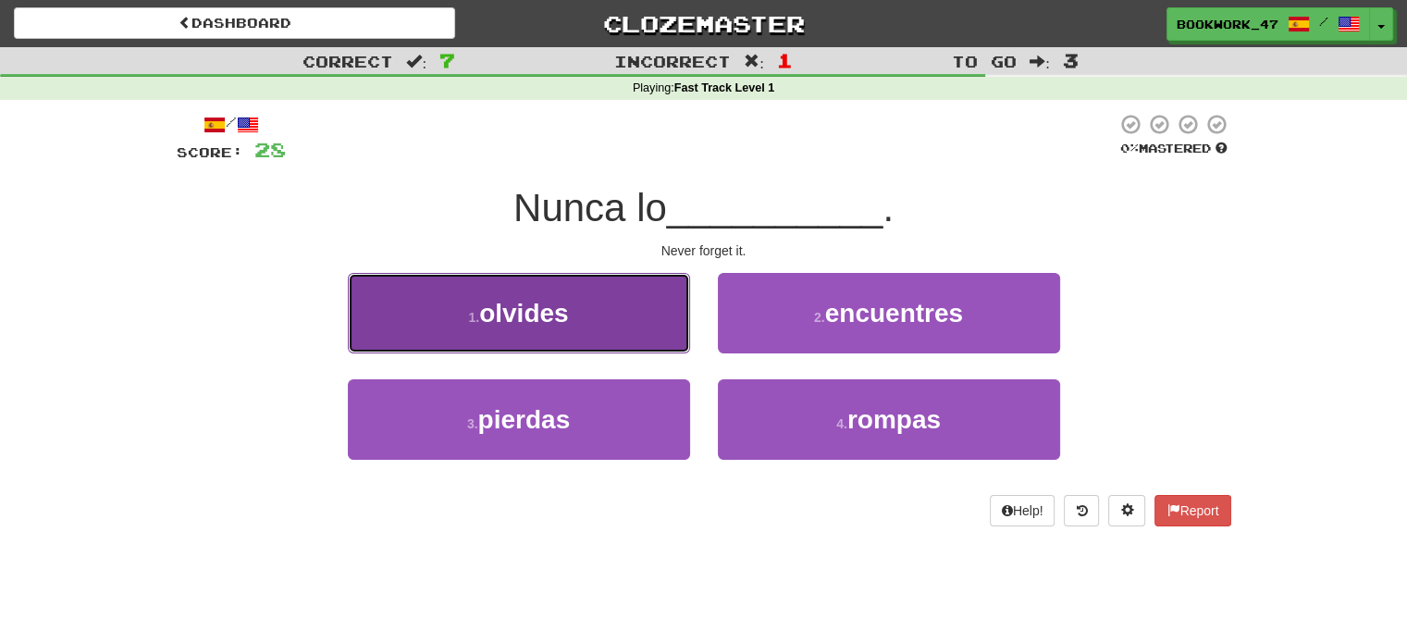
click at [640, 330] on button "1 . olvides" at bounding box center [519, 313] width 342 height 80
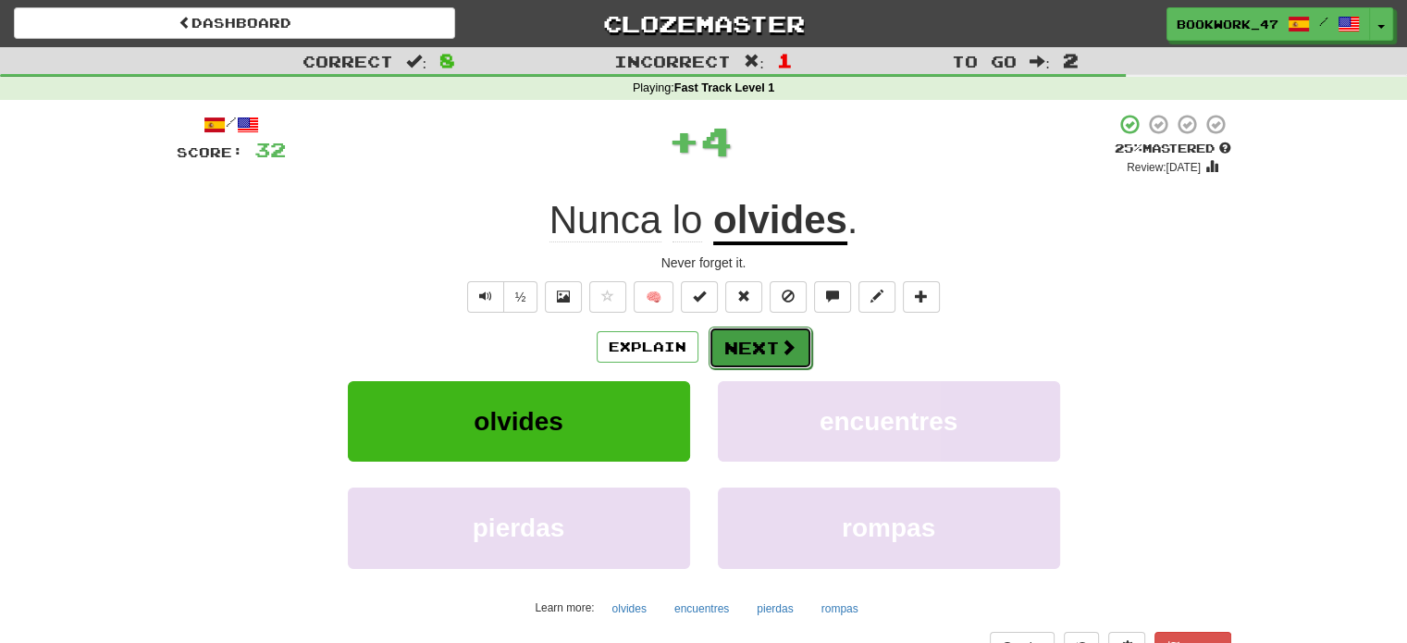
click at [734, 334] on button "Next" at bounding box center [761, 348] width 104 height 43
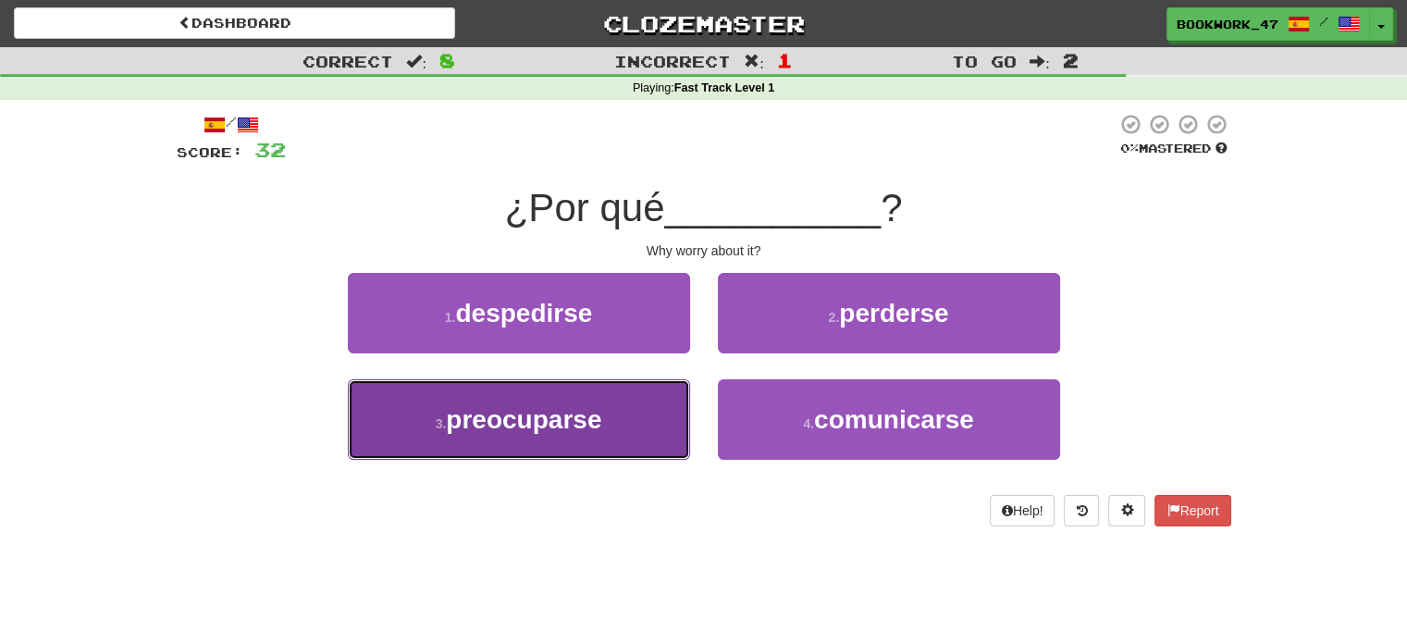
click at [658, 413] on button "3 . preocuparse" at bounding box center [519, 419] width 342 height 80
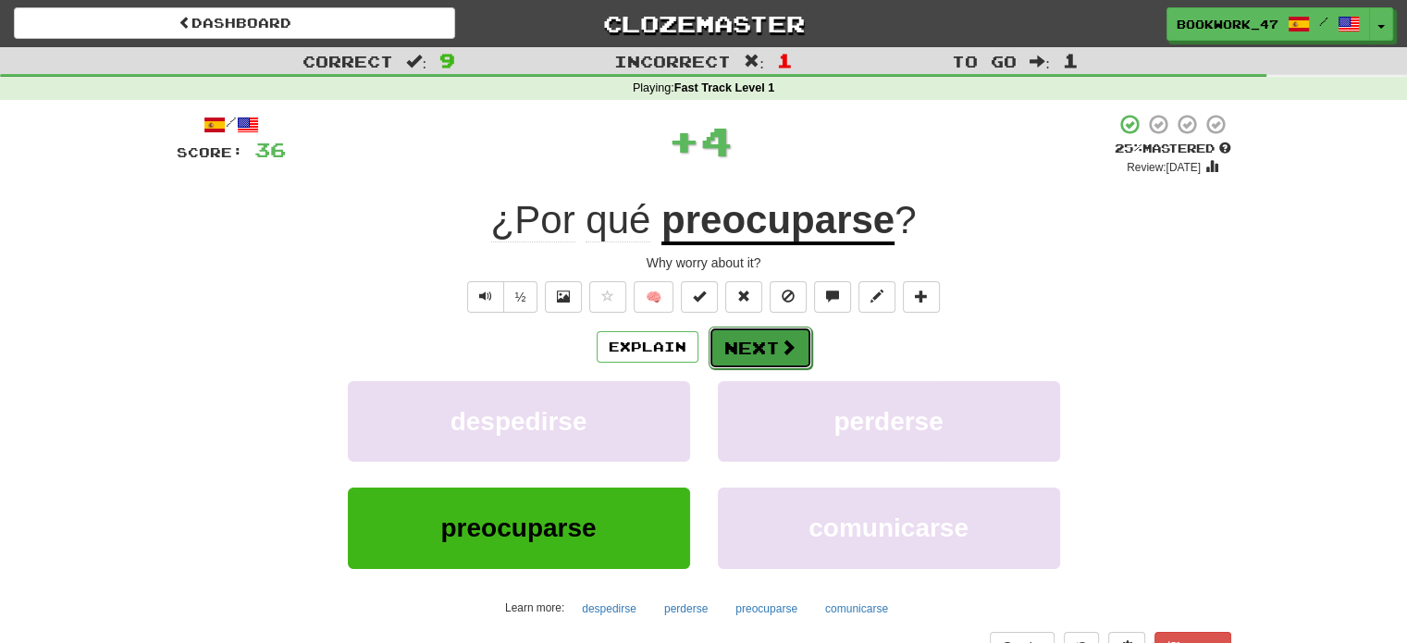
click at [770, 345] on button "Next" at bounding box center [761, 348] width 104 height 43
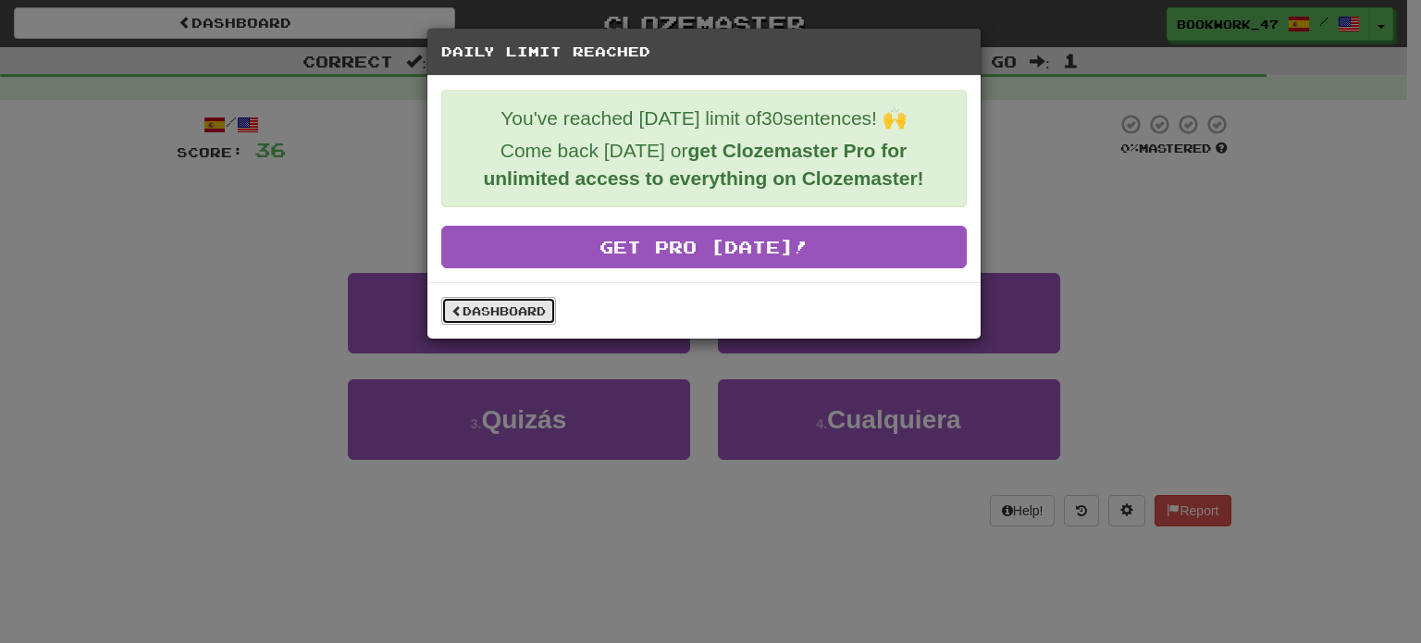
click at [486, 318] on link "Dashboard" at bounding box center [498, 311] width 115 height 28
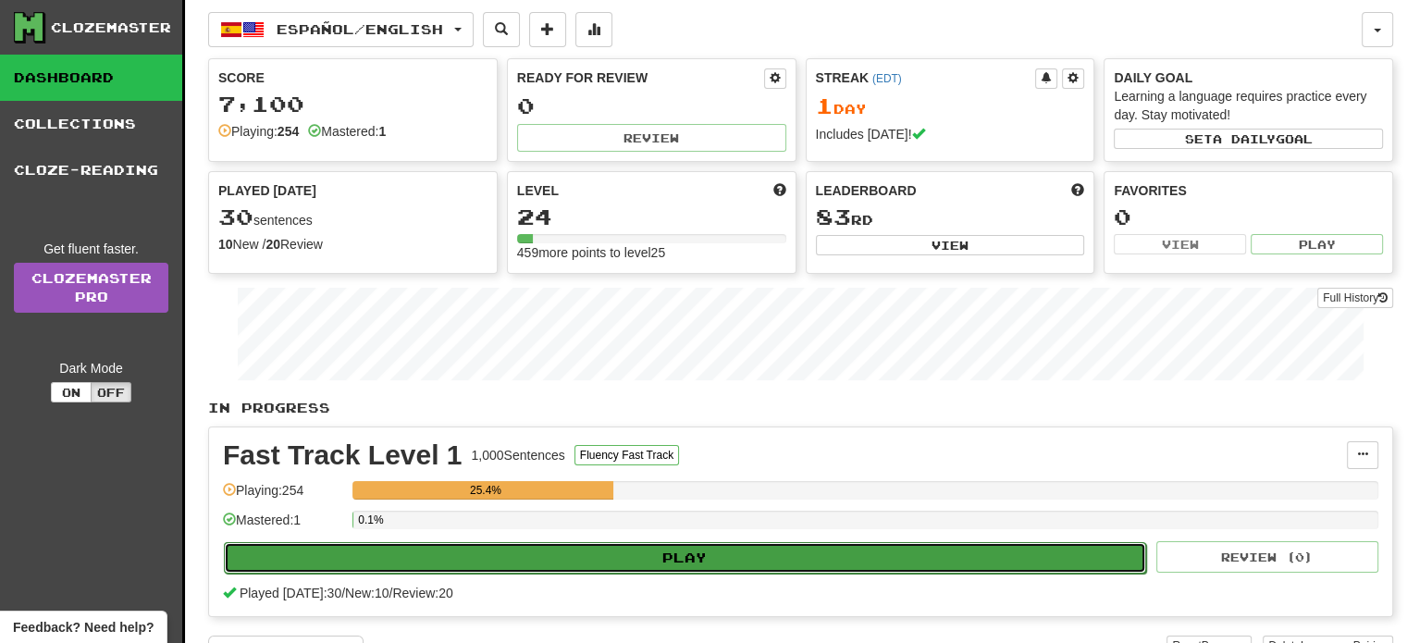
click at [870, 547] on button "Play" at bounding box center [685, 557] width 923 height 31
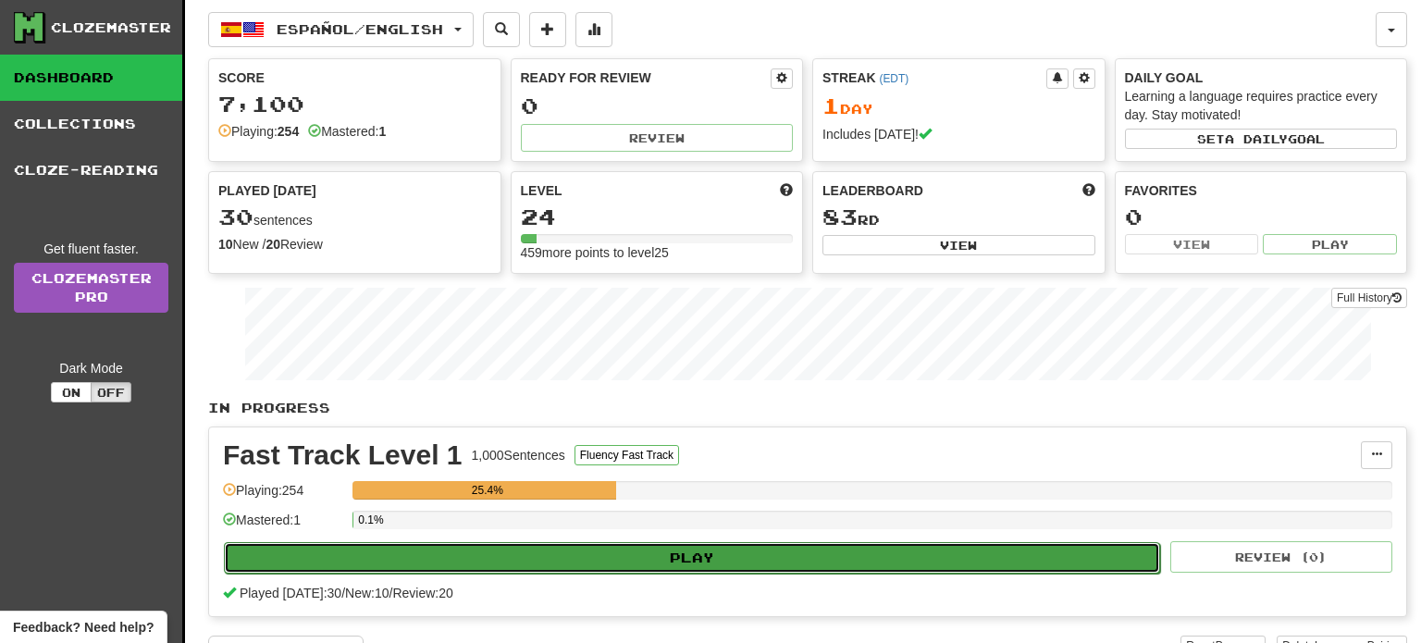
select select "**"
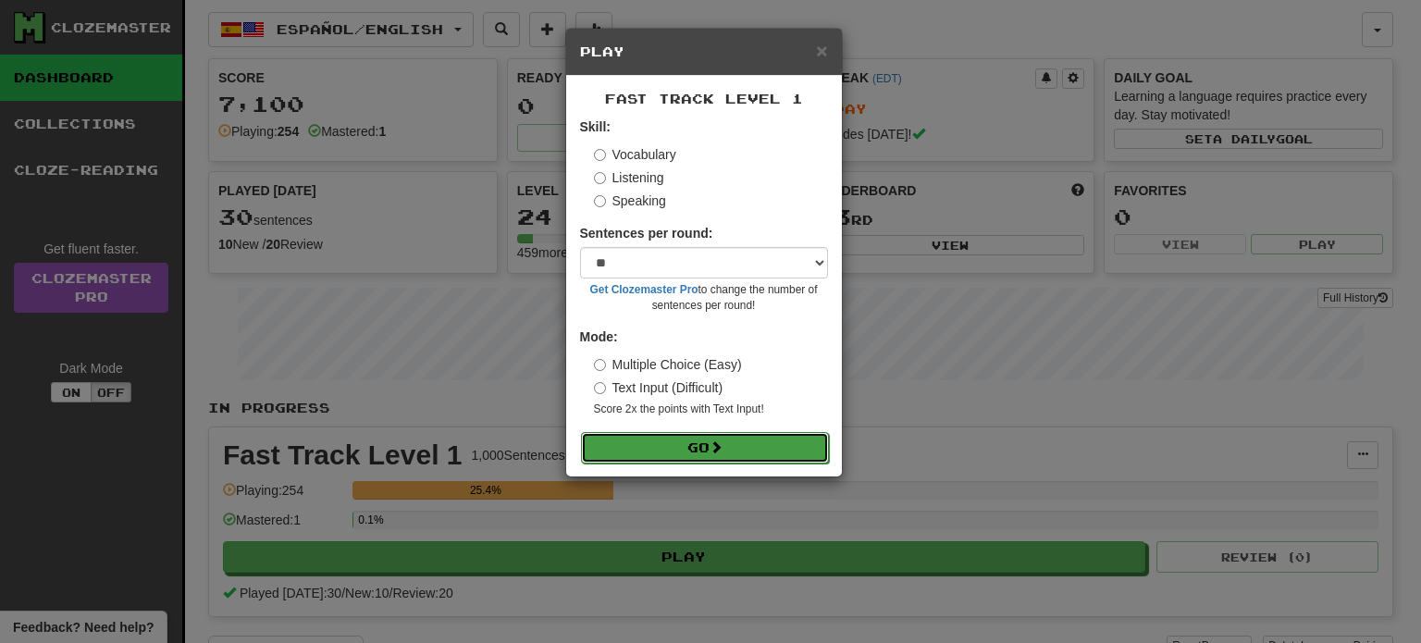
click at [740, 446] on button "Go" at bounding box center [705, 447] width 248 height 31
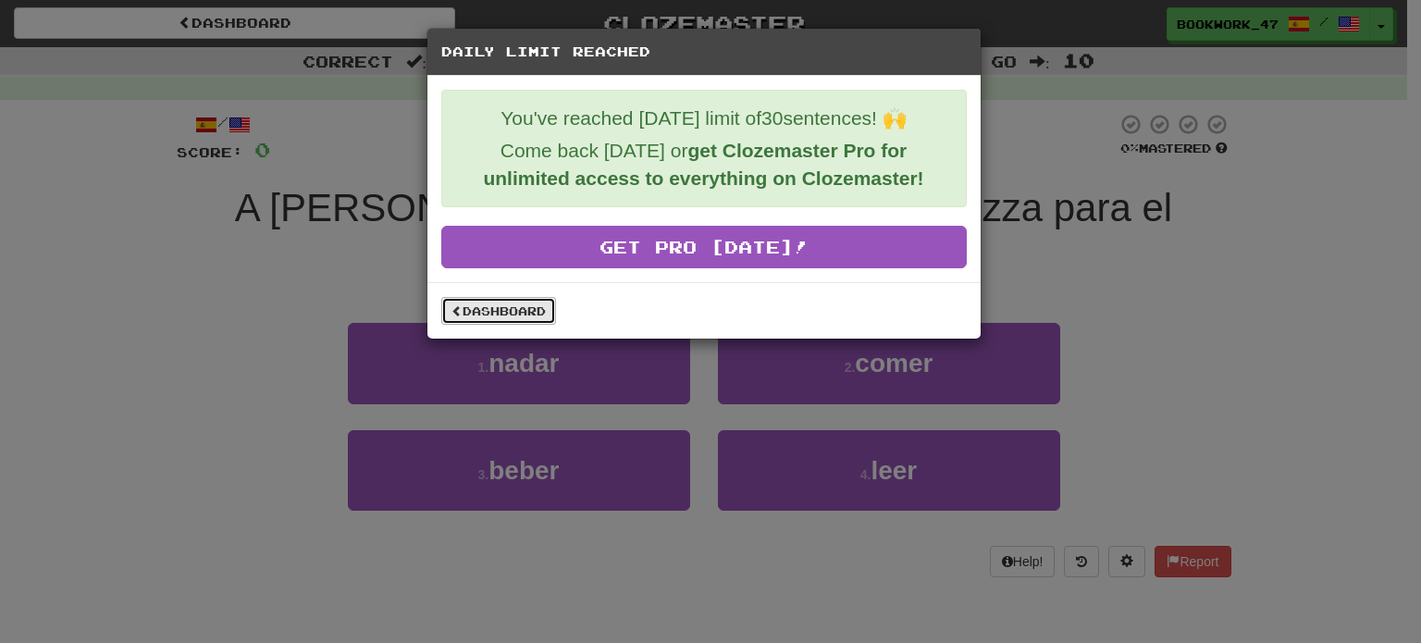
click at [492, 318] on link "Dashboard" at bounding box center [498, 311] width 115 height 28
